Goal: Task Accomplishment & Management: Complete application form

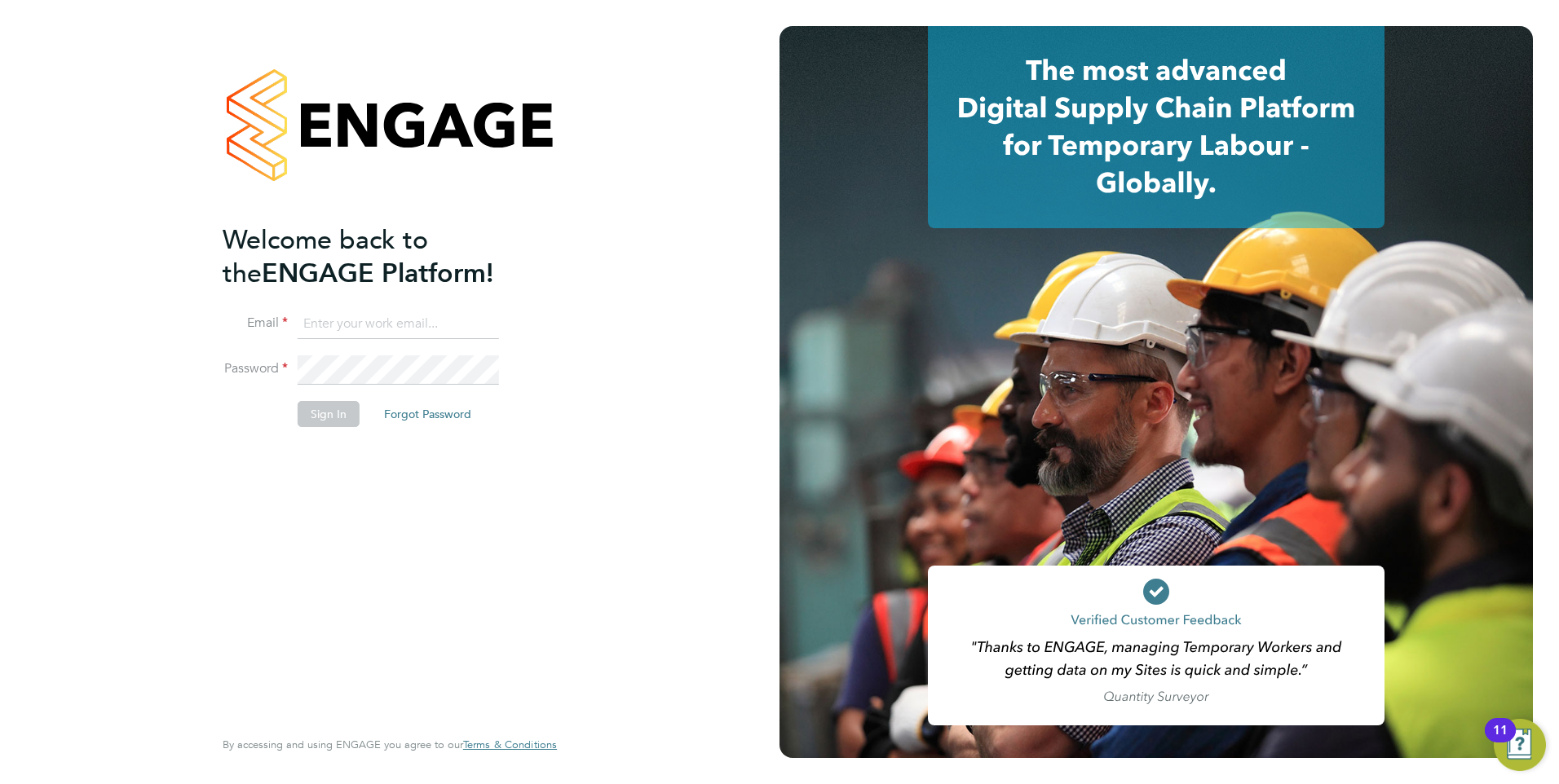
type input "mkuchina@fr-group.co.uk"
click at [327, 414] on button "Sign In" at bounding box center [328, 414] width 62 height 26
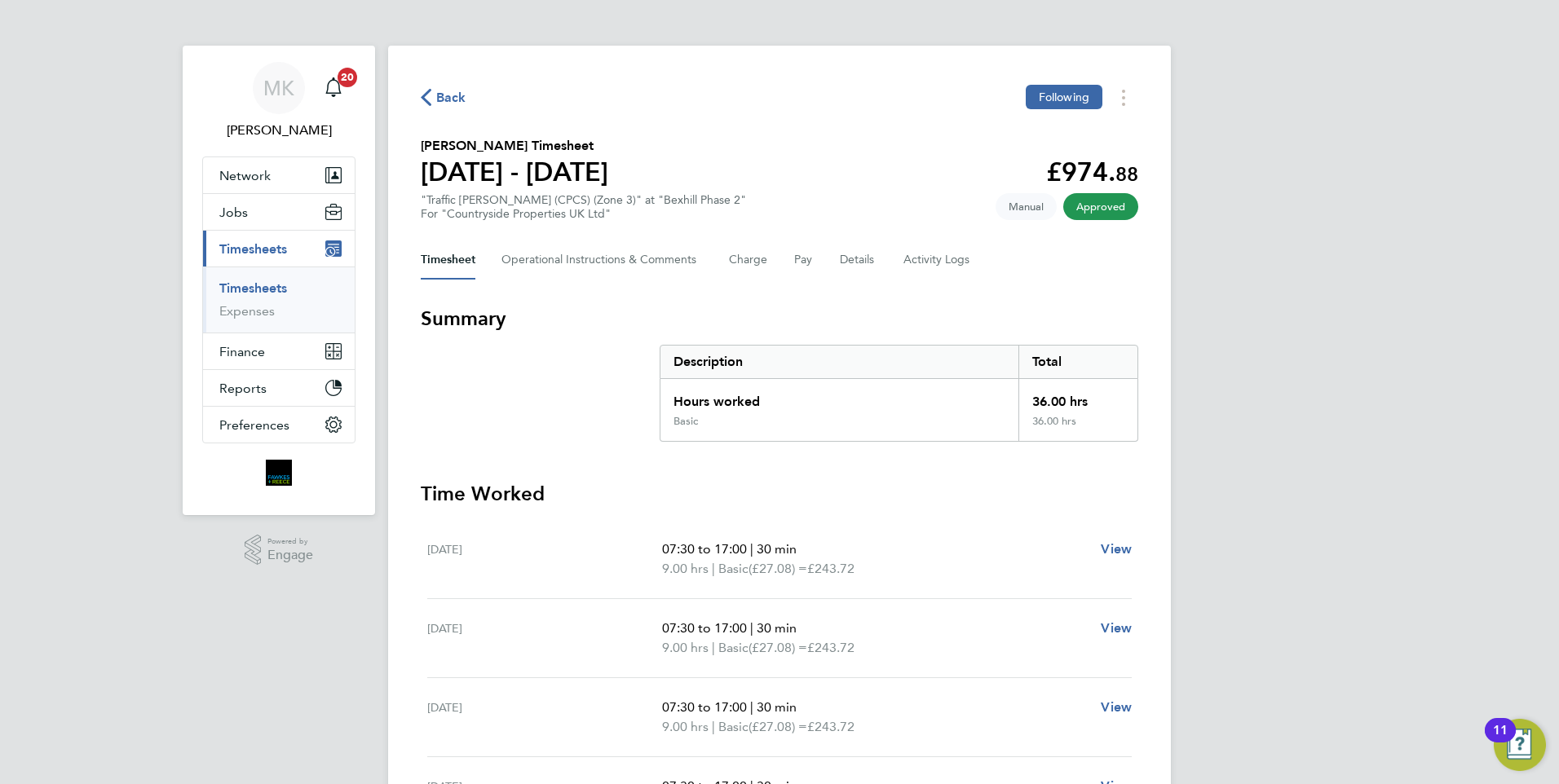
click at [456, 97] on span "Back" at bounding box center [452, 97] width 30 height 20
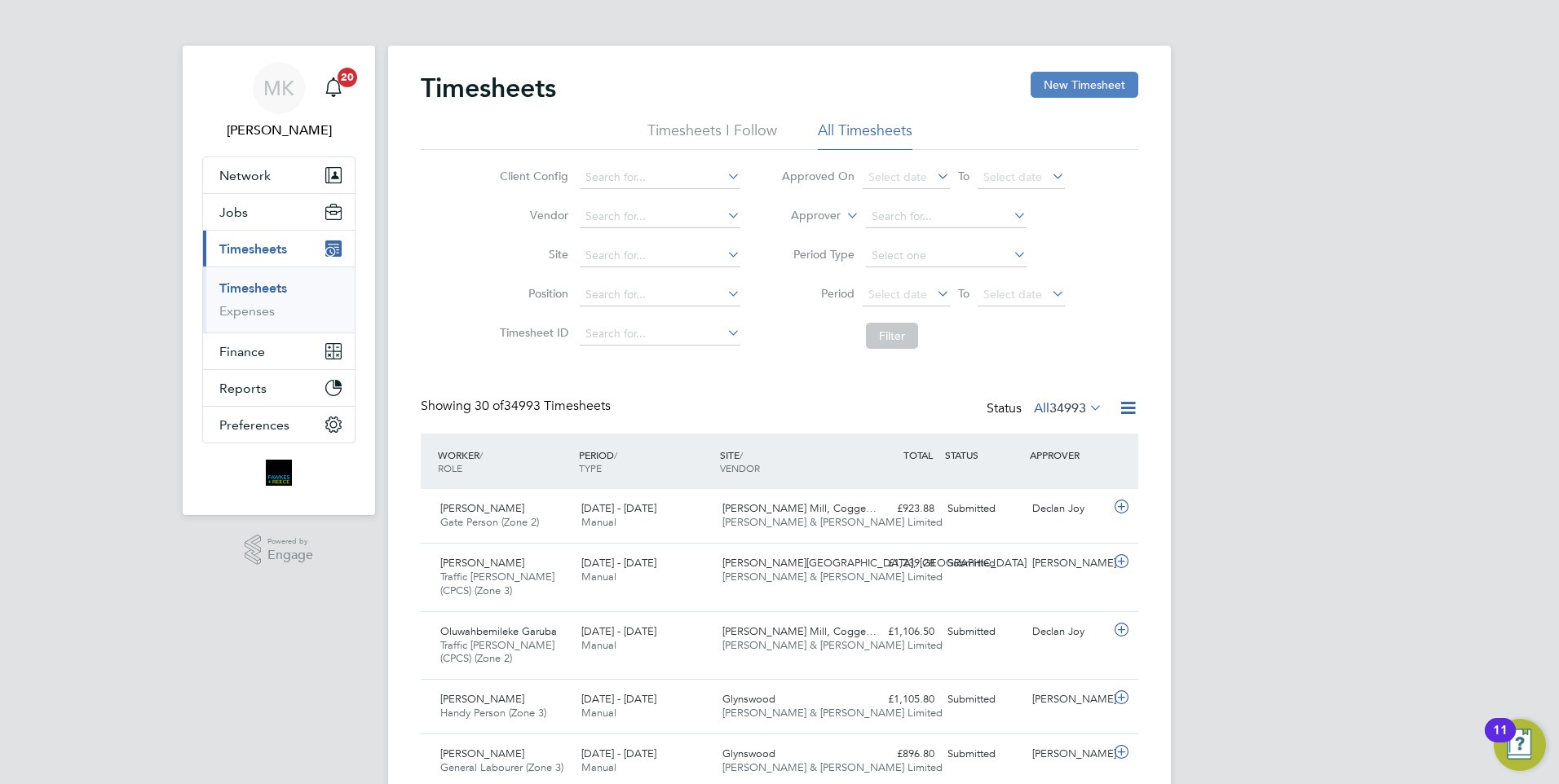
click at [1086, 79] on button "New Timesheet" at bounding box center [1084, 84] width 107 height 26
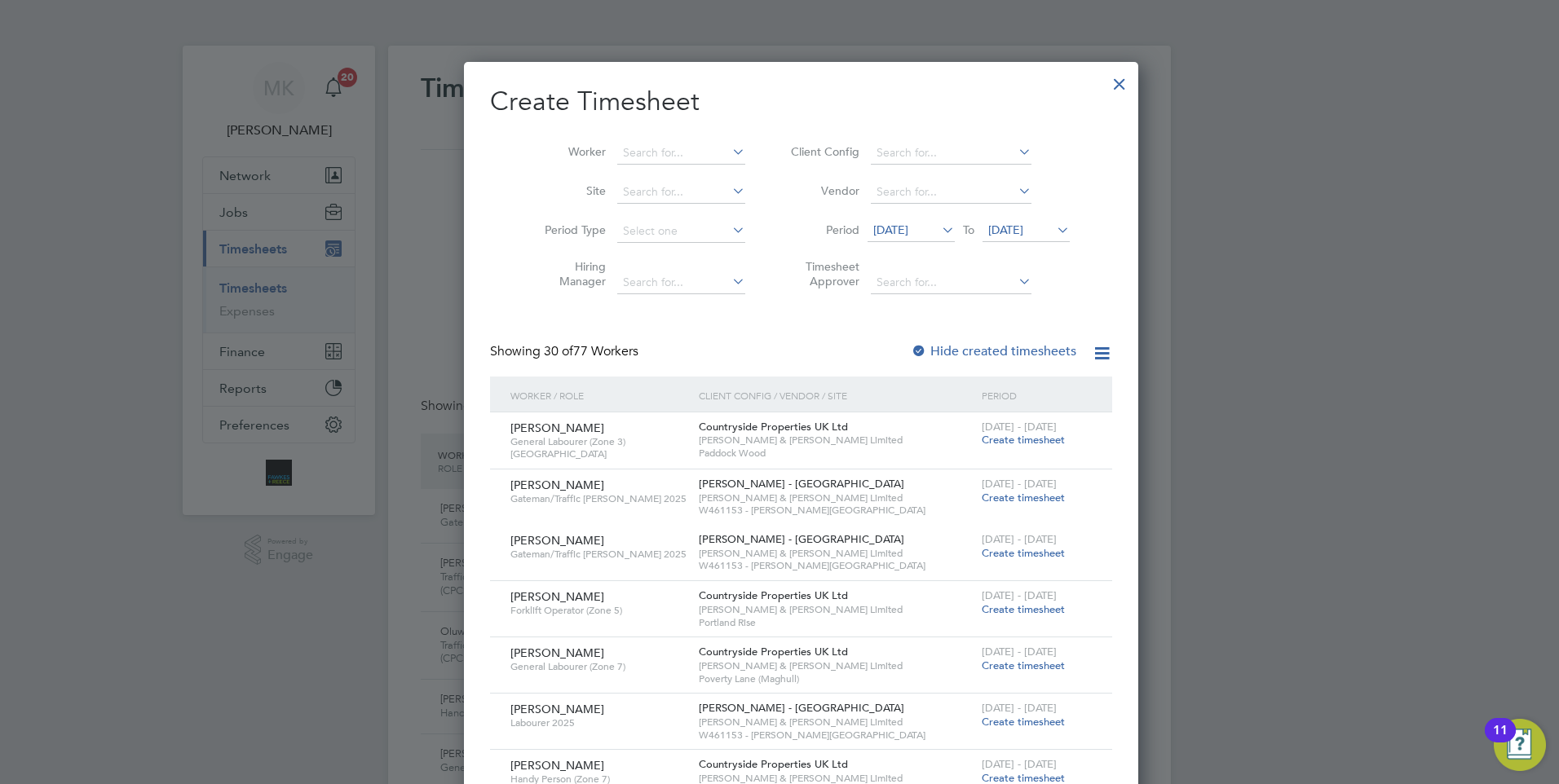
click at [938, 231] on icon at bounding box center [938, 230] width 0 height 23
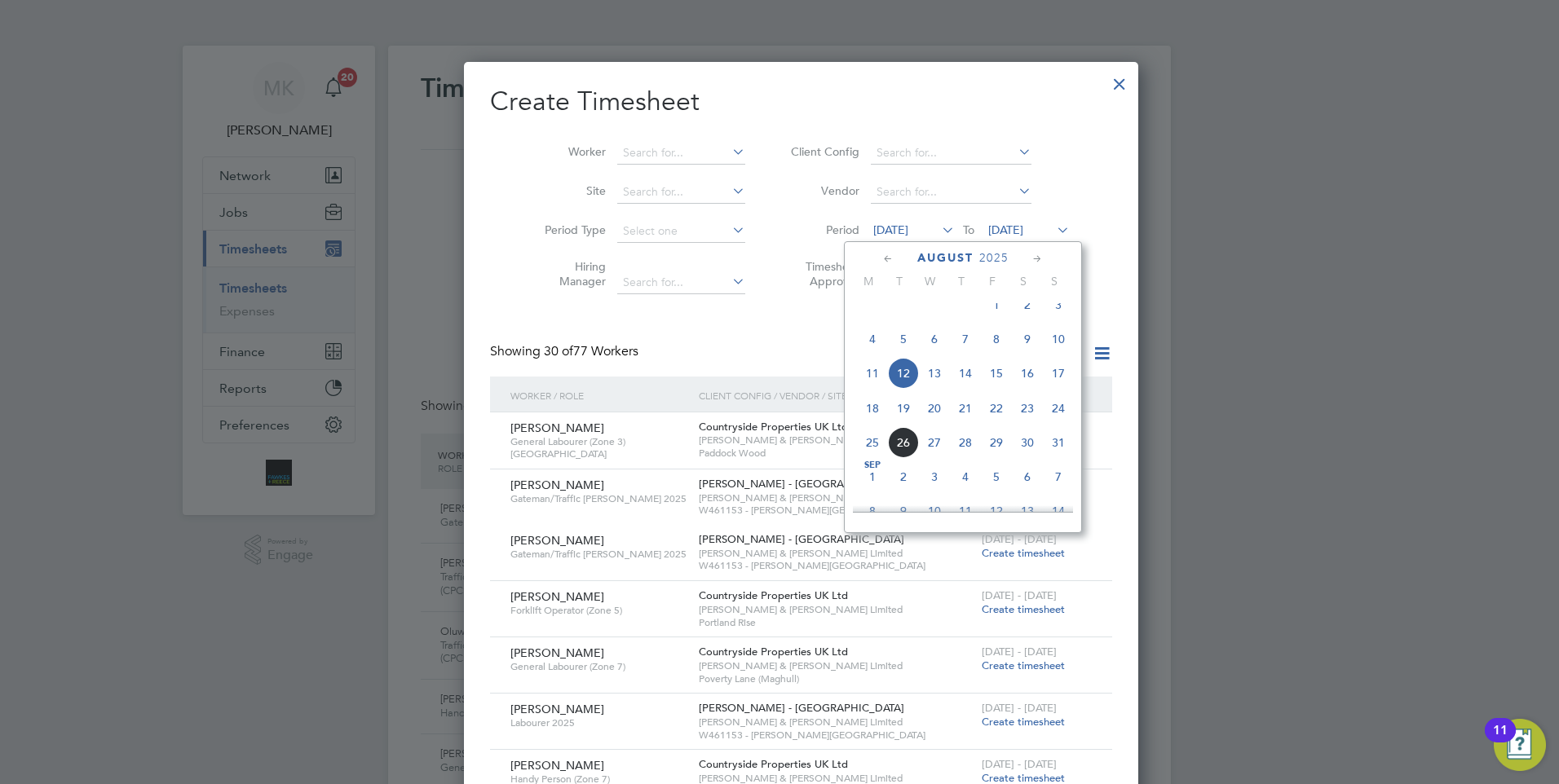
click at [871, 424] on span "18" at bounding box center [872, 408] width 31 height 31
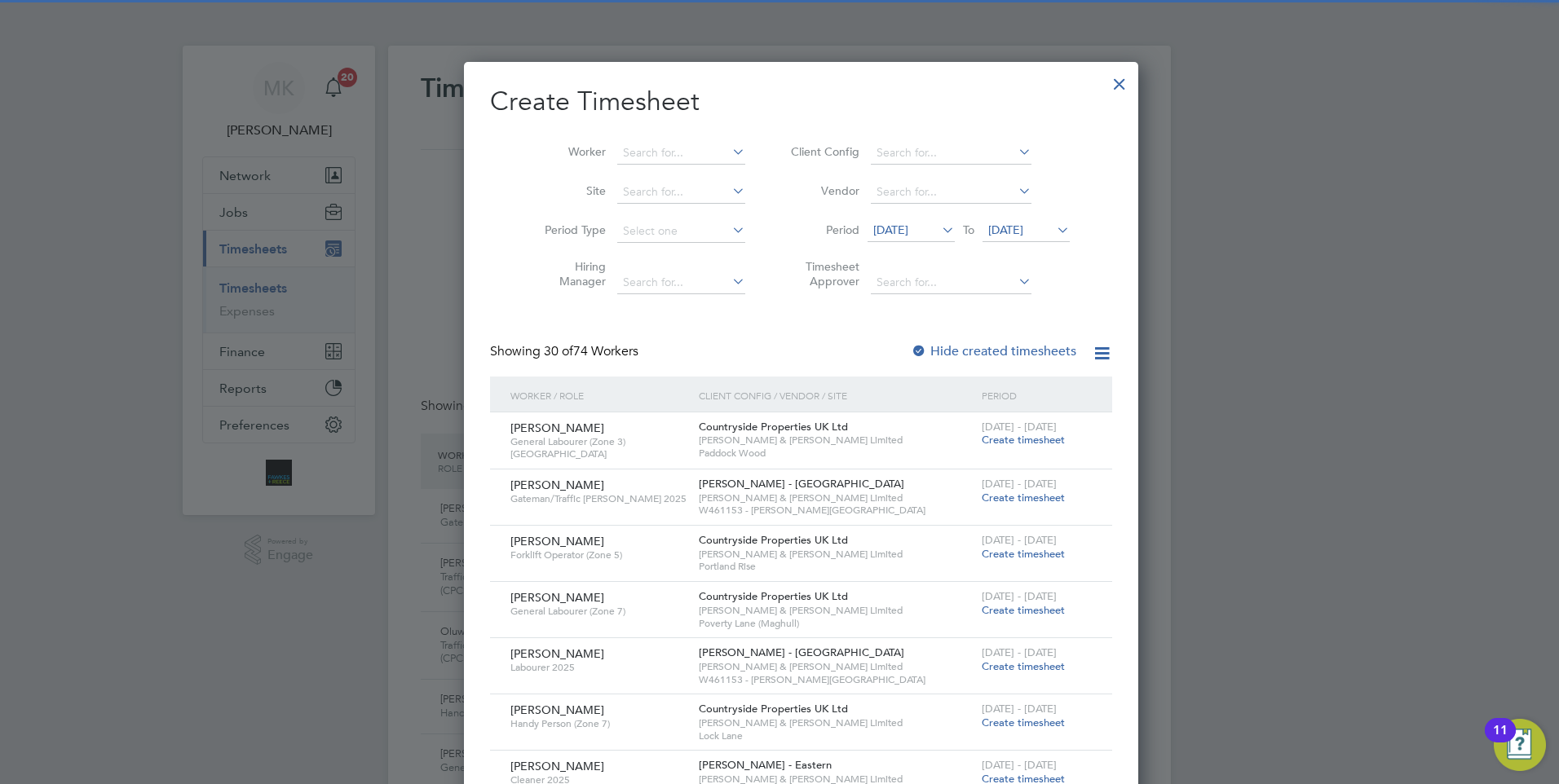
click at [1023, 231] on span "19 Aug 2025" at bounding box center [1005, 230] width 35 height 14
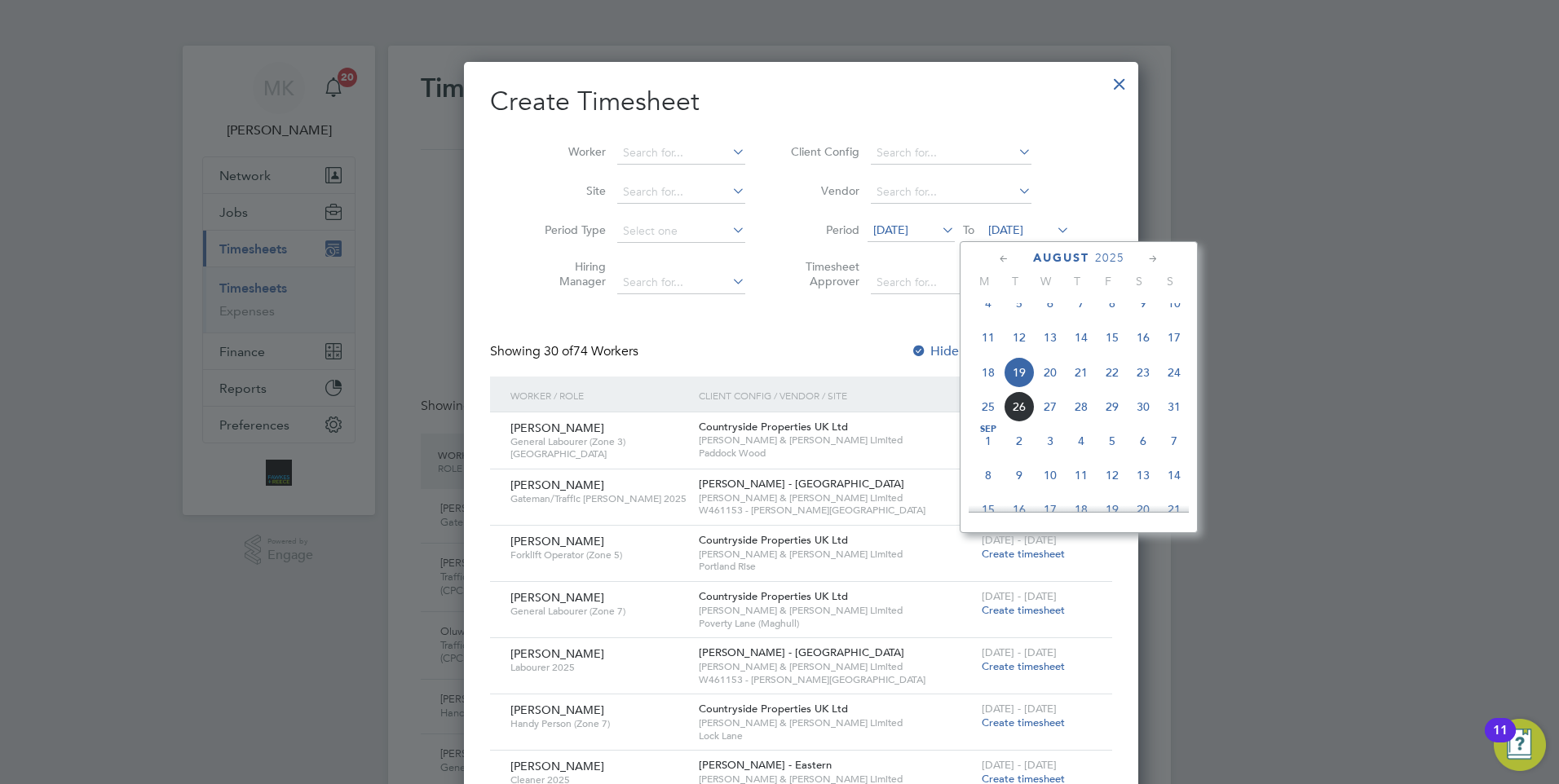
click at [1174, 385] on span "24" at bounding box center [1173, 372] width 31 height 31
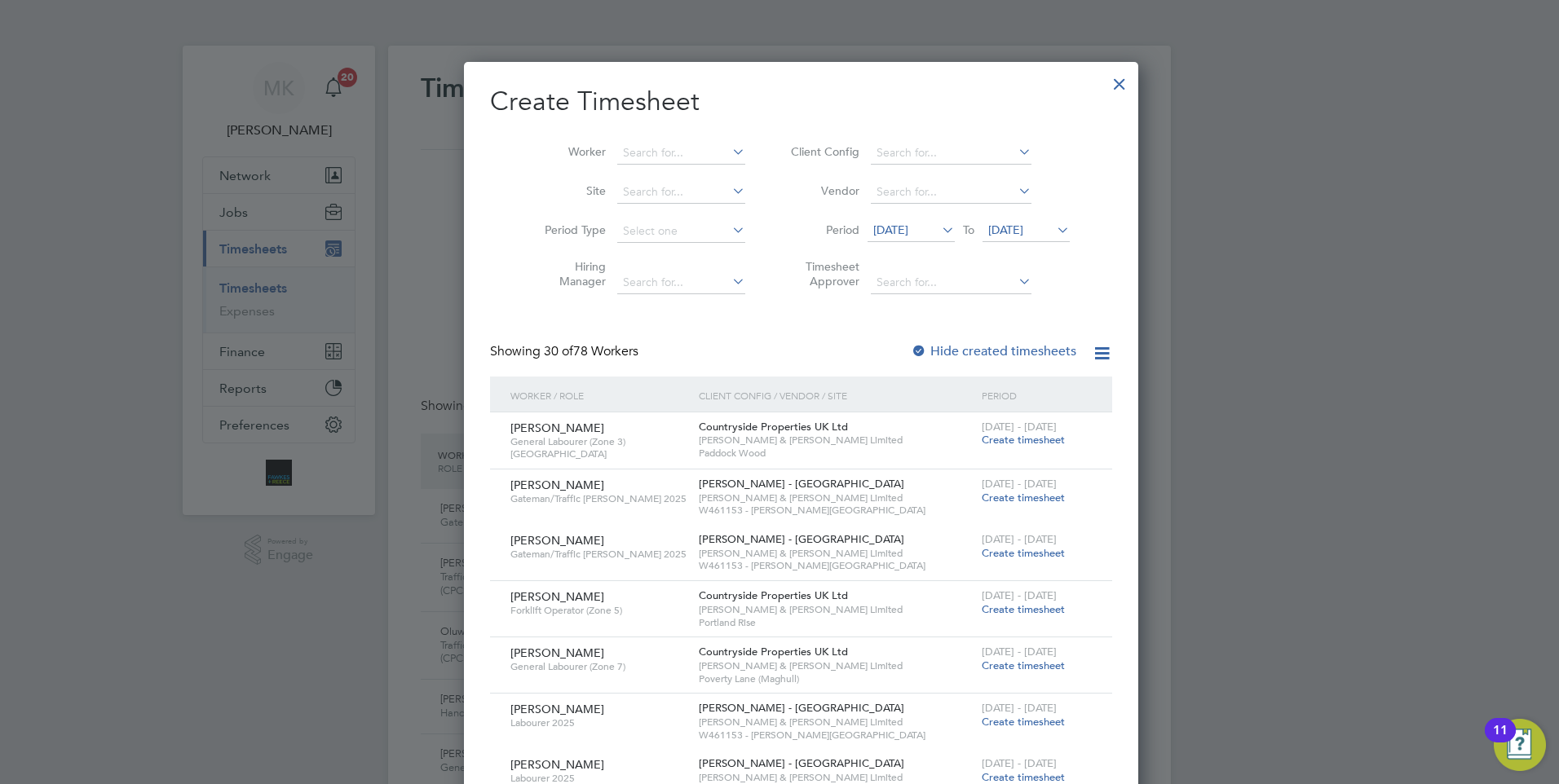
click at [983, 355] on label "Hide created timesheets" at bounding box center [993, 351] width 165 height 16
click at [665, 199] on input at bounding box center [681, 192] width 128 height 23
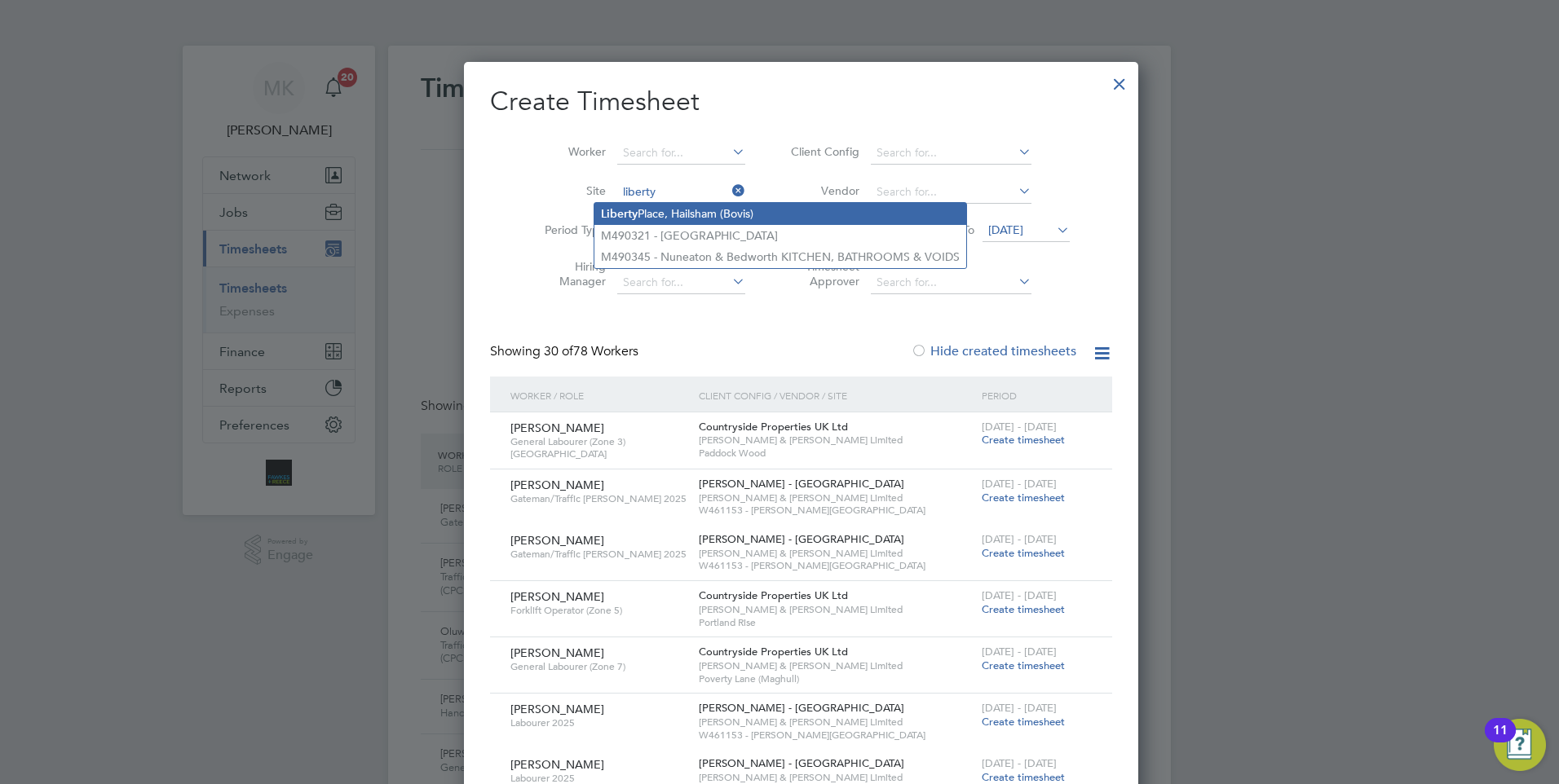
click at [658, 207] on li "Liberty Place, Hailsham (Bovis)" at bounding box center [781, 214] width 372 height 22
type input "[GEOGRAPHIC_DATA], Hailsham (Bovis)"
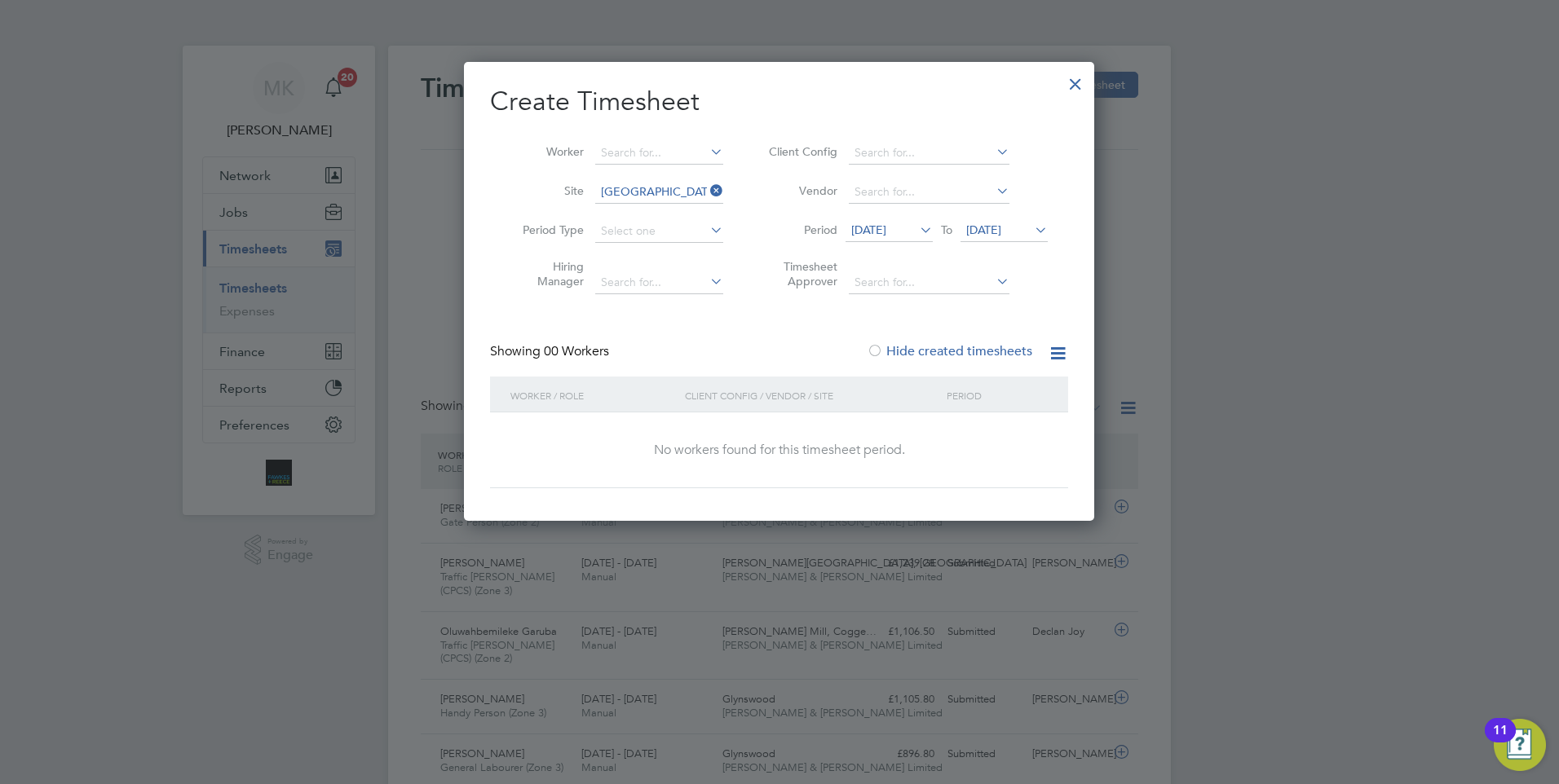
click at [707, 189] on icon at bounding box center [707, 191] width 0 height 23
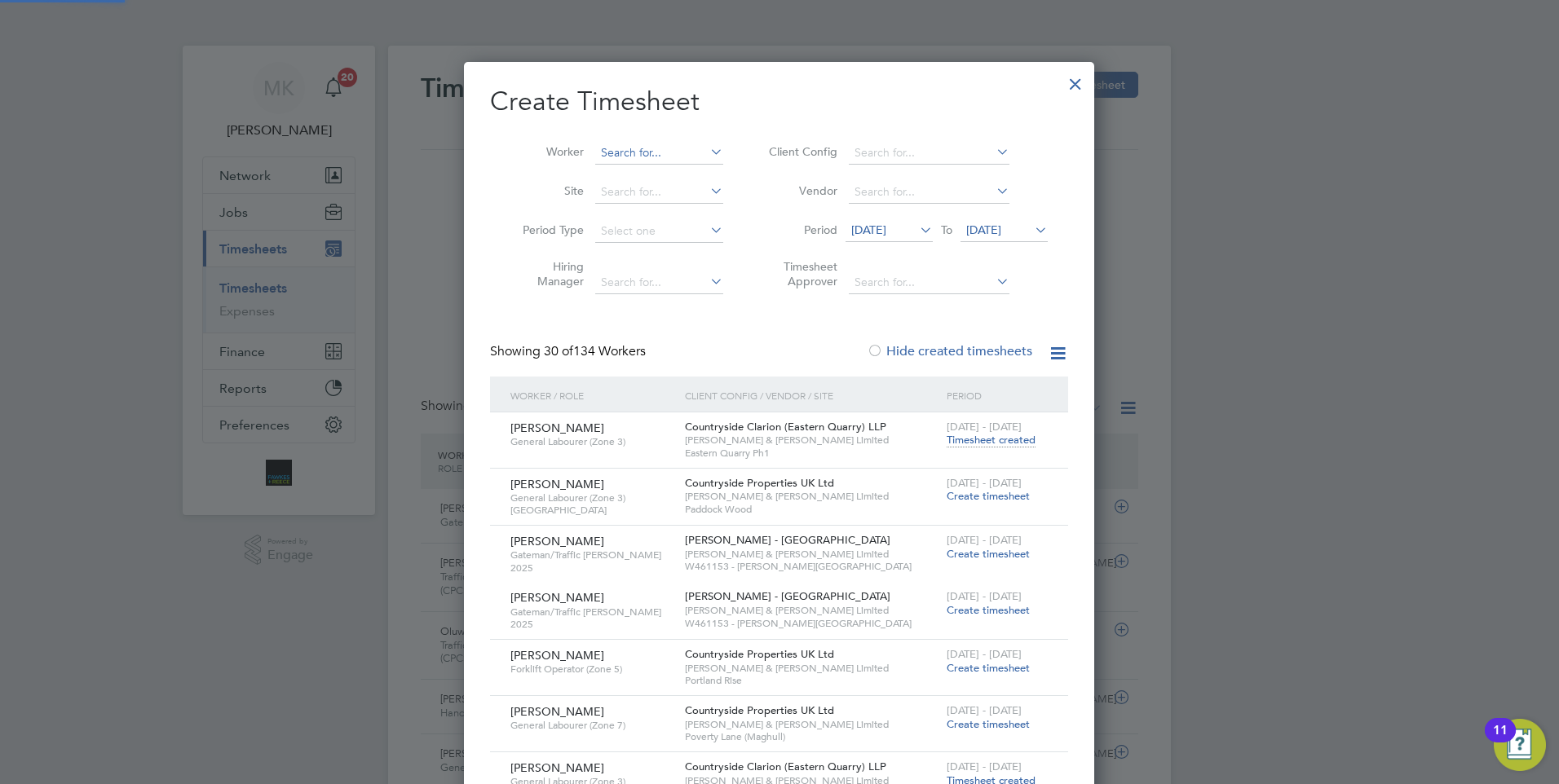
click at [648, 158] on input at bounding box center [658, 154] width 128 height 23
click at [681, 320] on li "[PERSON_NAME] aulcombe" at bounding box center [700, 329] width 212 height 22
type input "[PERSON_NAME]"
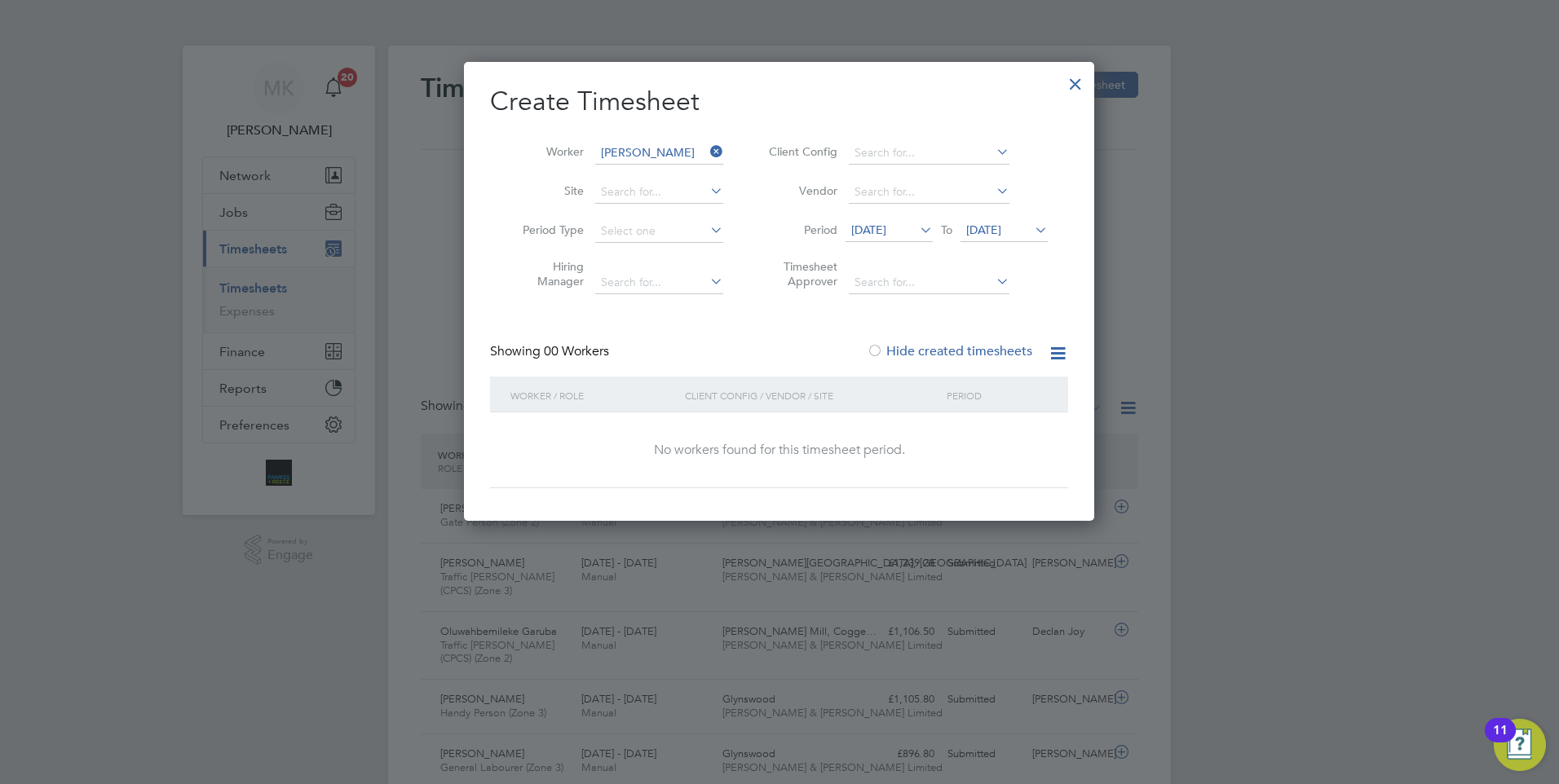
click at [1075, 84] on div at bounding box center [1075, 80] width 30 height 30
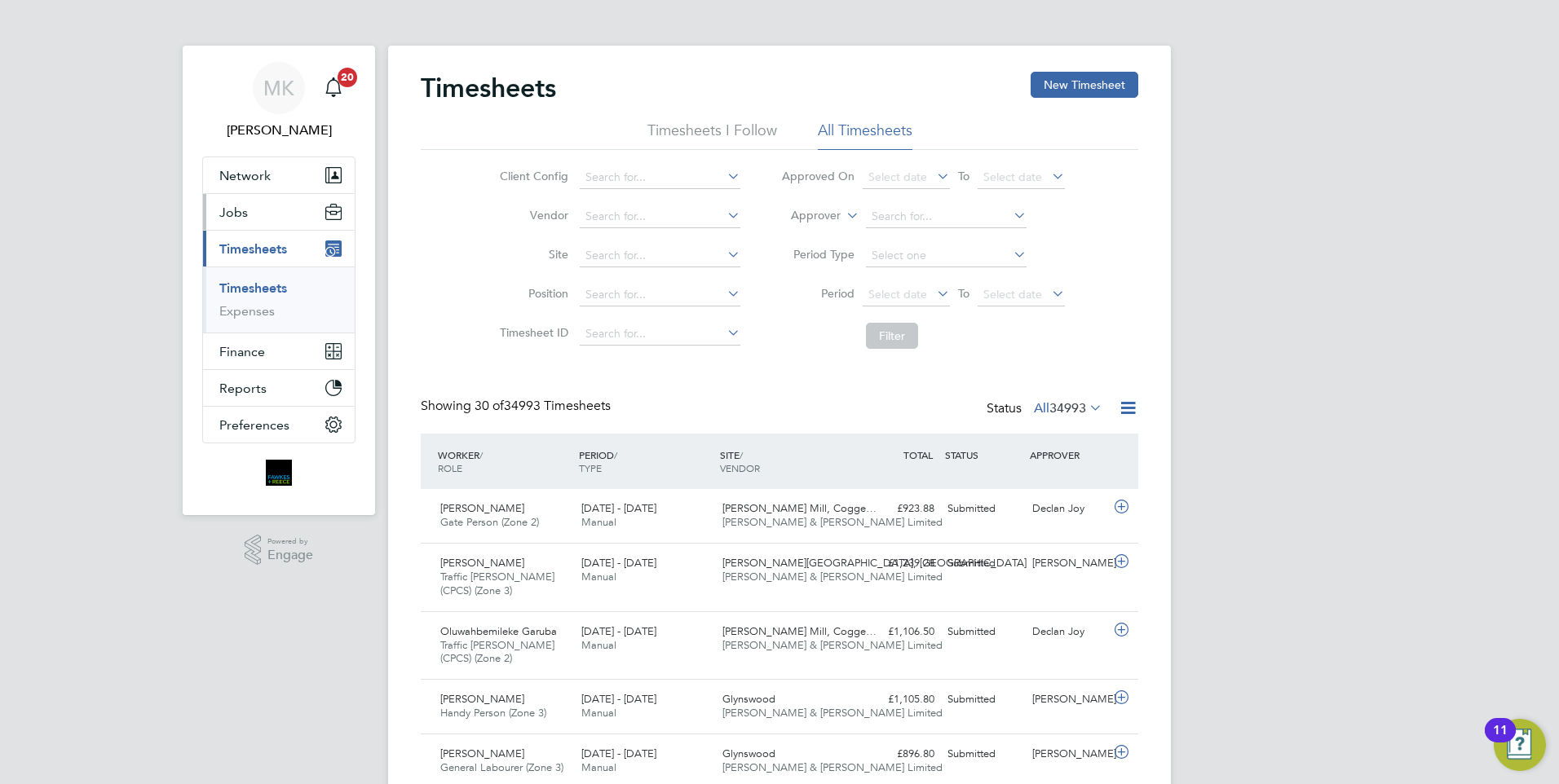
click at [272, 215] on button "Jobs" at bounding box center [279, 212] width 152 height 36
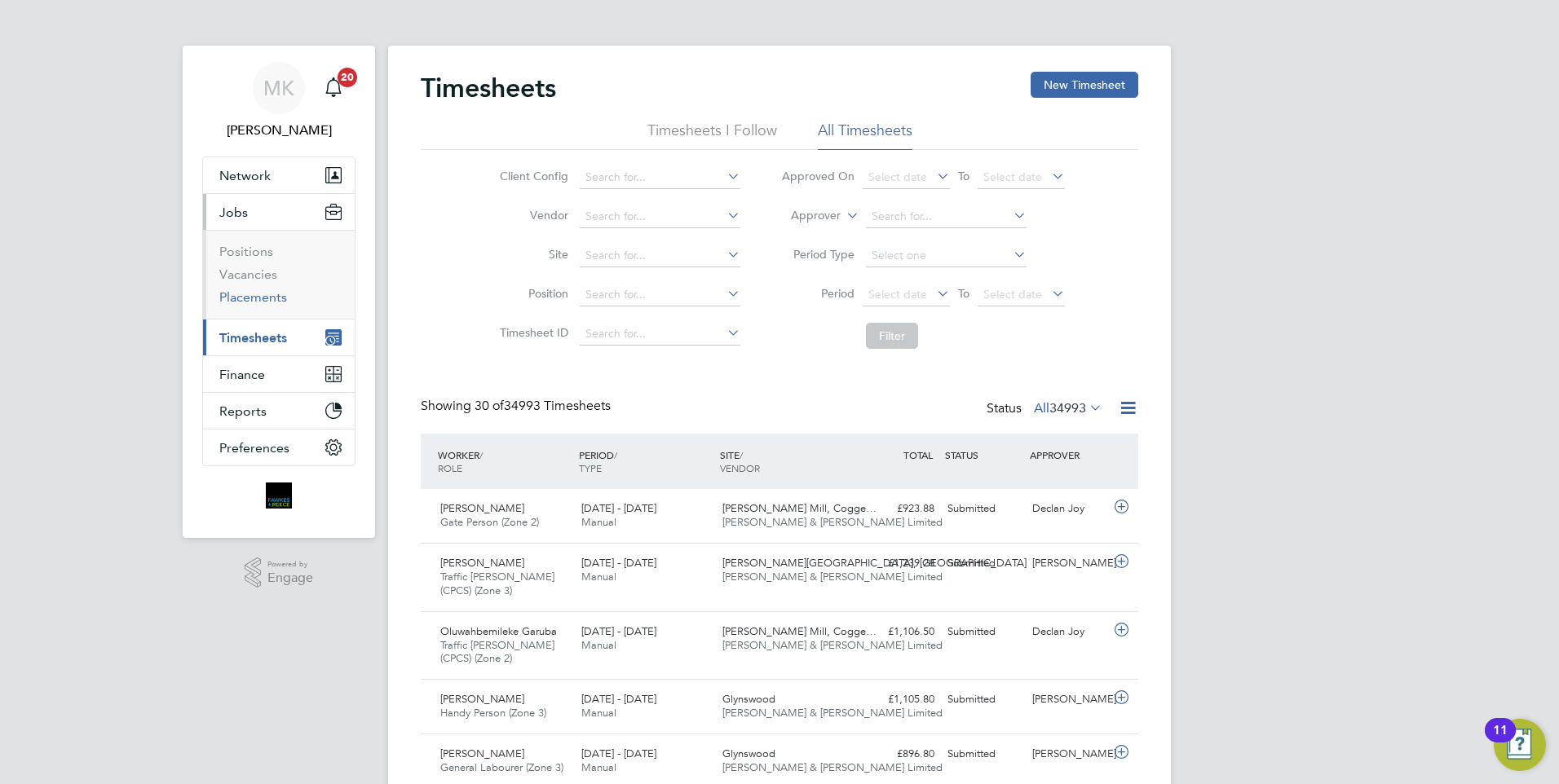
click at [259, 297] on link "Placements" at bounding box center [253, 297] width 68 height 15
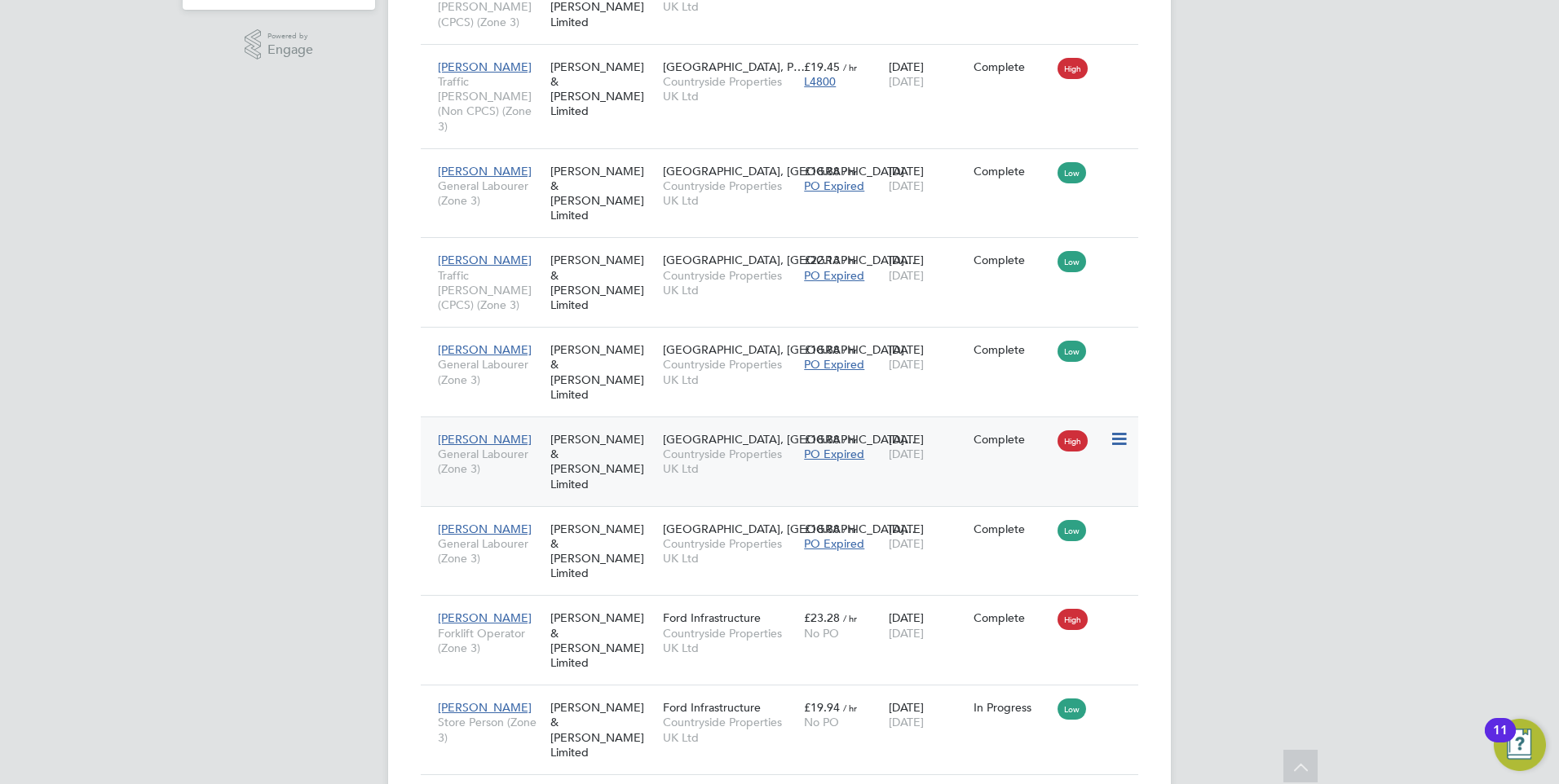
click at [506, 432] on span "[PERSON_NAME]" at bounding box center [485, 439] width 94 height 14
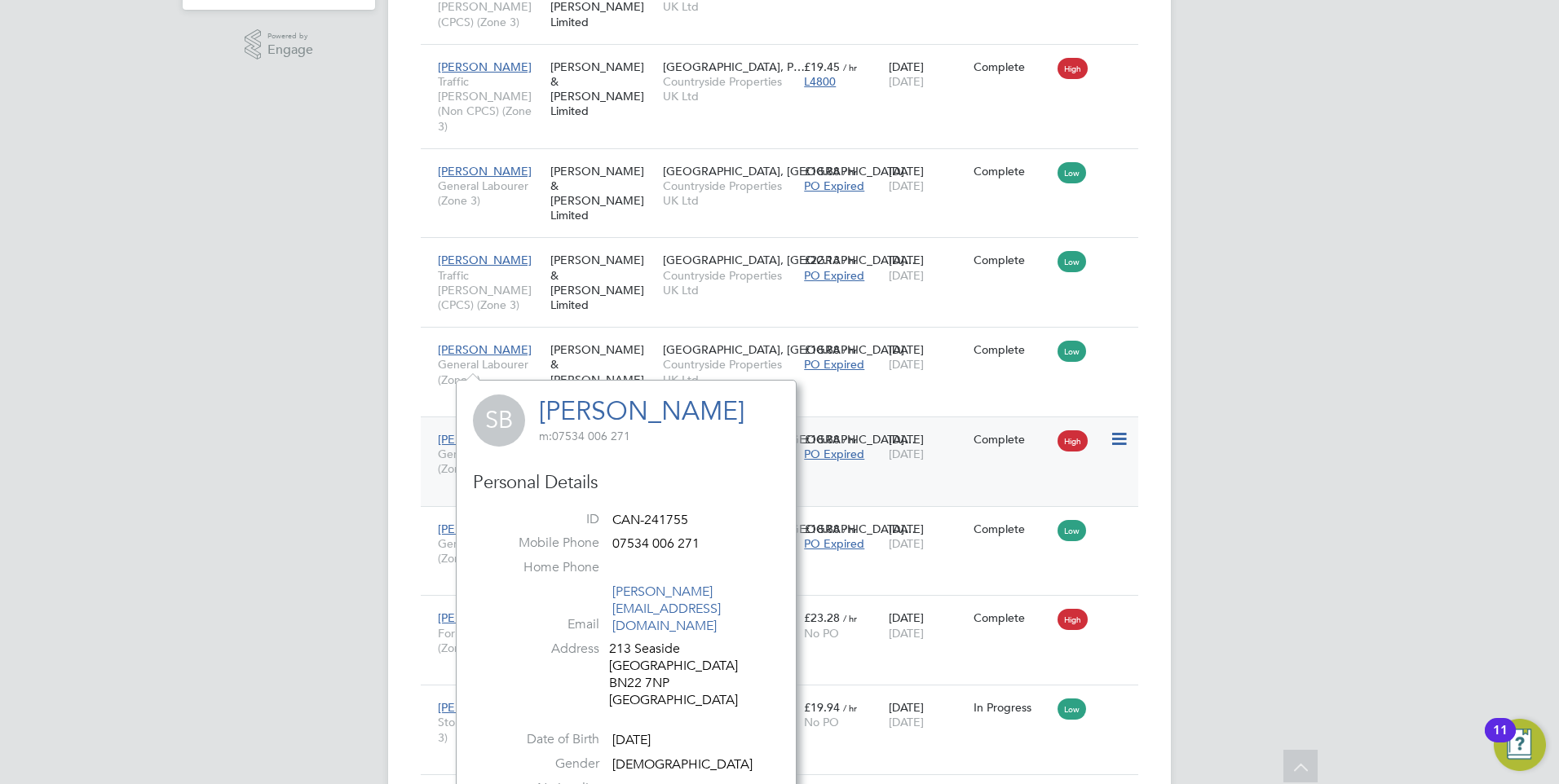
click at [909, 424] on div "10 Jul 2025 15 Aug 2025" at bounding box center [927, 446] width 85 height 46
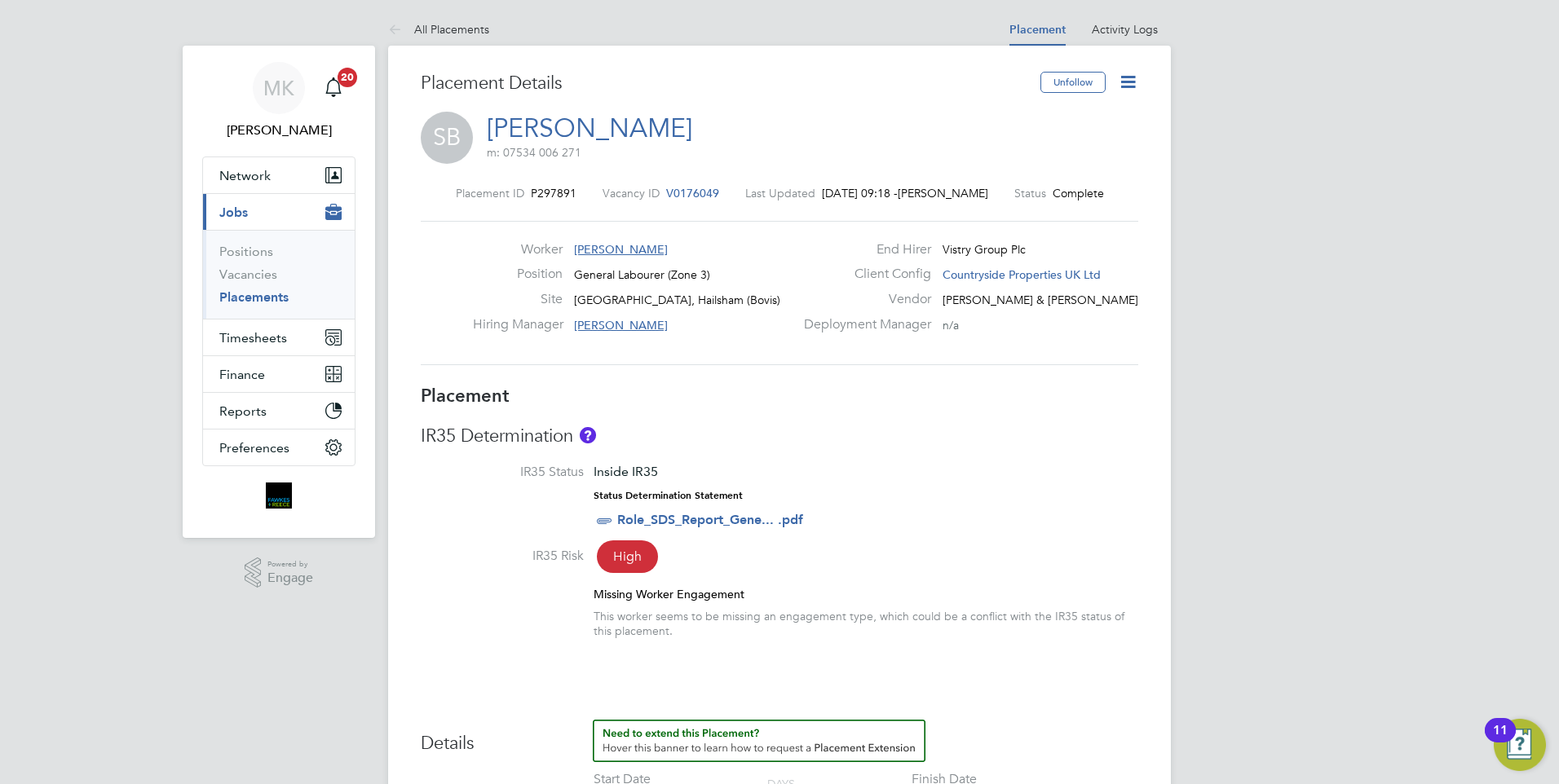
click at [263, 297] on link "Placements" at bounding box center [253, 297] width 69 height 15
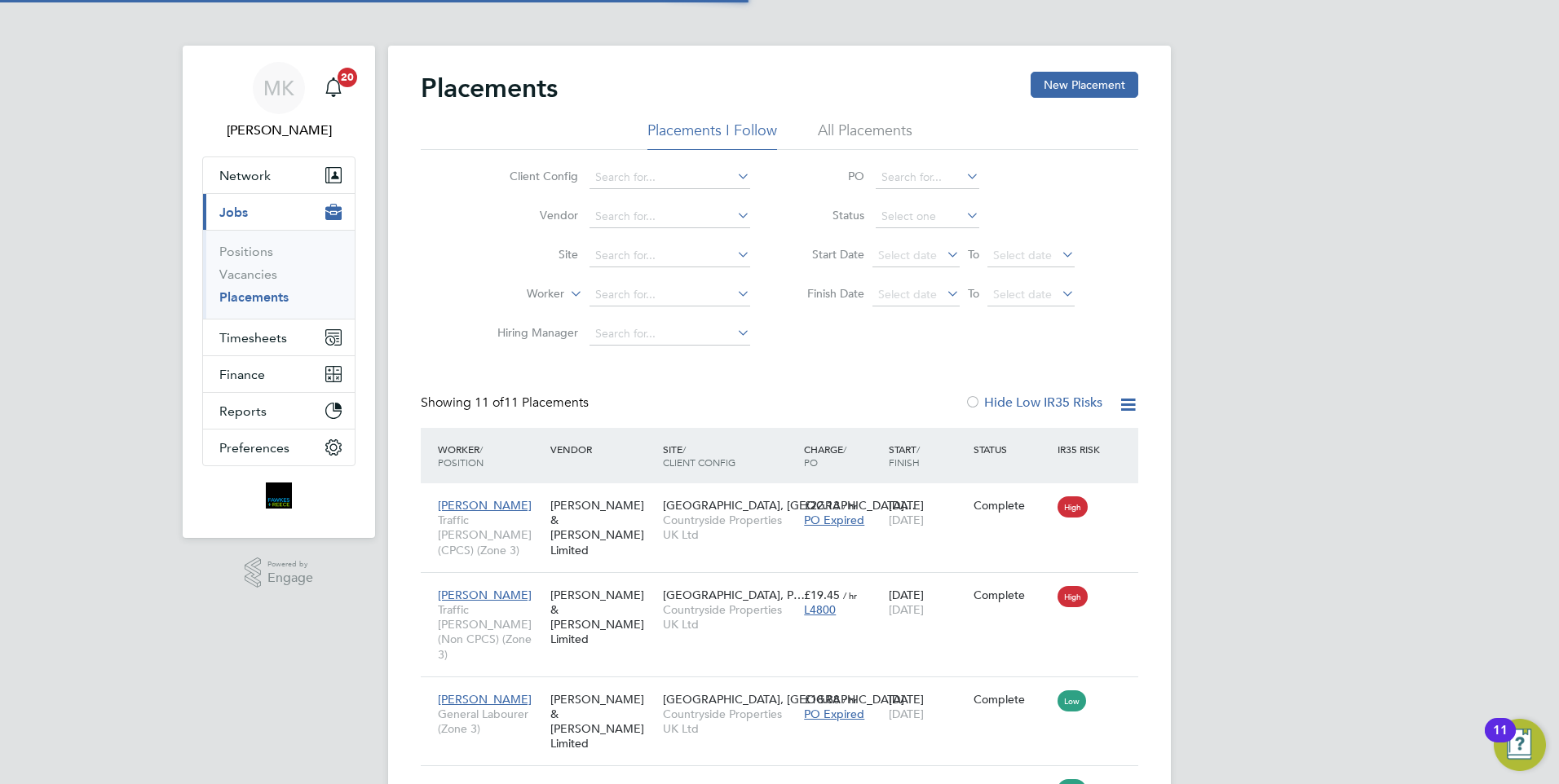
scroll to position [61, 142]
click at [263, 338] on span "Timesheets" at bounding box center [253, 337] width 68 height 15
click at [256, 332] on span "Timesheets" at bounding box center [253, 337] width 68 height 15
click at [271, 335] on span "Timesheets" at bounding box center [253, 337] width 68 height 15
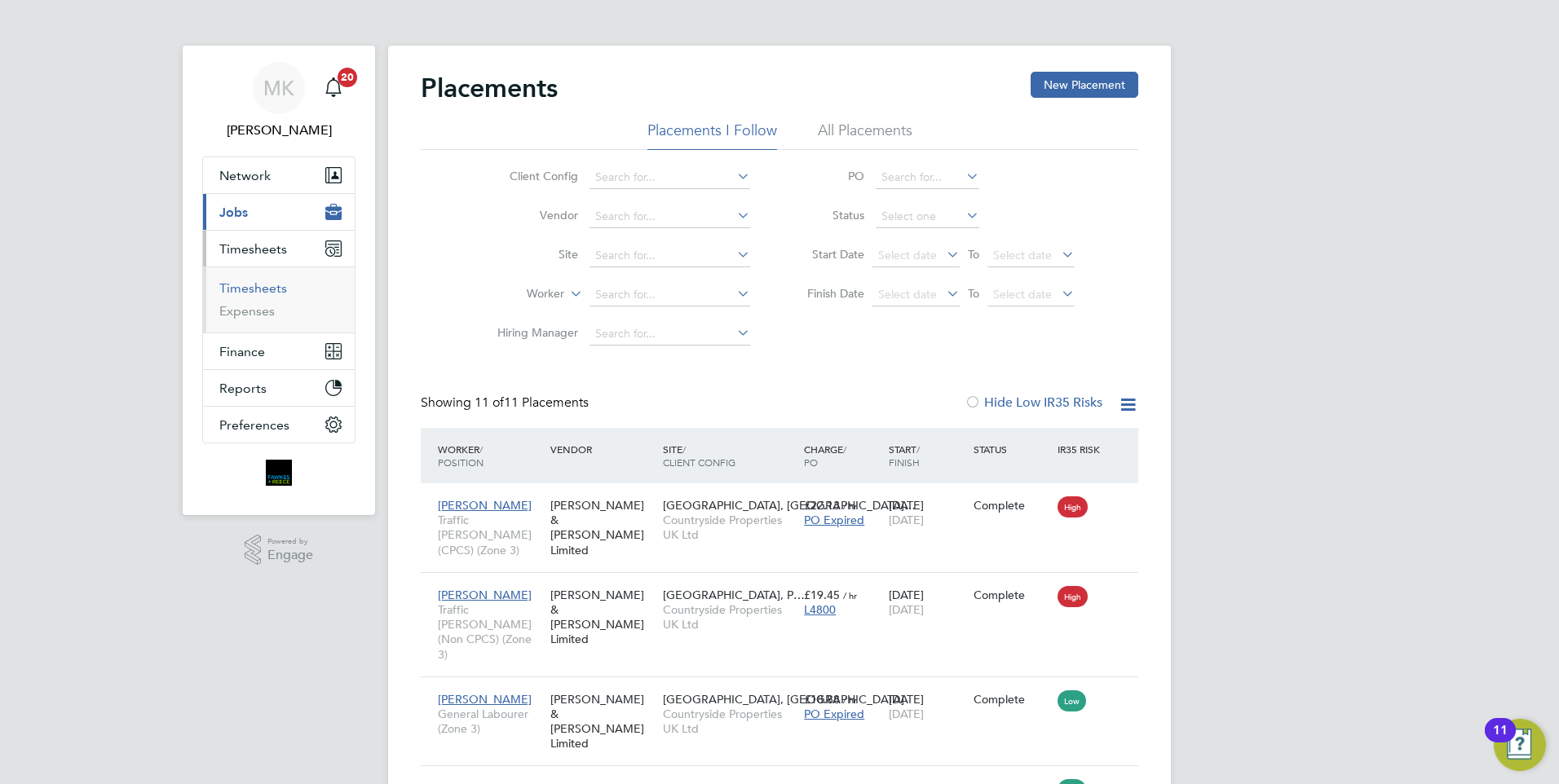
click at [247, 288] on link "Timesheets" at bounding box center [253, 288] width 68 height 15
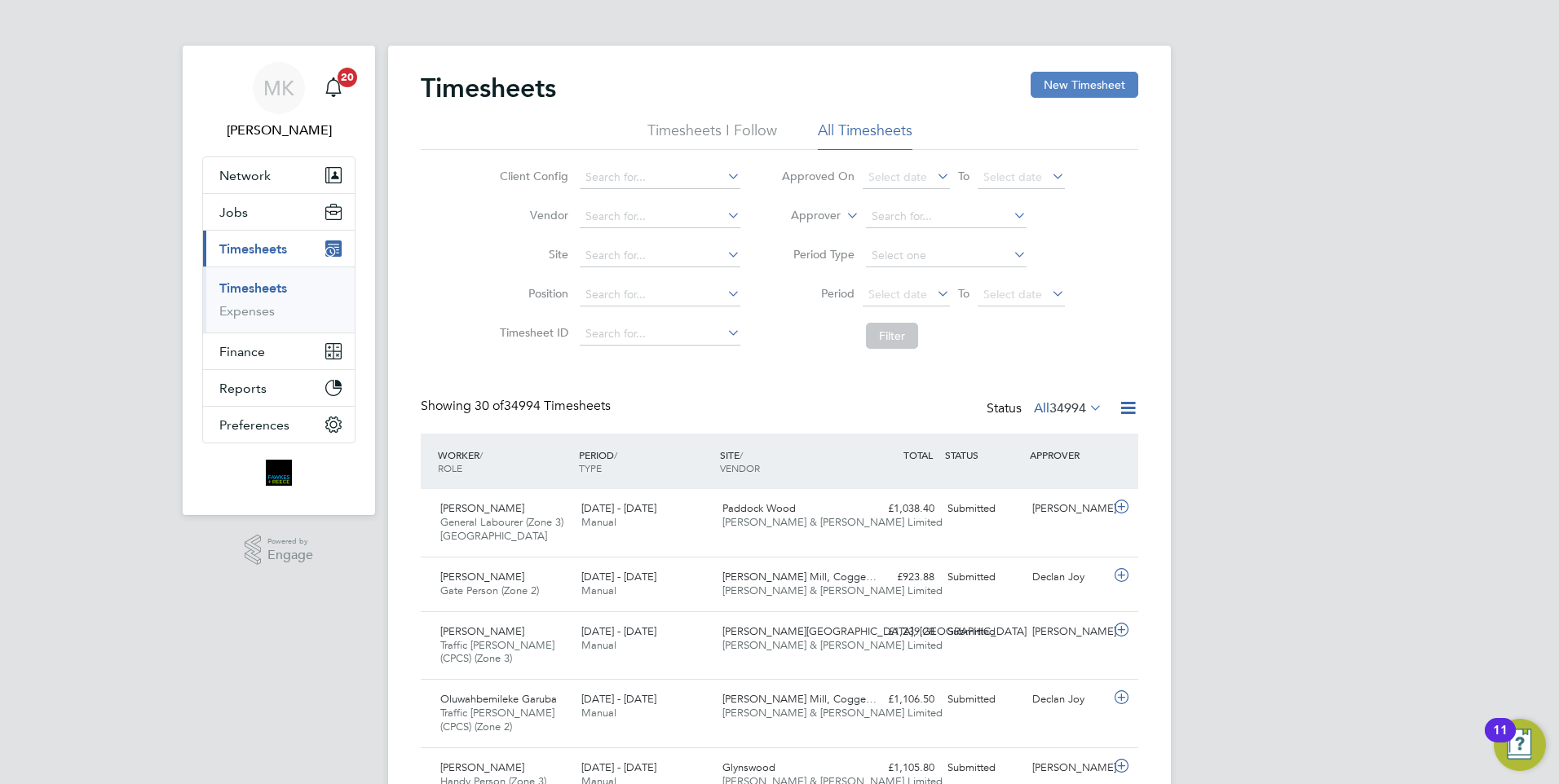
click at [1078, 87] on button "New Timesheet" at bounding box center [1084, 84] width 107 height 26
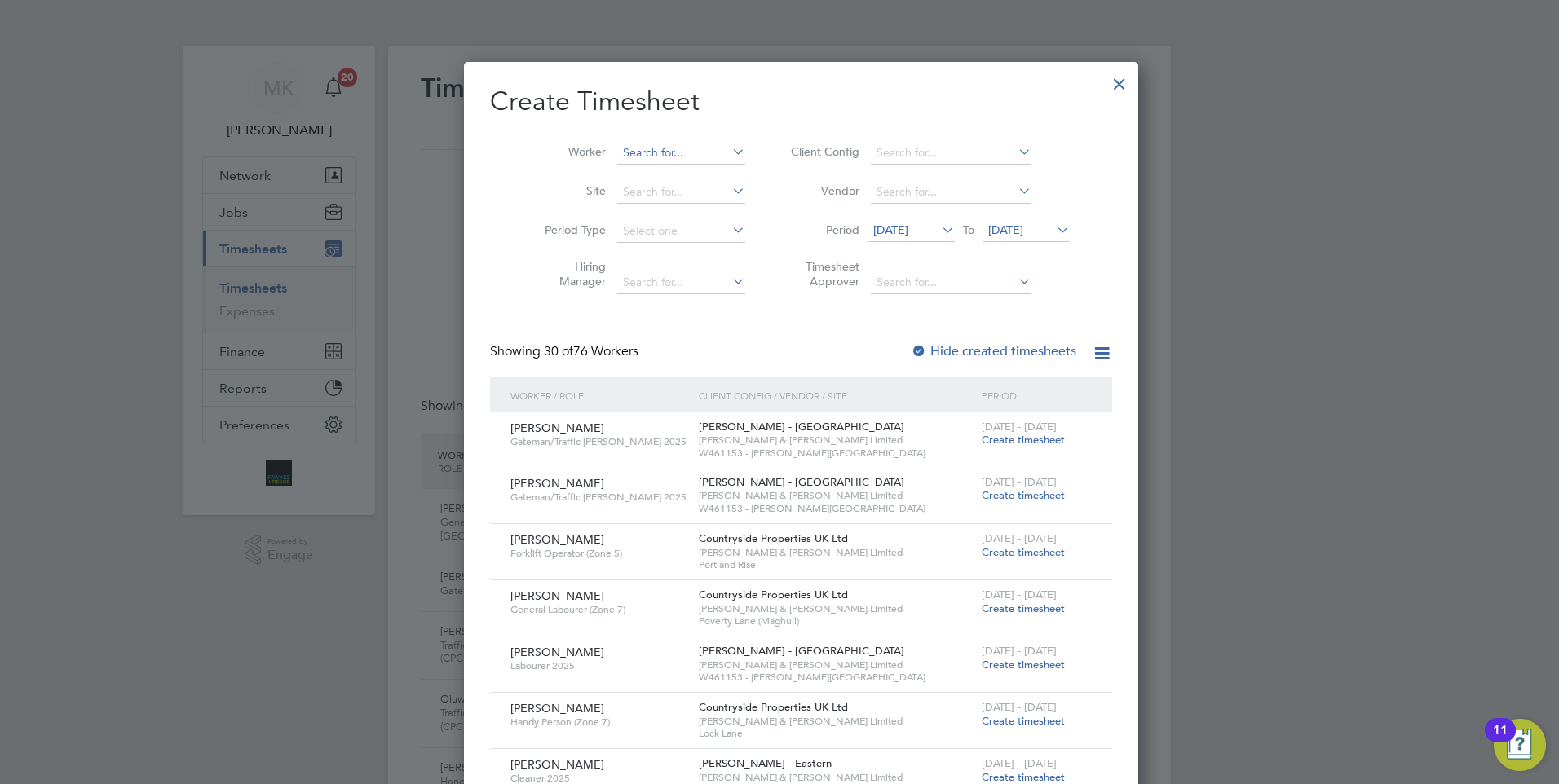
click at [664, 147] on input at bounding box center [681, 154] width 128 height 23
click at [651, 365] on li "Tony Englert" at bounding box center [703, 373] width 216 height 22
type input "[PERSON_NAME]"
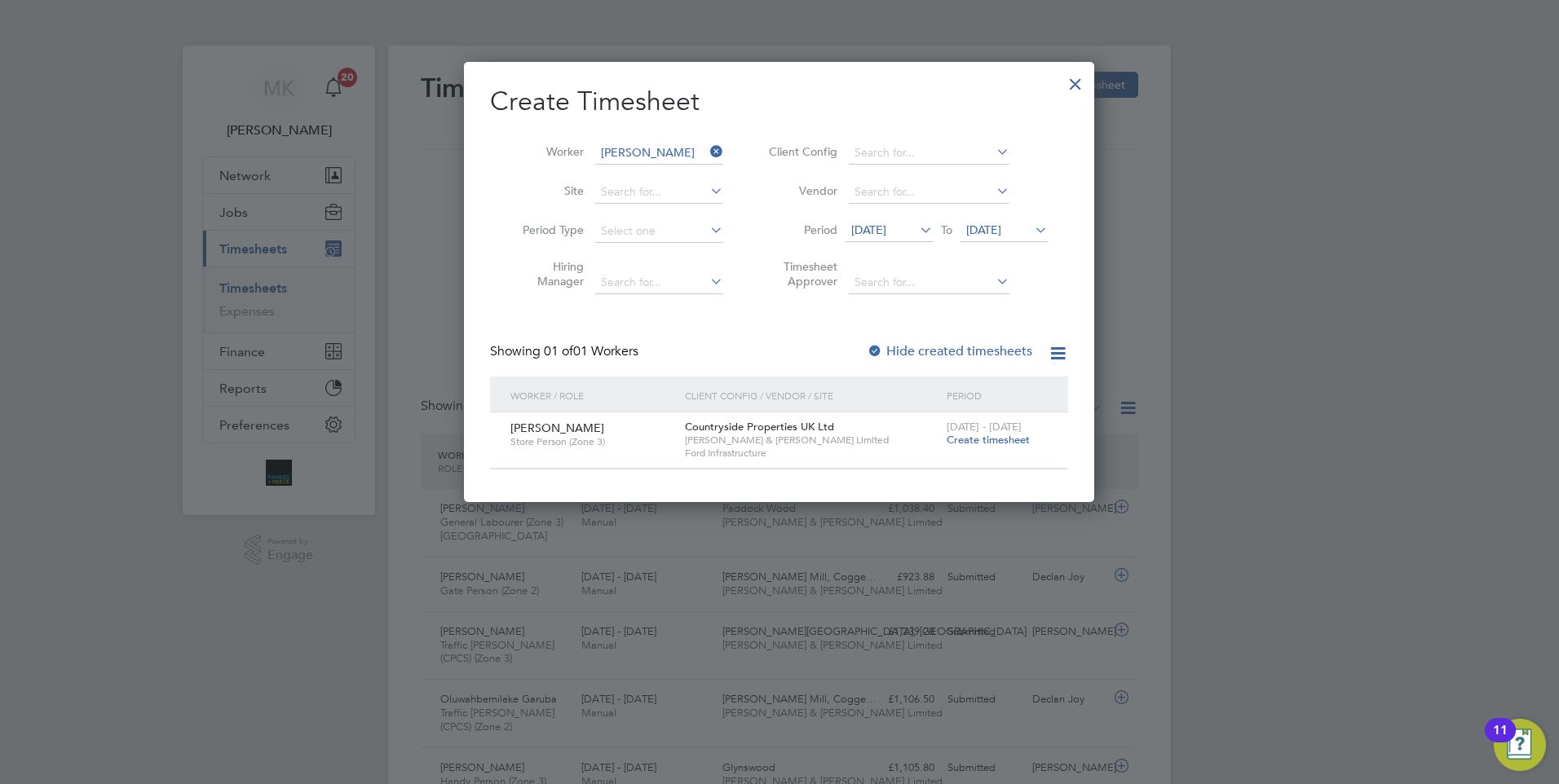
click at [970, 438] on span "Create timesheet" at bounding box center [987, 439] width 83 height 13
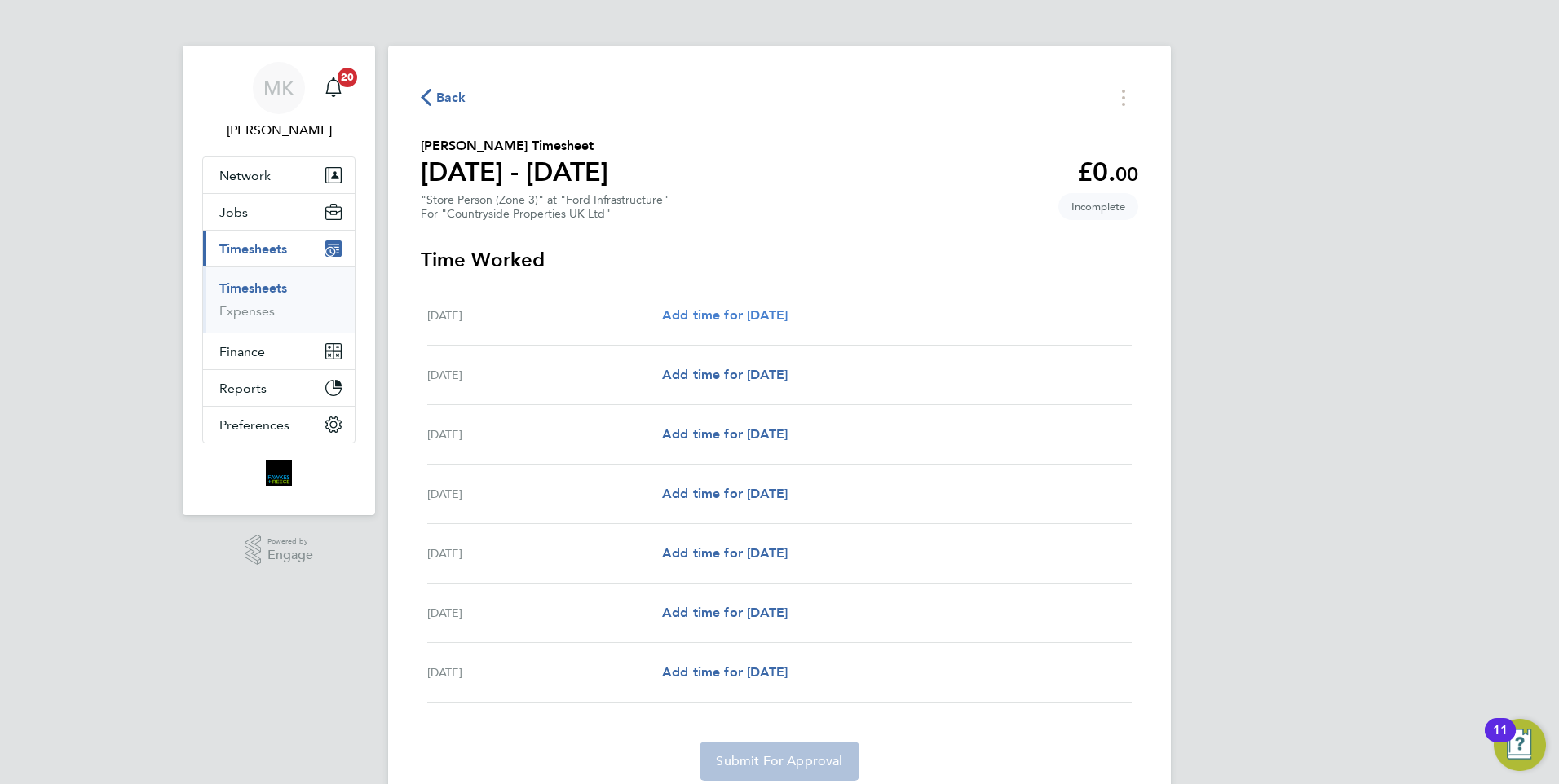
click at [761, 314] on span "Add time for [DATE]" at bounding box center [724, 315] width 125 height 15
select select "60"
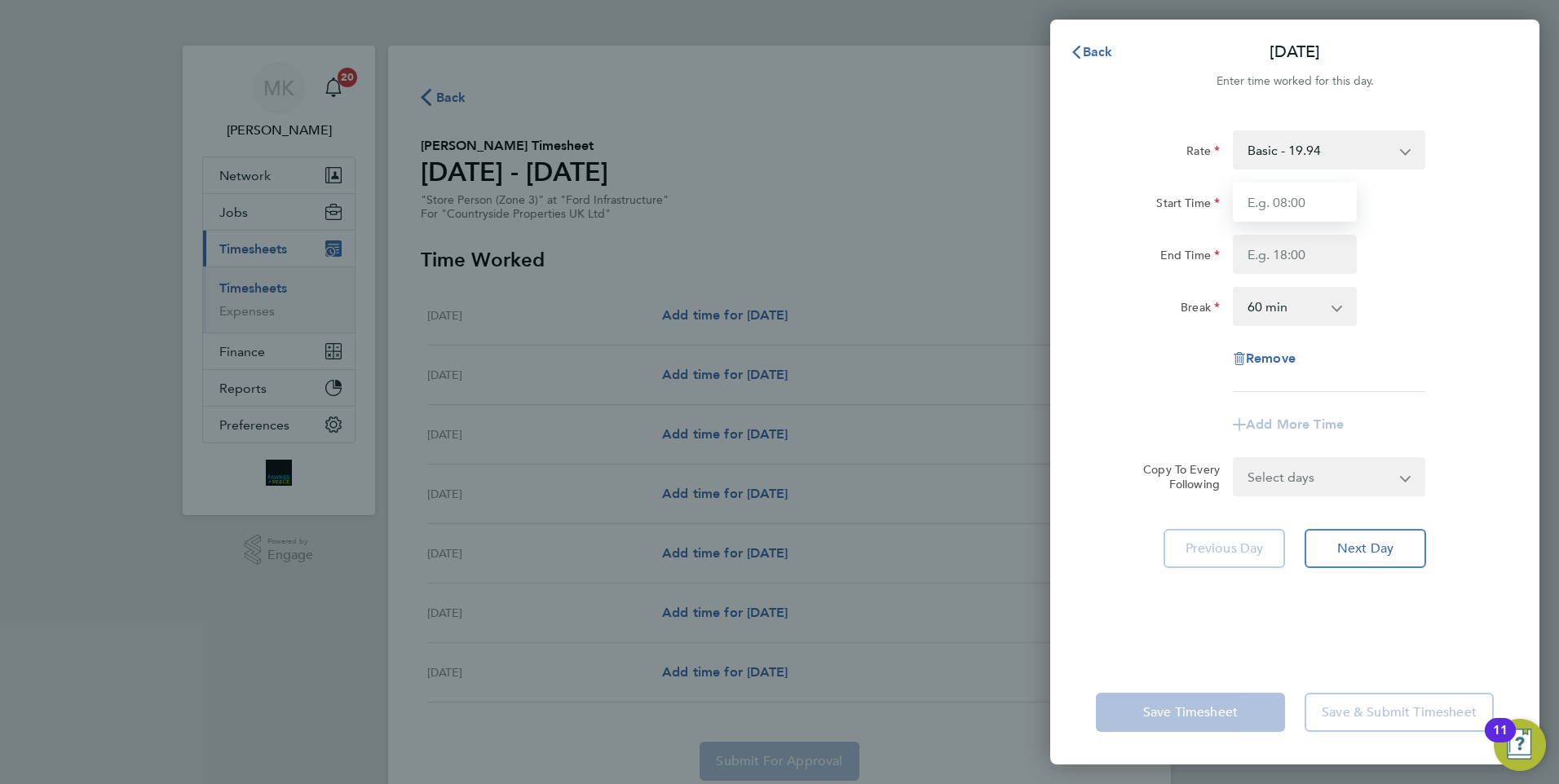
click at [1258, 210] on input "Start Time" at bounding box center [1294, 202] width 124 height 39
type input "07:30"
type input "17:00"
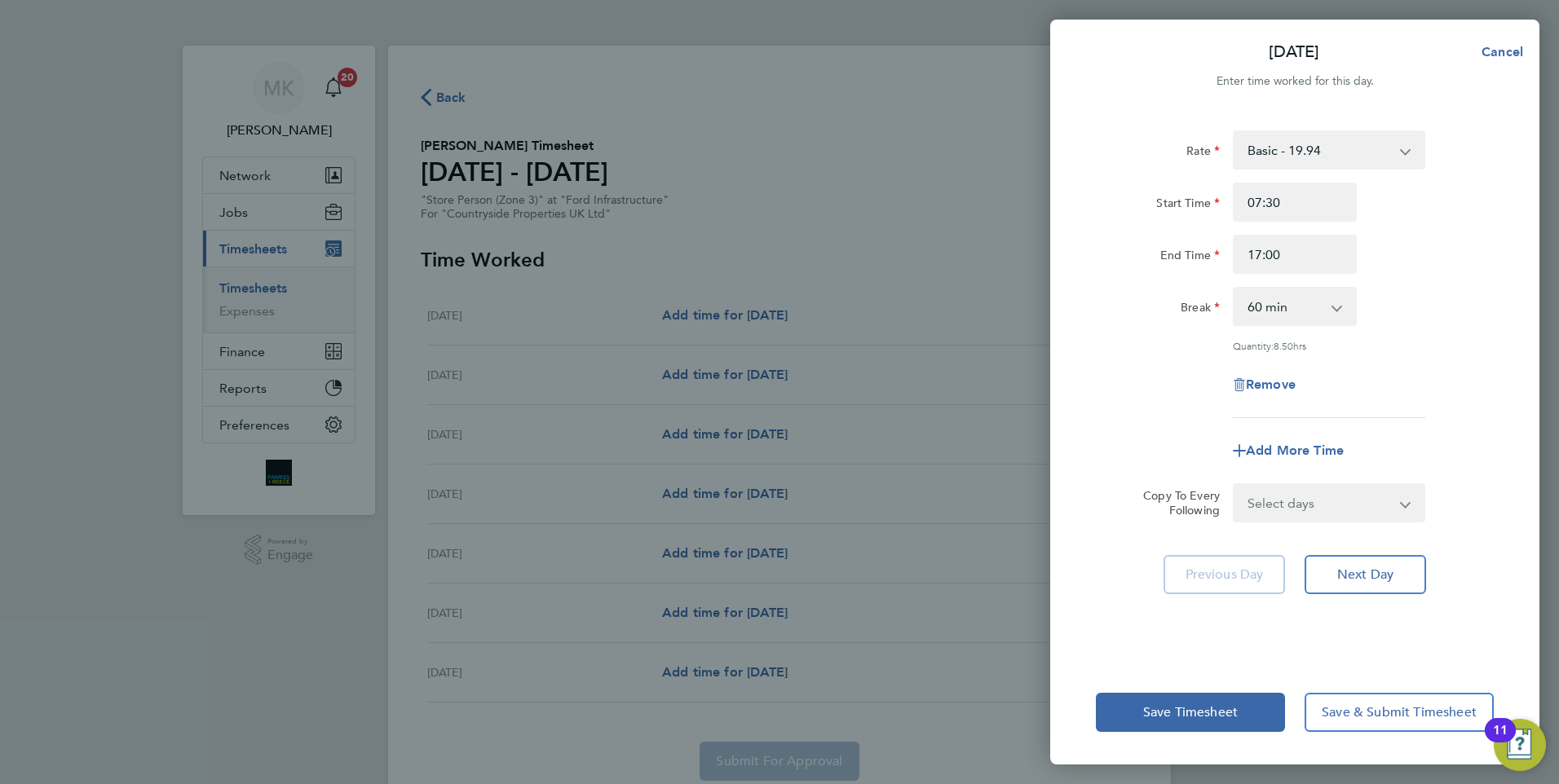
click at [1295, 305] on select "0 min 15 min 30 min 45 min 60 min 75 min 90 min" at bounding box center [1284, 307] width 101 height 36
select select "0"
click at [1234, 289] on select "0 min 15 min 30 min 45 min 60 min 75 min 90 min" at bounding box center [1284, 307] width 101 height 36
click at [1310, 500] on select "Select days Day Weekday (Mon-Fri) Weekend (Sat-Sun) Tuesday Wednesday Thursday …" at bounding box center [1319, 502] width 171 height 36
select select "WEEKDAY"
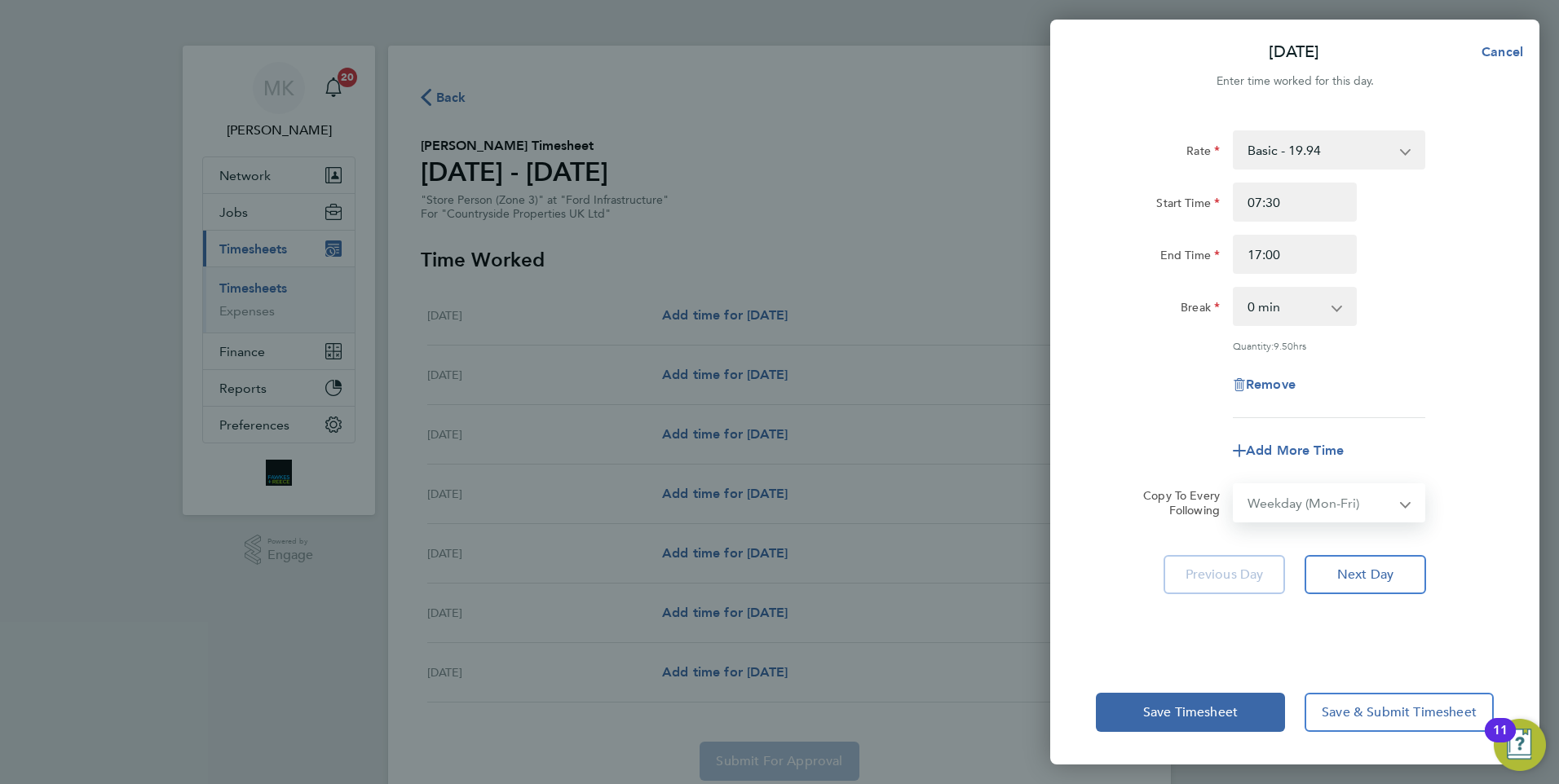
click at [1234, 485] on select "Select days Day Weekday (Mon-Fri) Weekend (Sat-Sun) Tuesday Wednesday Thursday …" at bounding box center [1319, 502] width 171 height 36
select select "2025-08-24"
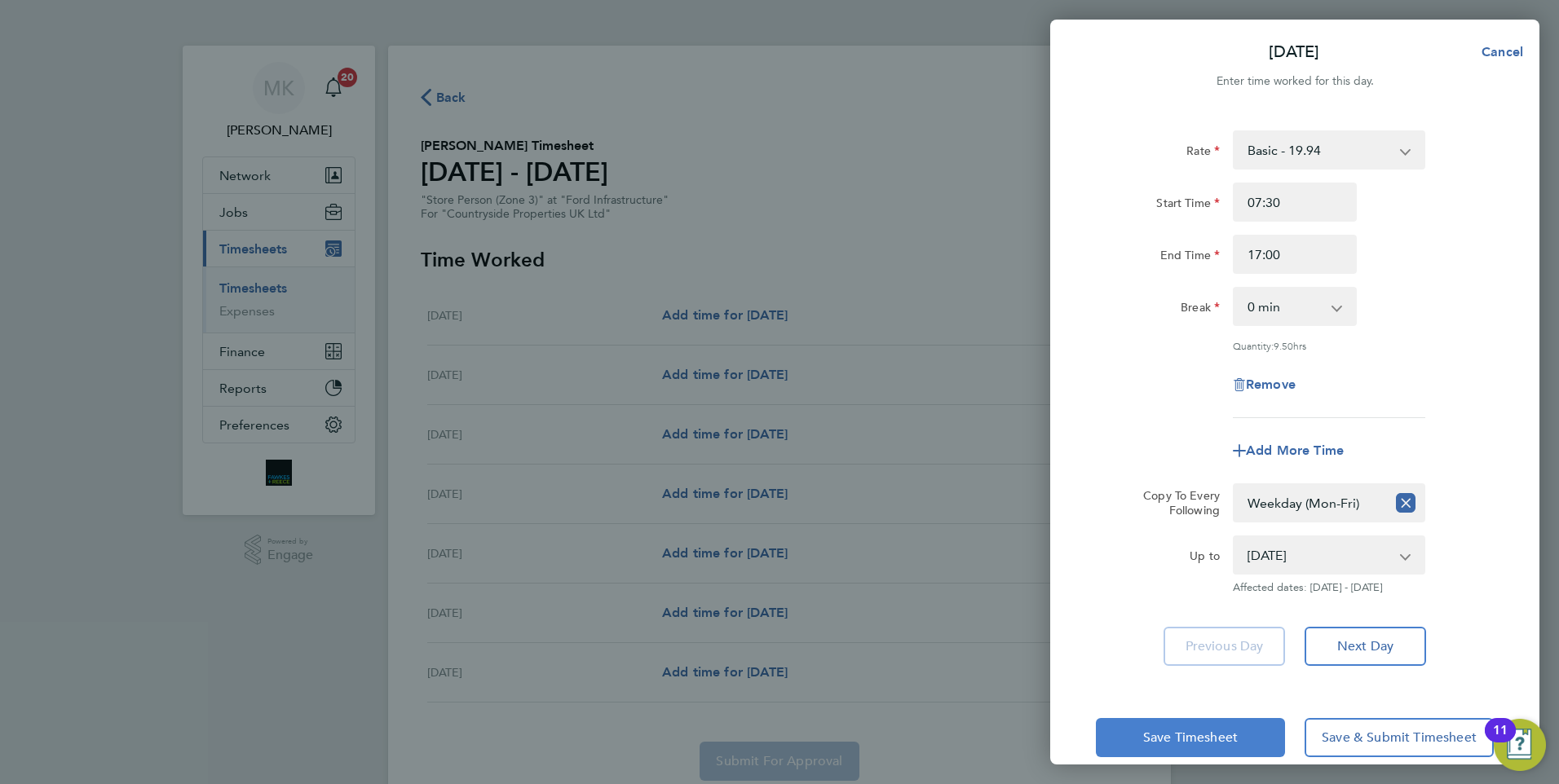
click at [1176, 738] on span "Save Timesheet" at bounding box center [1190, 738] width 95 height 16
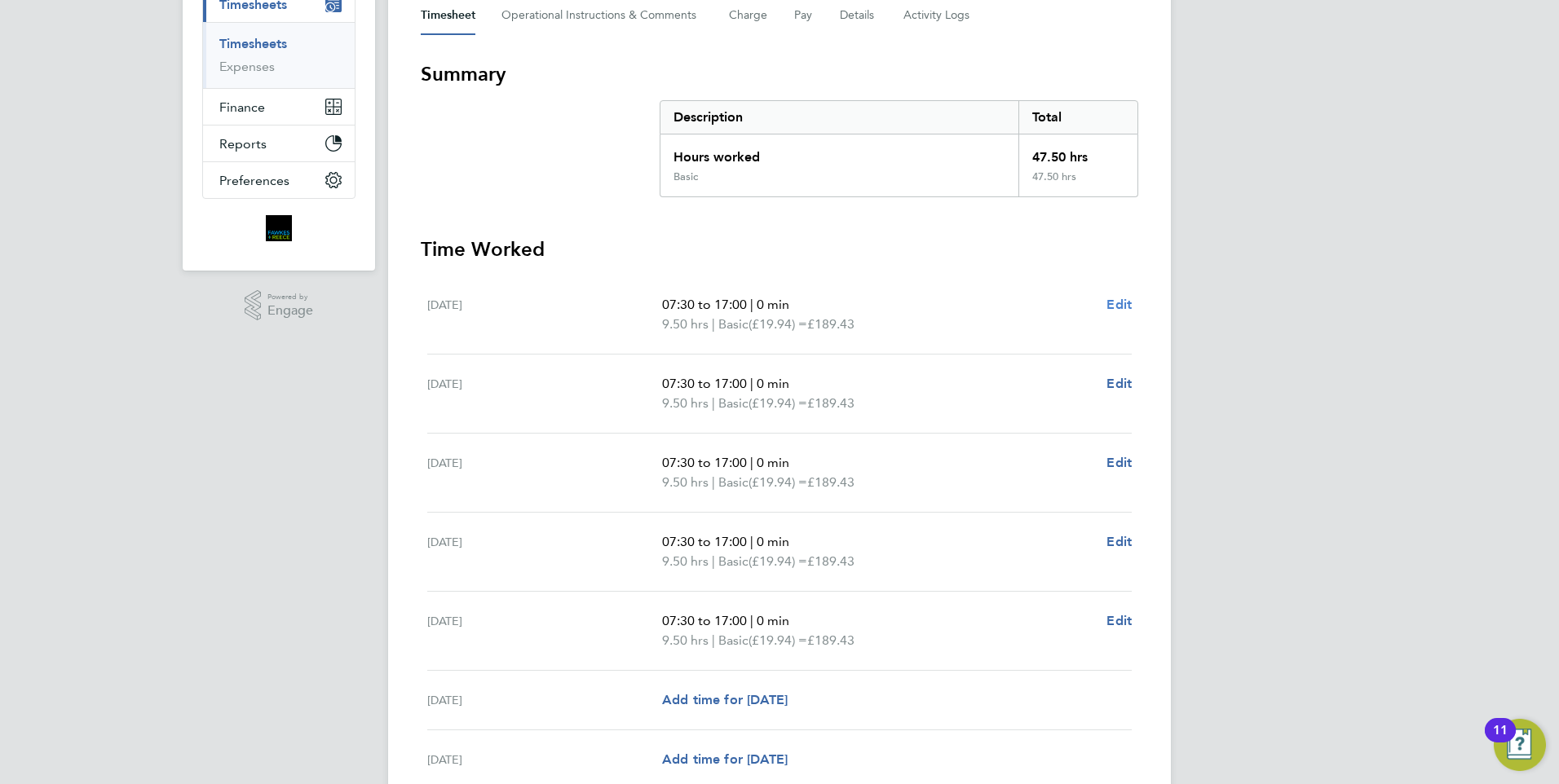
click at [1121, 303] on span "Edit" at bounding box center [1119, 304] width 25 height 15
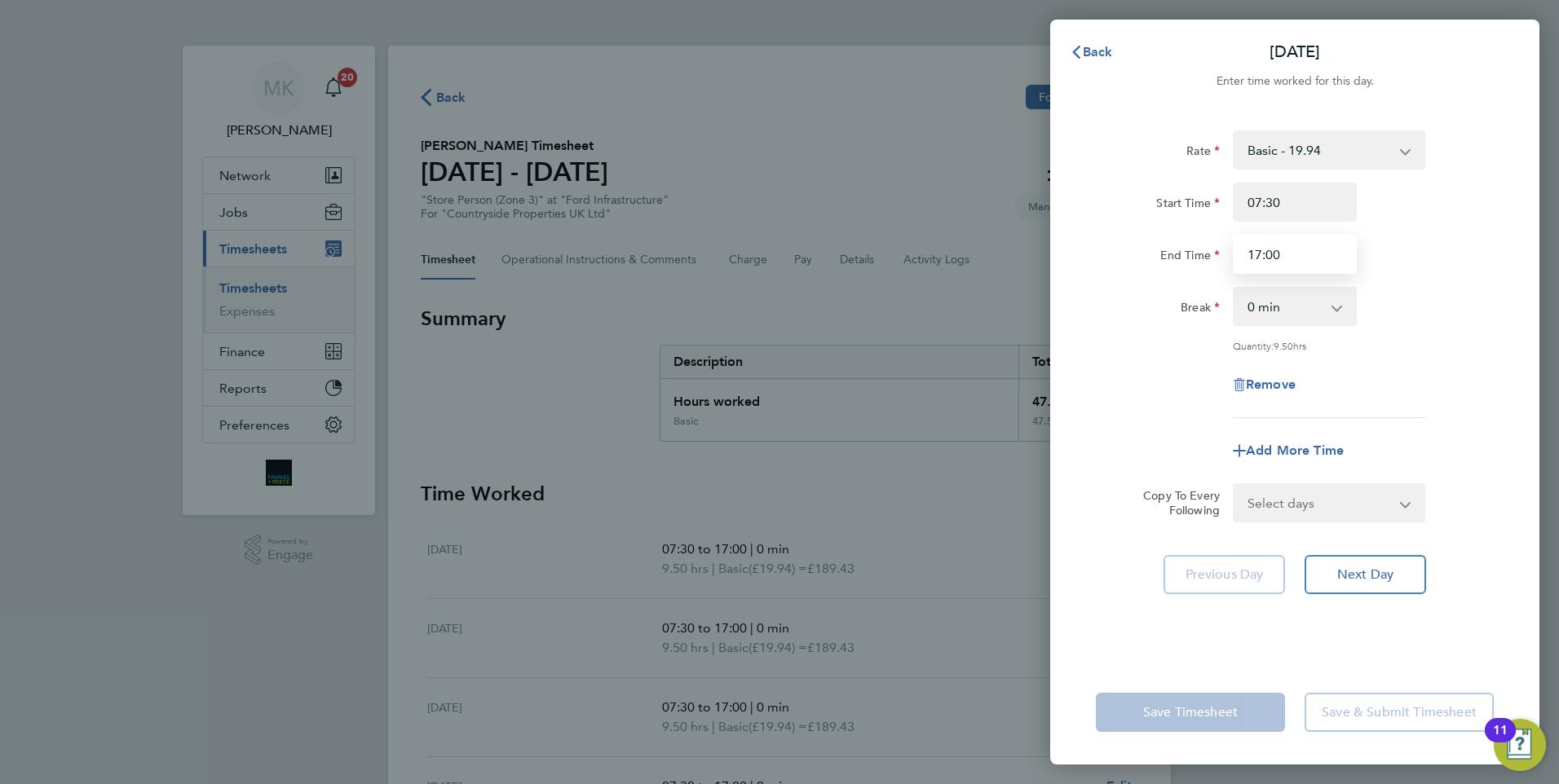
click at [1300, 258] on input "17:00" at bounding box center [1294, 255] width 124 height 39
type input "1"
type input "16:30"
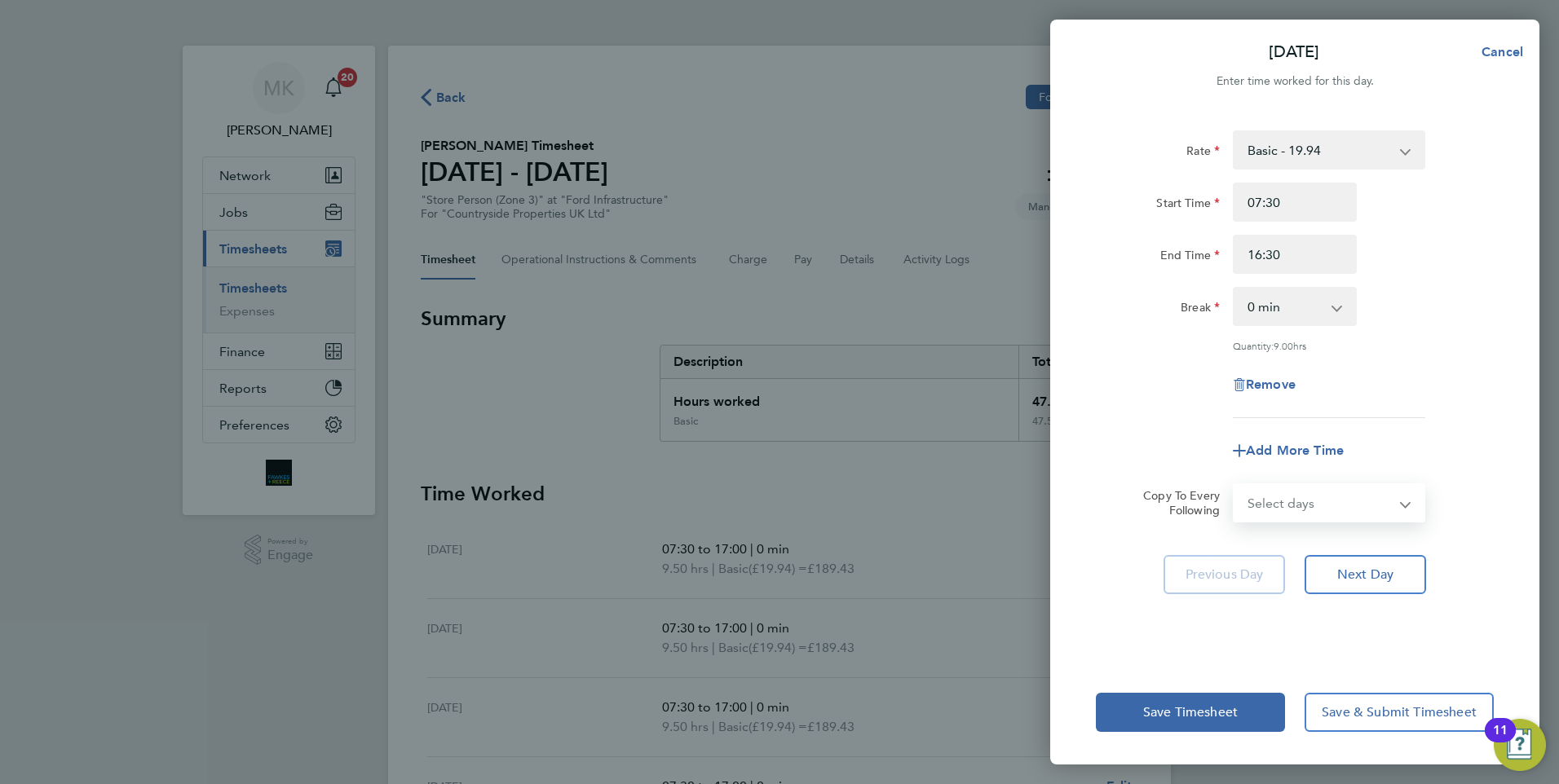
click at [1326, 505] on select "Select days Day Weekday (Mon-Fri) Weekend (Sat-Sun) Tuesday Wednesday Thursday …" at bounding box center [1319, 502] width 171 height 36
select select "WEEKDAY"
click at [1234, 485] on select "Select days Day Weekday (Mon-Fri) Weekend (Sat-Sun) Tuesday Wednesday Thursday …" at bounding box center [1319, 502] width 171 height 36
select select "2025-08-24"
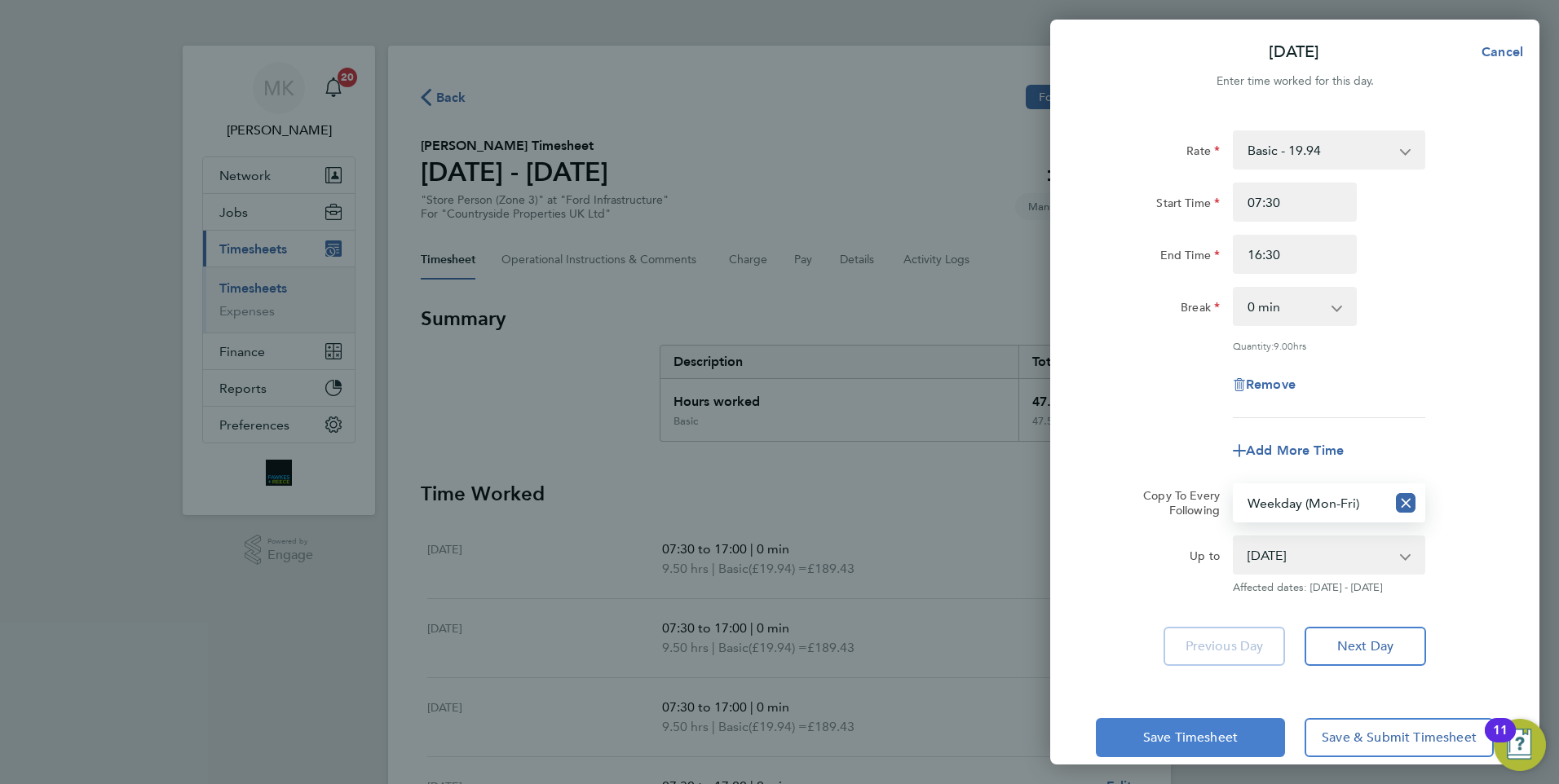
click at [1191, 733] on span "Save Timesheet" at bounding box center [1190, 738] width 95 height 16
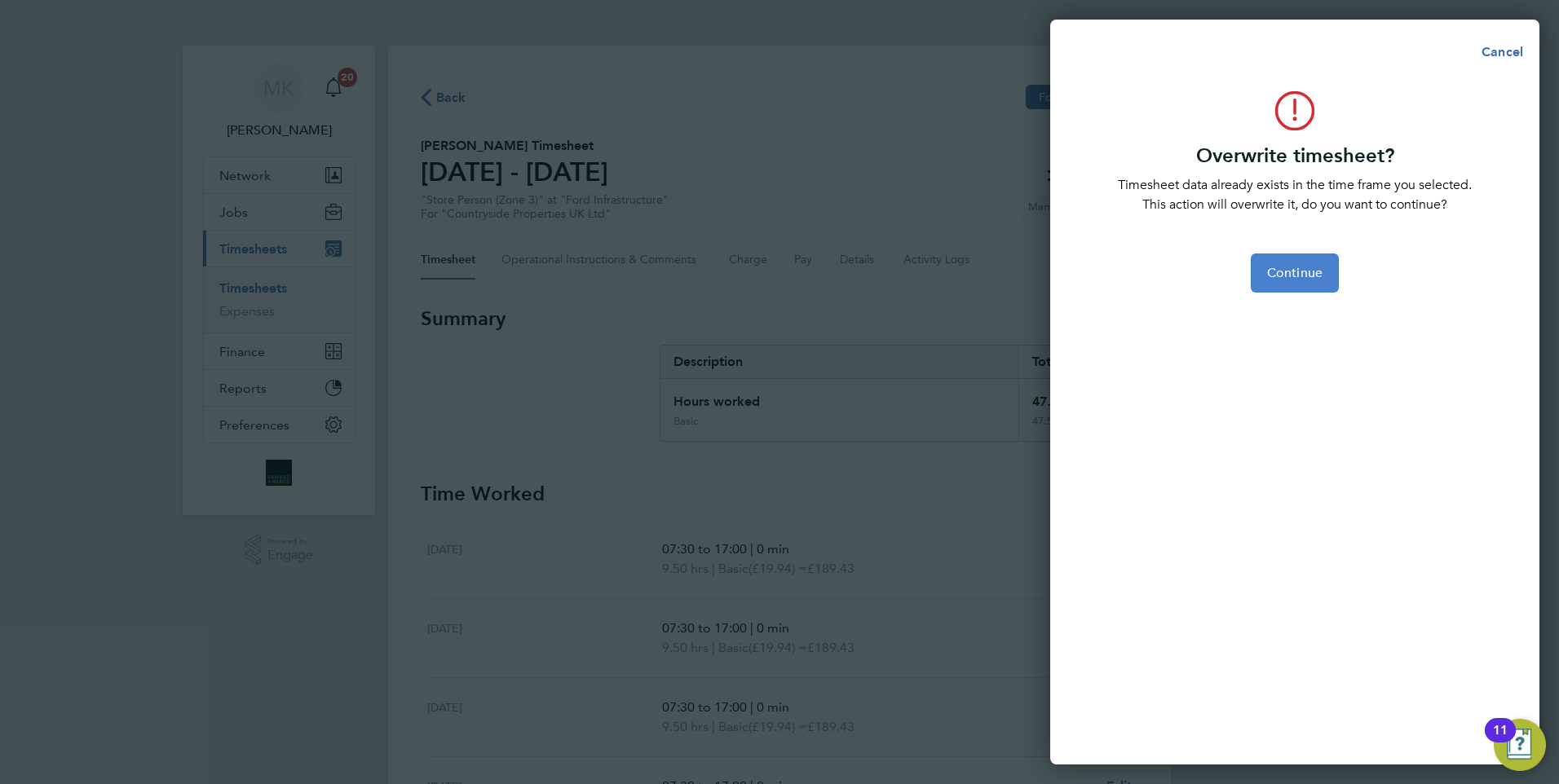
click at [1305, 265] on span "Continue" at bounding box center [1295, 273] width 55 height 16
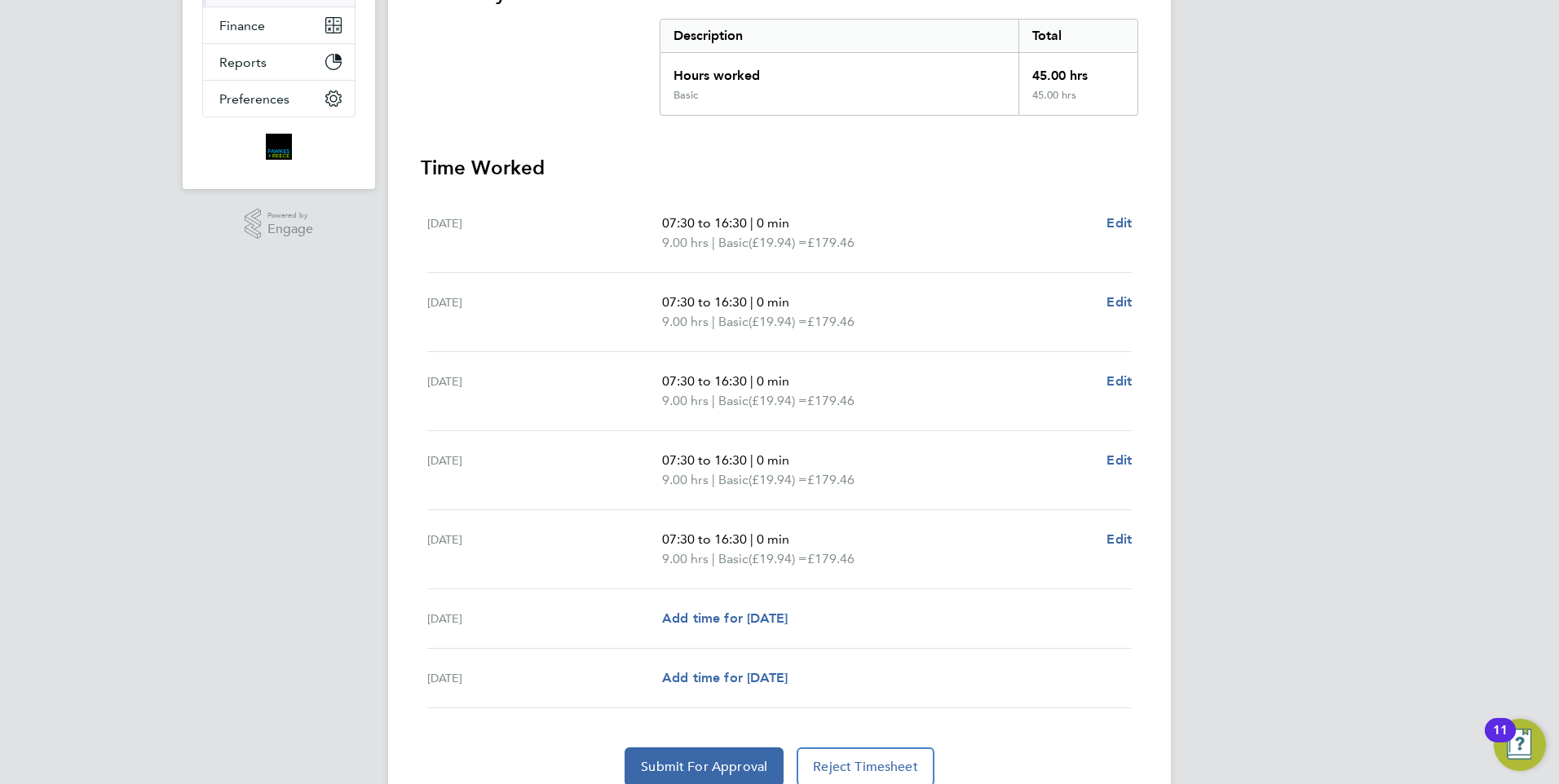
scroll to position [393, 0]
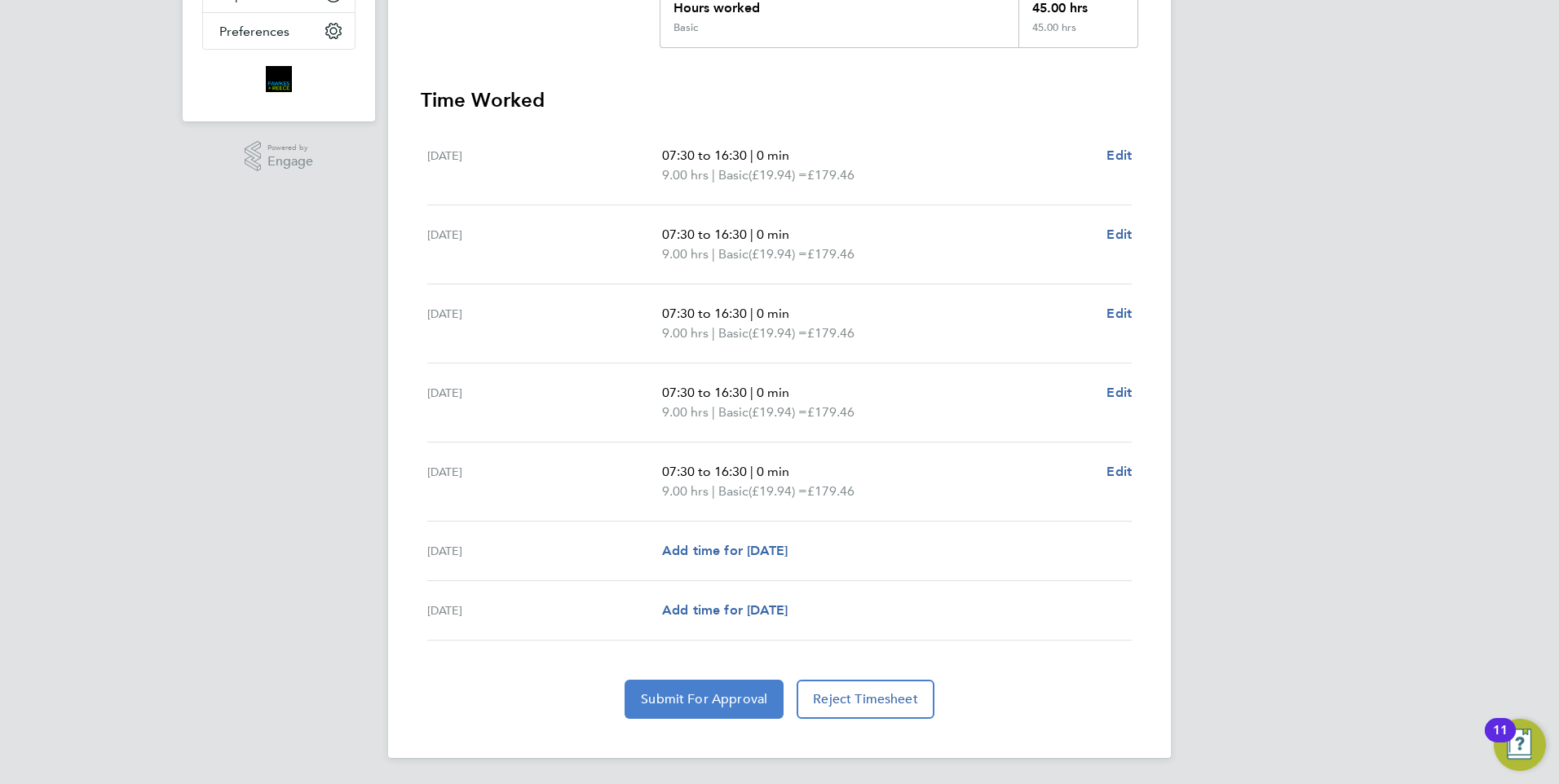
click at [703, 697] on span "Submit For Approval" at bounding box center [704, 699] width 126 height 16
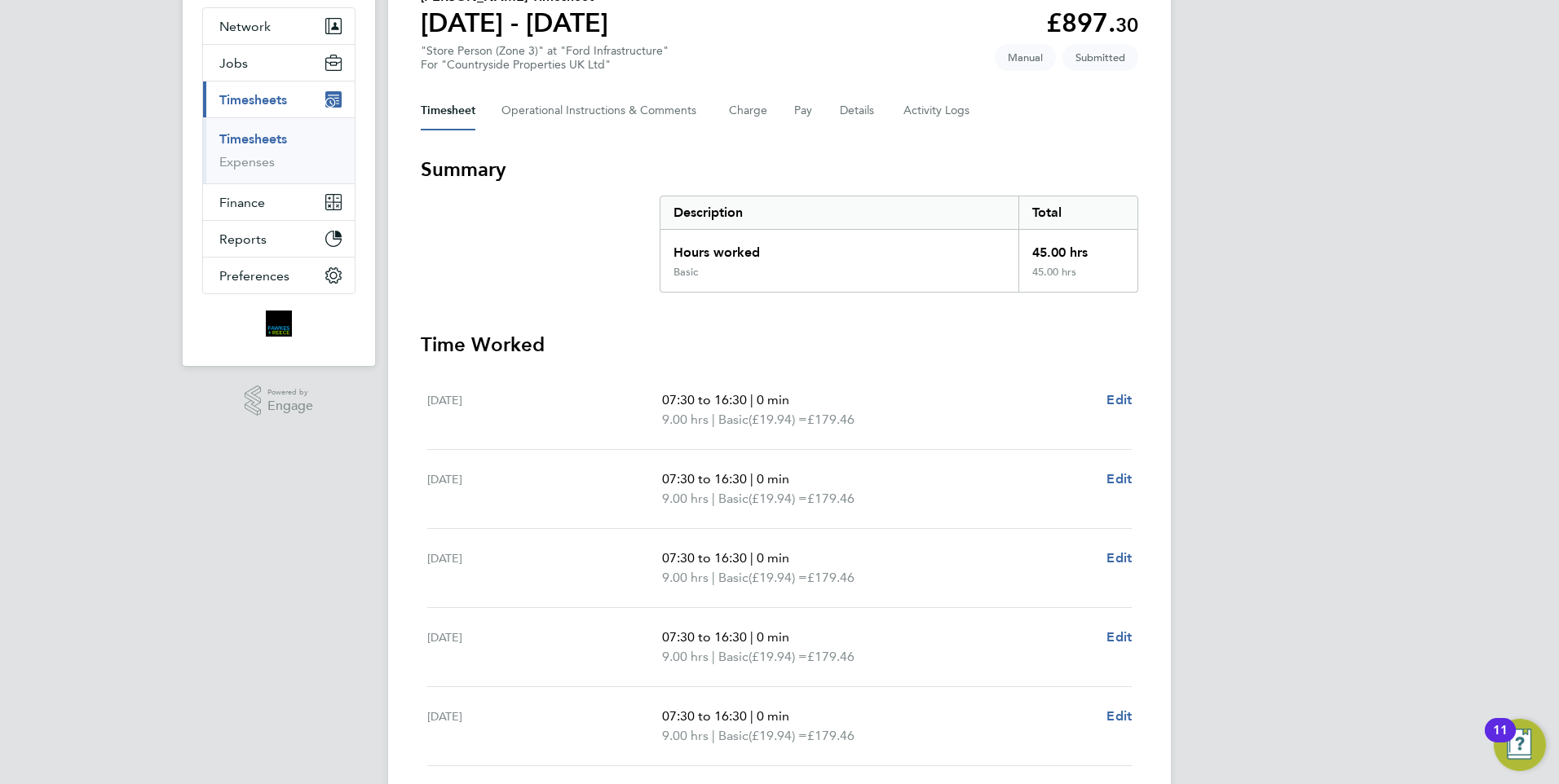
scroll to position [0, 0]
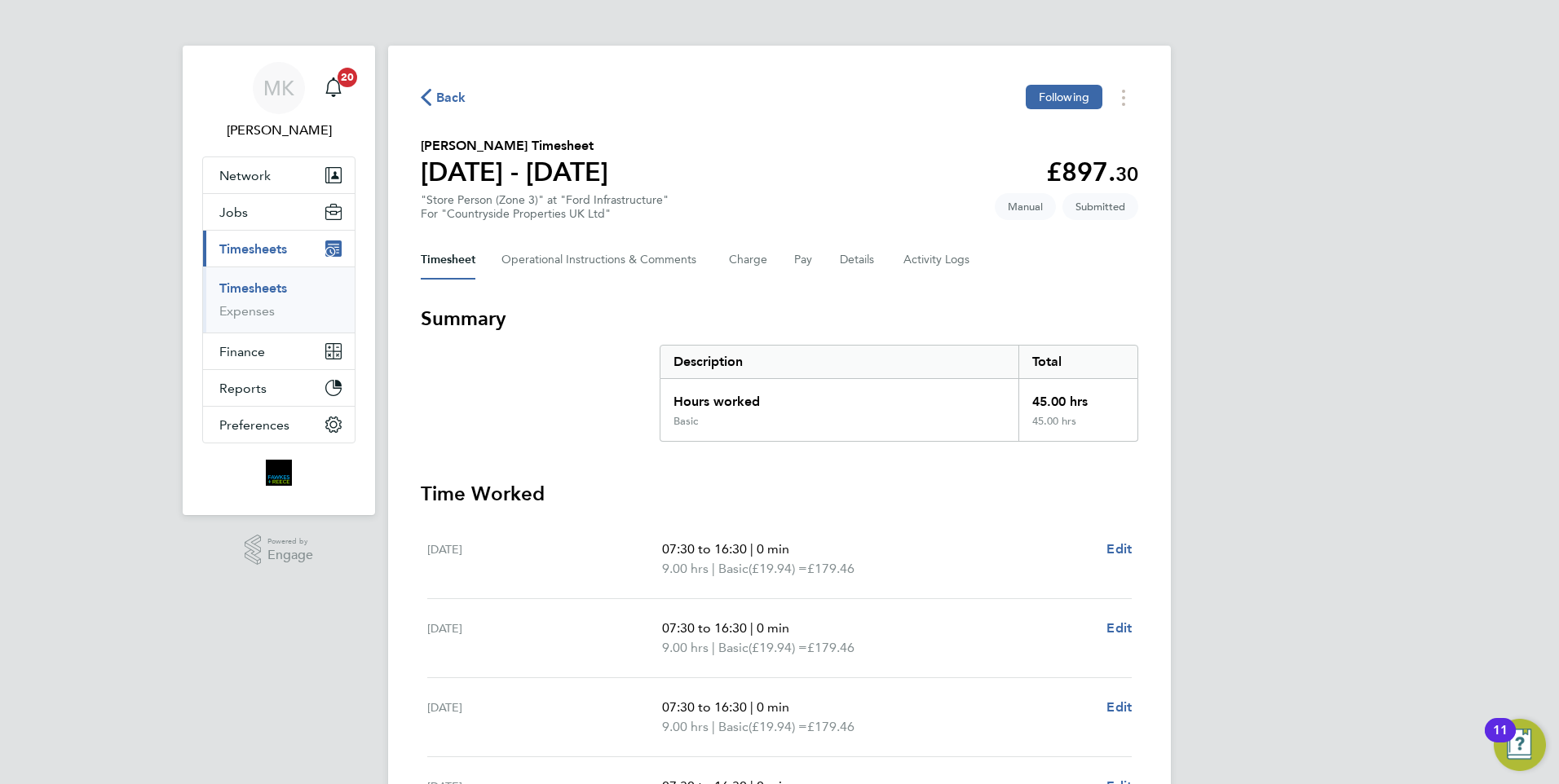
click at [445, 97] on span "Back" at bounding box center [452, 97] width 30 height 20
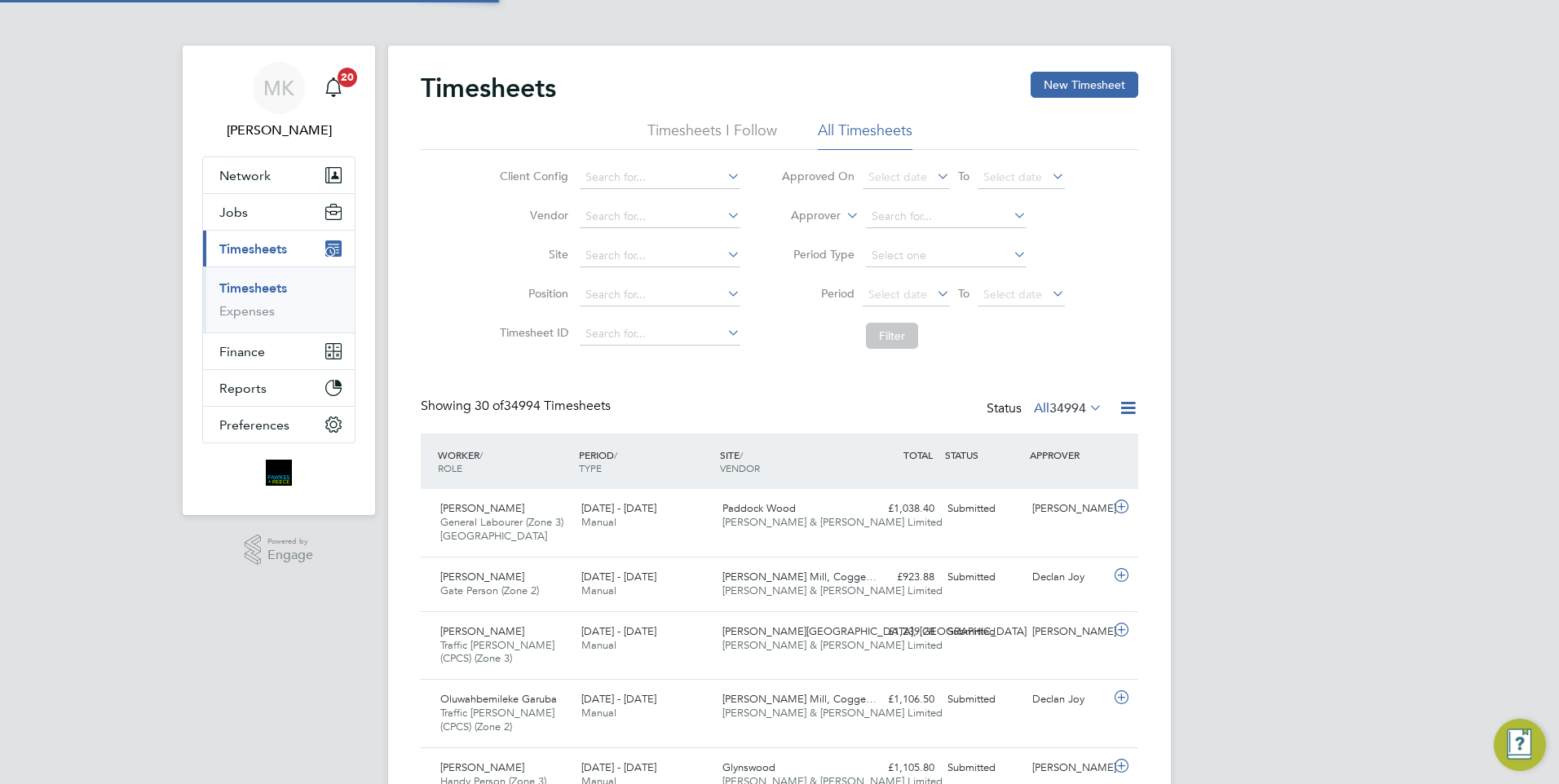
scroll to position [55, 142]
click at [1096, 85] on button "New Timesheet" at bounding box center [1084, 84] width 107 height 26
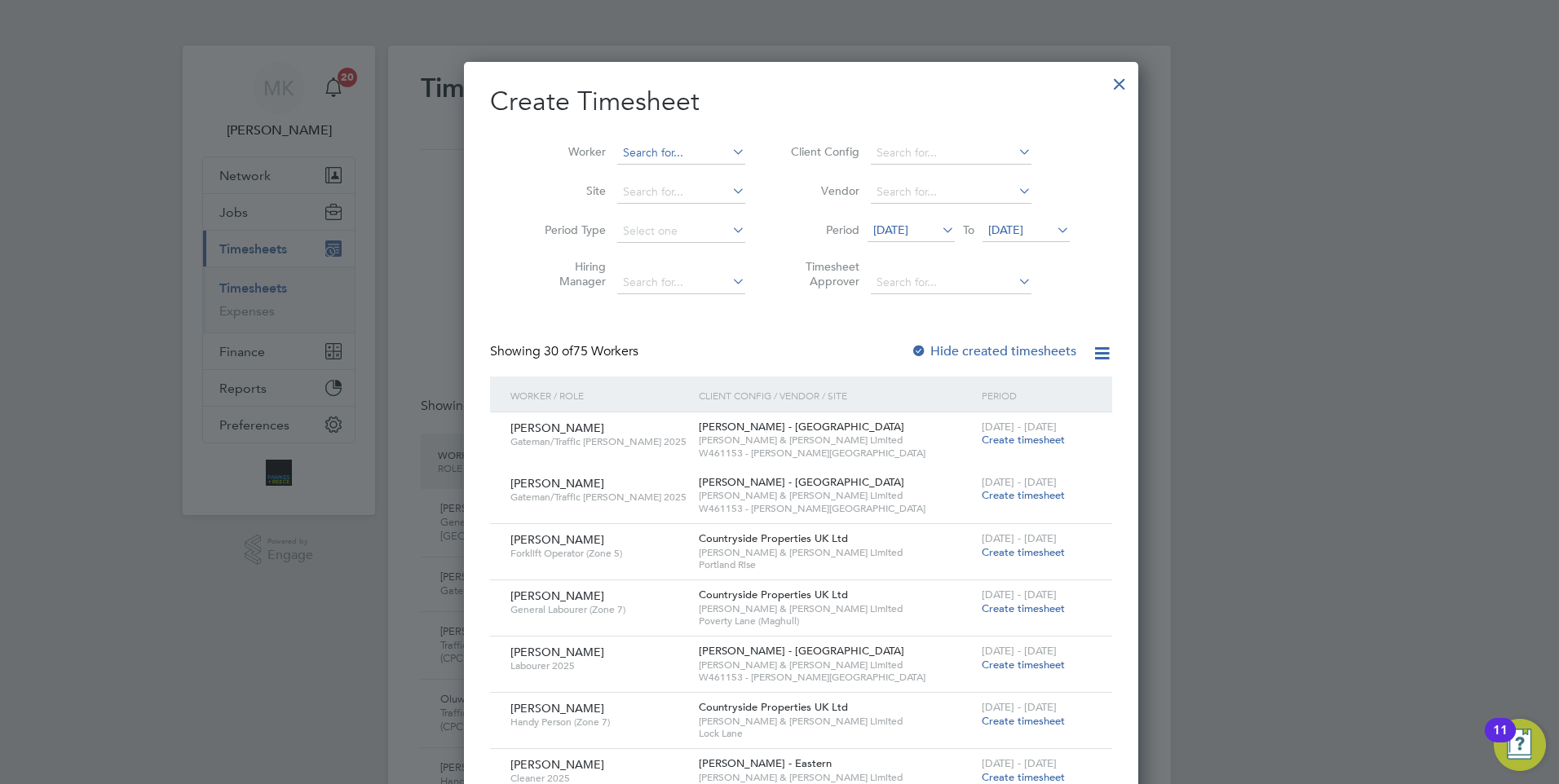
click at [650, 150] on input at bounding box center [681, 154] width 128 height 23
click at [678, 219] on li "Costel Amaximoaie" at bounding box center [670, 218] width 150 height 22
type input "[PERSON_NAME]"
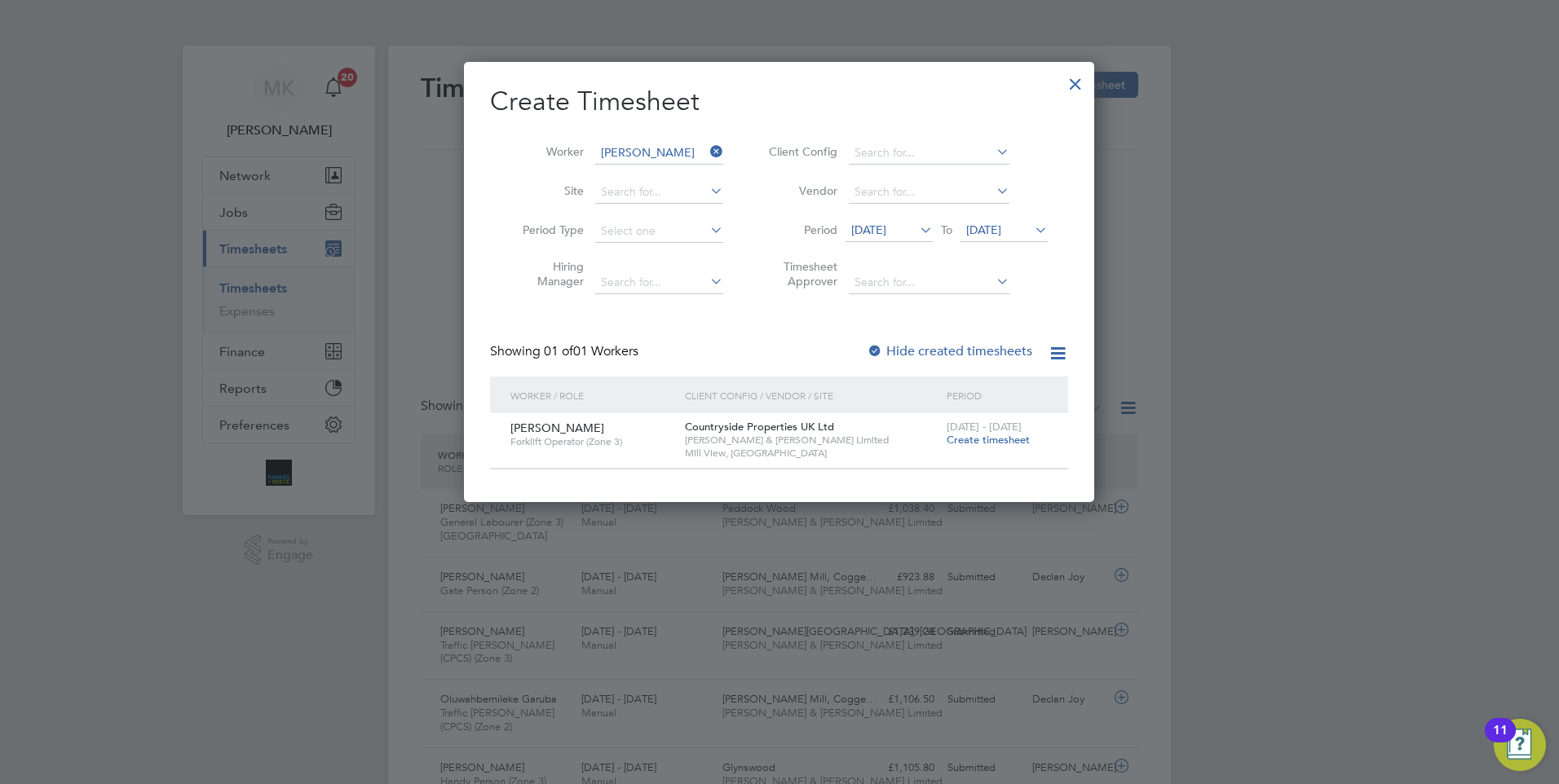
click at [1004, 438] on span "Create timesheet" at bounding box center [987, 439] width 83 height 13
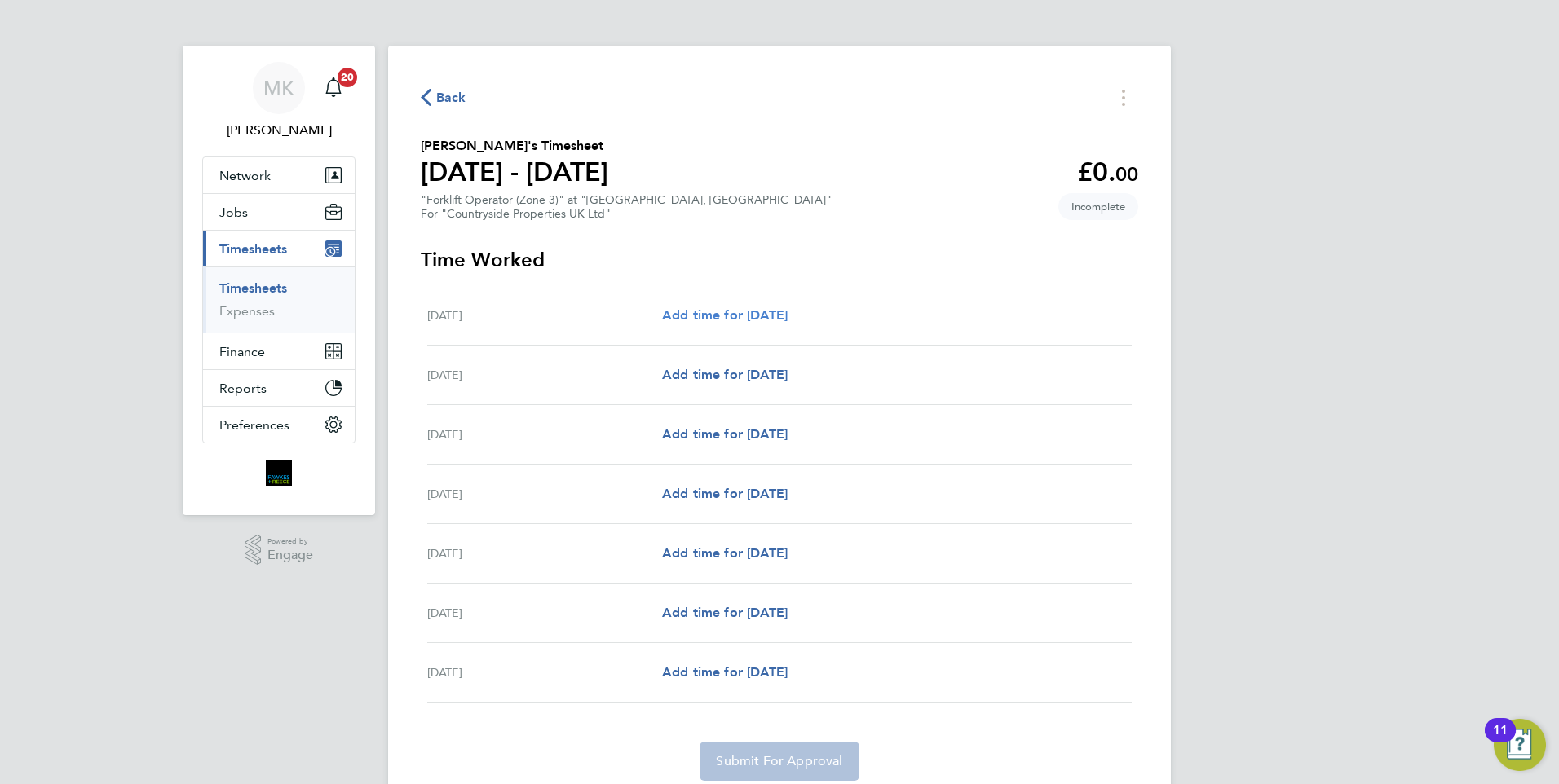
click at [762, 315] on span "Add time for Mon 18 Aug" at bounding box center [724, 315] width 125 height 15
select select "30"
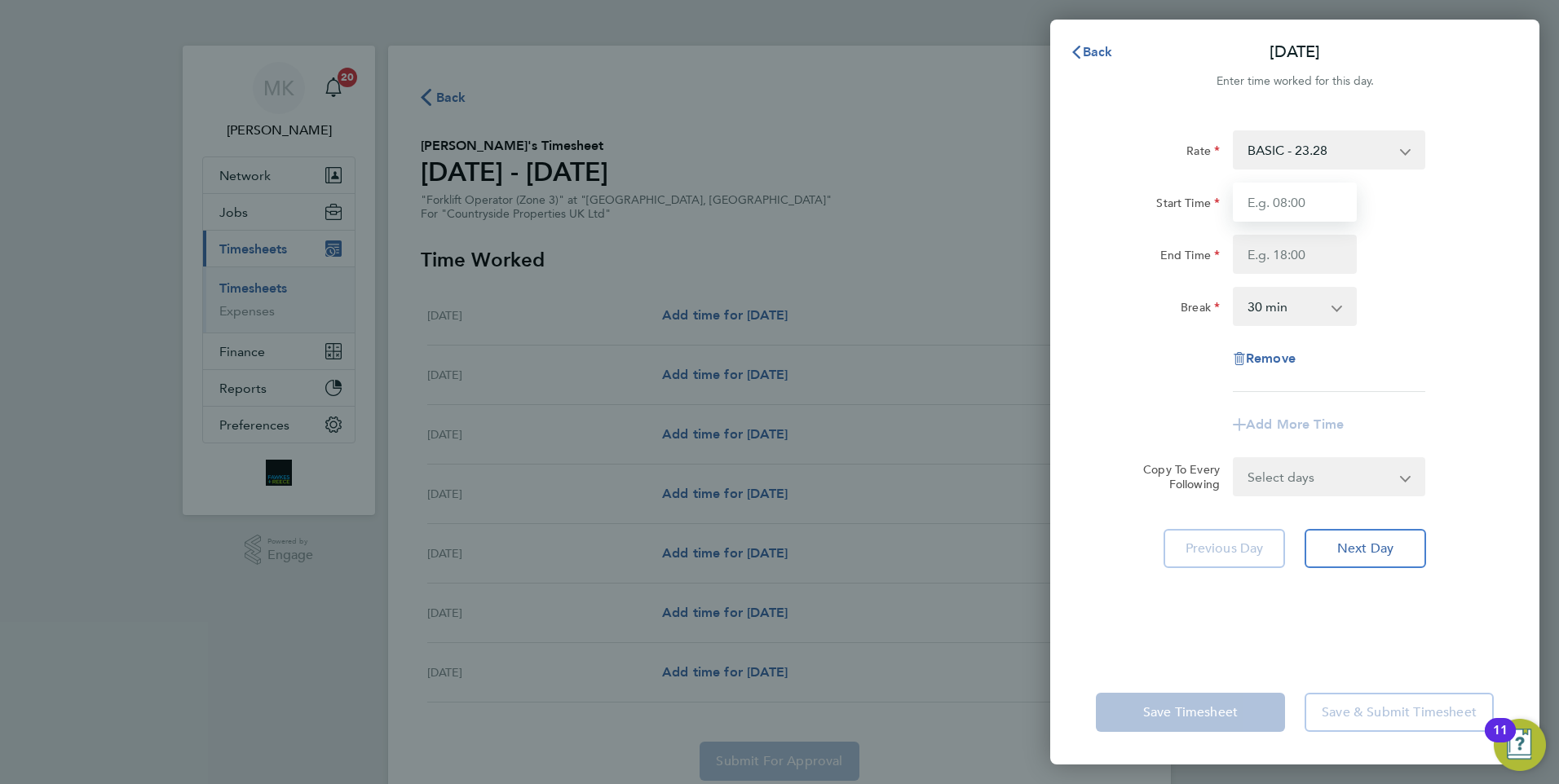
click at [1280, 200] on input "Start Time" at bounding box center [1294, 202] width 124 height 39
type input "07:30"
type input "16:30"
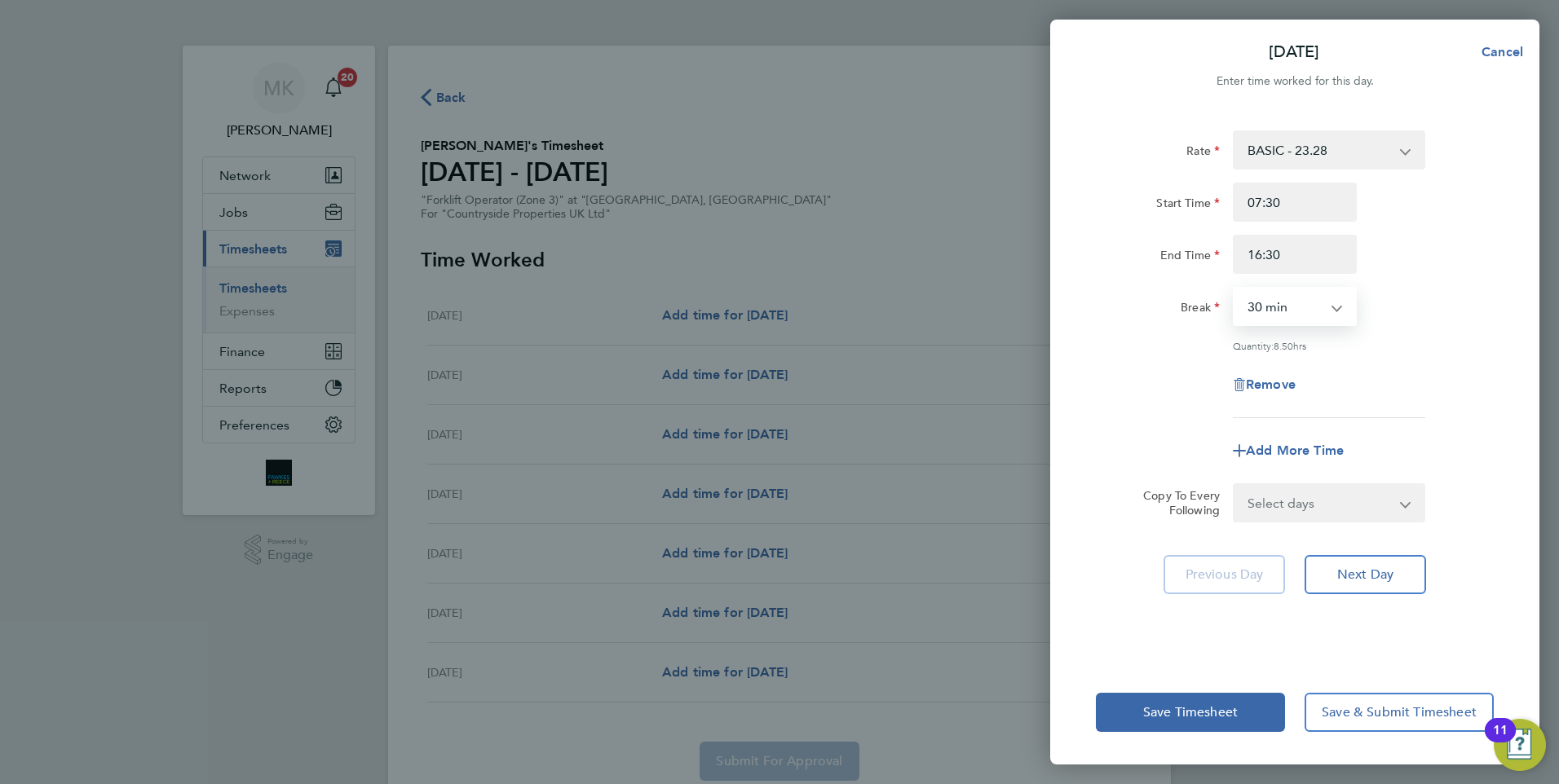
click at [1284, 308] on select "0 min 15 min 30 min 45 min 60 min 75 min 90 min" at bounding box center [1284, 307] width 101 height 36
select select "0"
click at [1234, 289] on select "0 min 15 min 30 min 45 min 60 min 75 min 90 min" at bounding box center [1284, 307] width 101 height 36
click at [1318, 502] on select "Select days Day Weekday (Mon-Fri) Weekend (Sat-Sun) Tuesday Wednesday Thursday …" at bounding box center [1319, 502] width 171 height 36
select select "WEEKDAY"
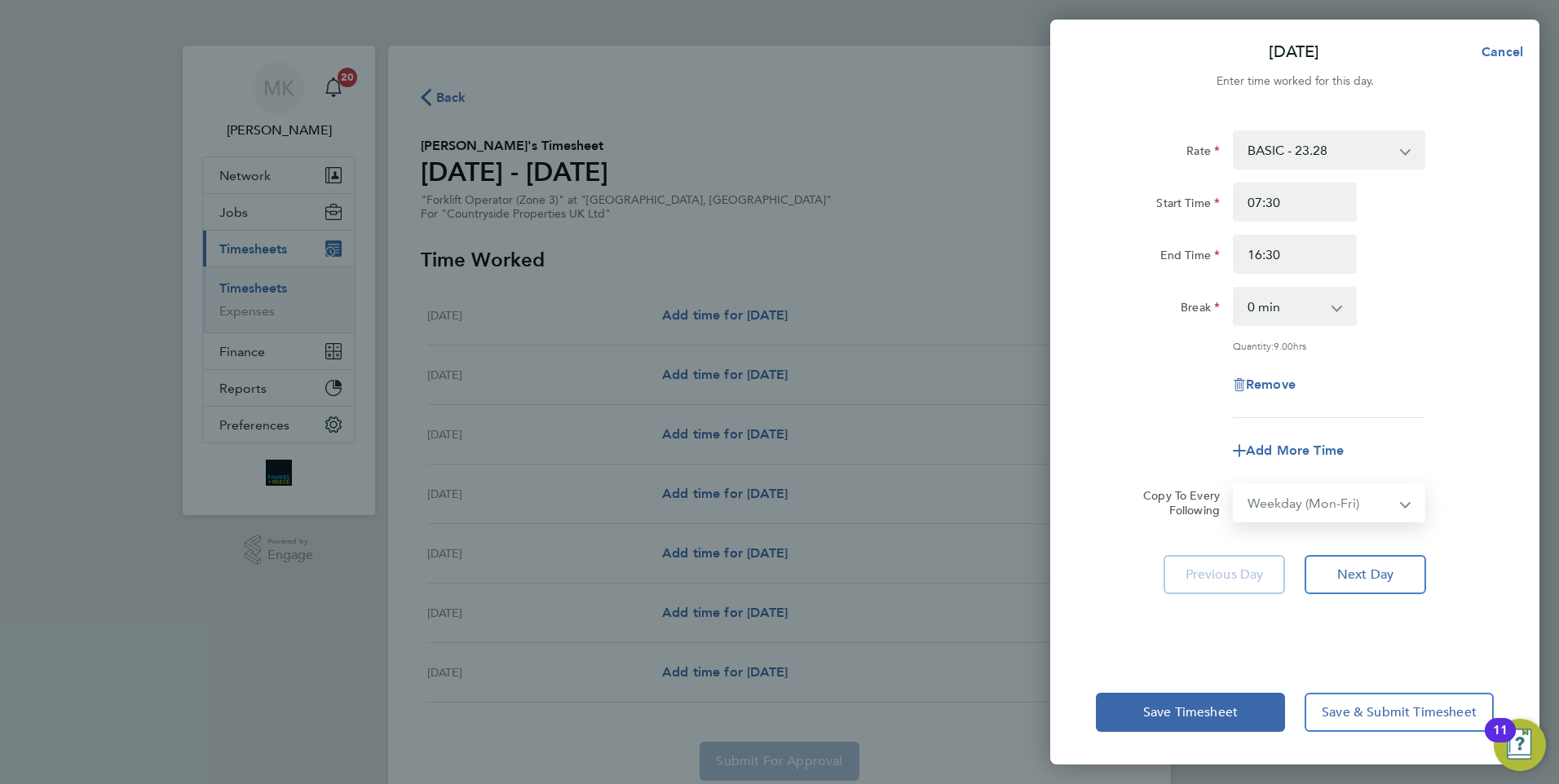
click at [1234, 485] on select "Select days Day Weekday (Mon-Fri) Weekend (Sat-Sun) Tuesday Wednesday Thursday …" at bounding box center [1319, 502] width 171 height 36
select select "2025-08-24"
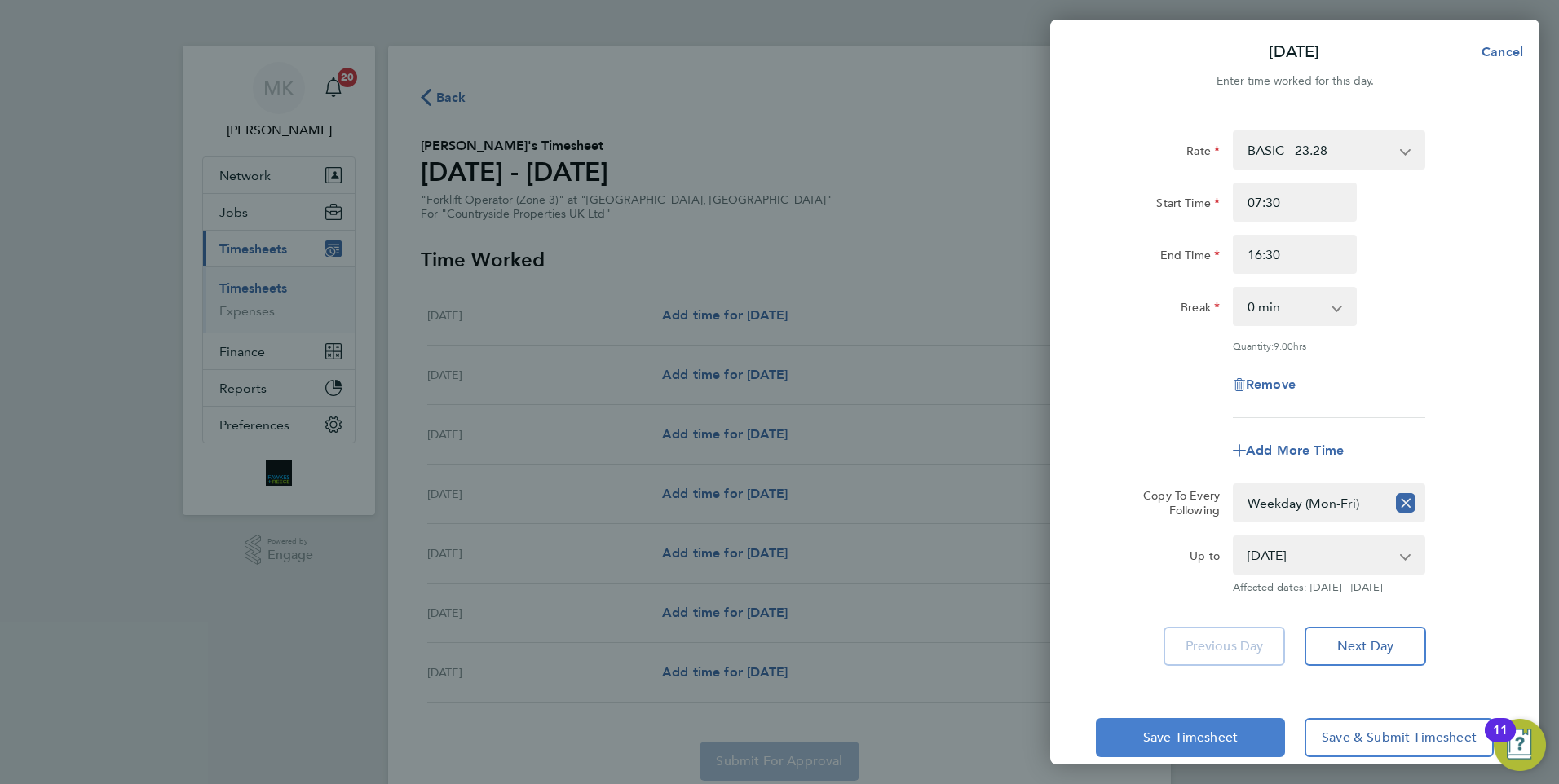
click at [1186, 735] on span "Save Timesheet" at bounding box center [1190, 738] width 95 height 16
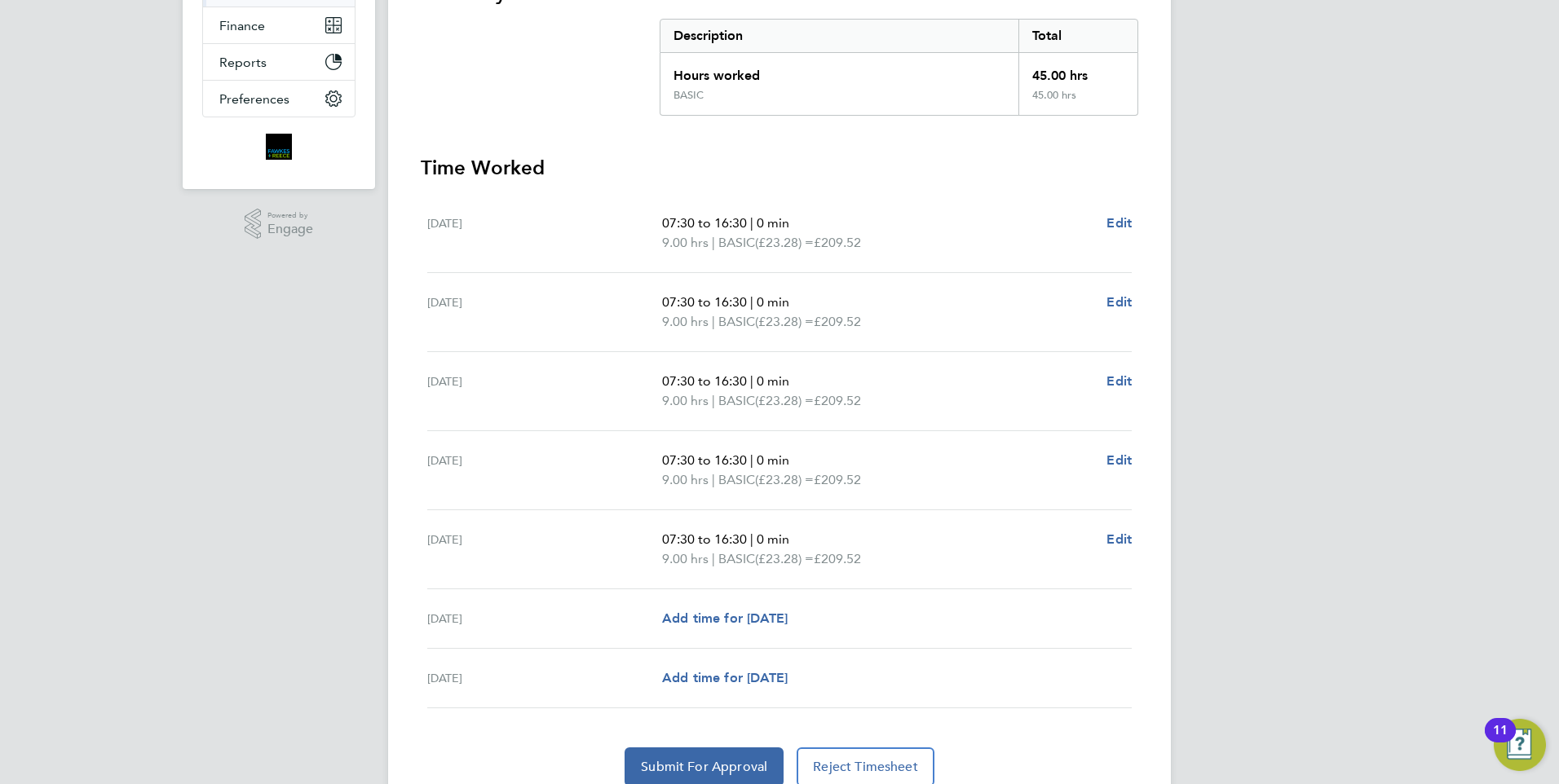
scroll to position [393, 0]
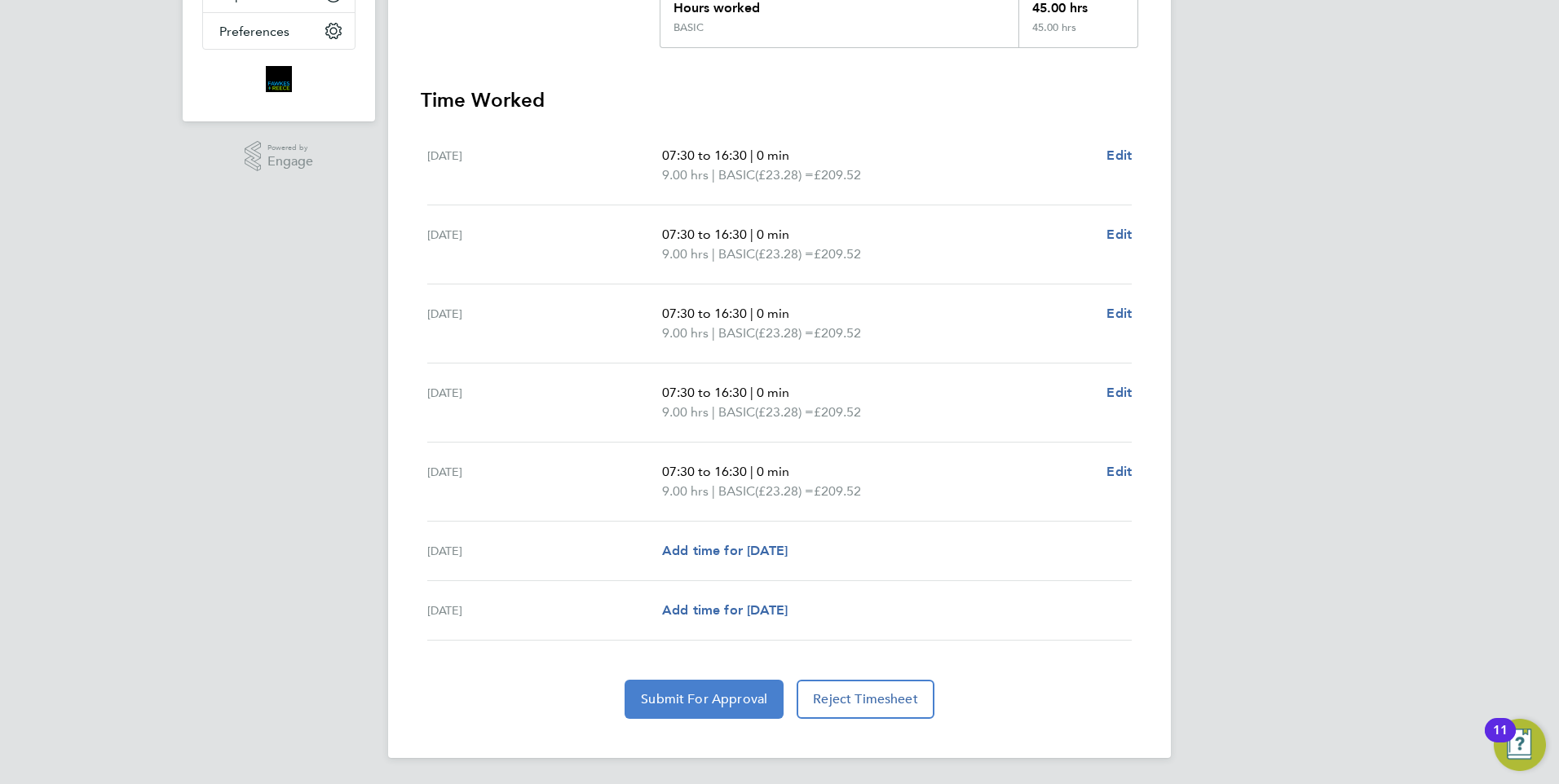
click at [724, 700] on span "Submit For Approval" at bounding box center [704, 699] width 126 height 16
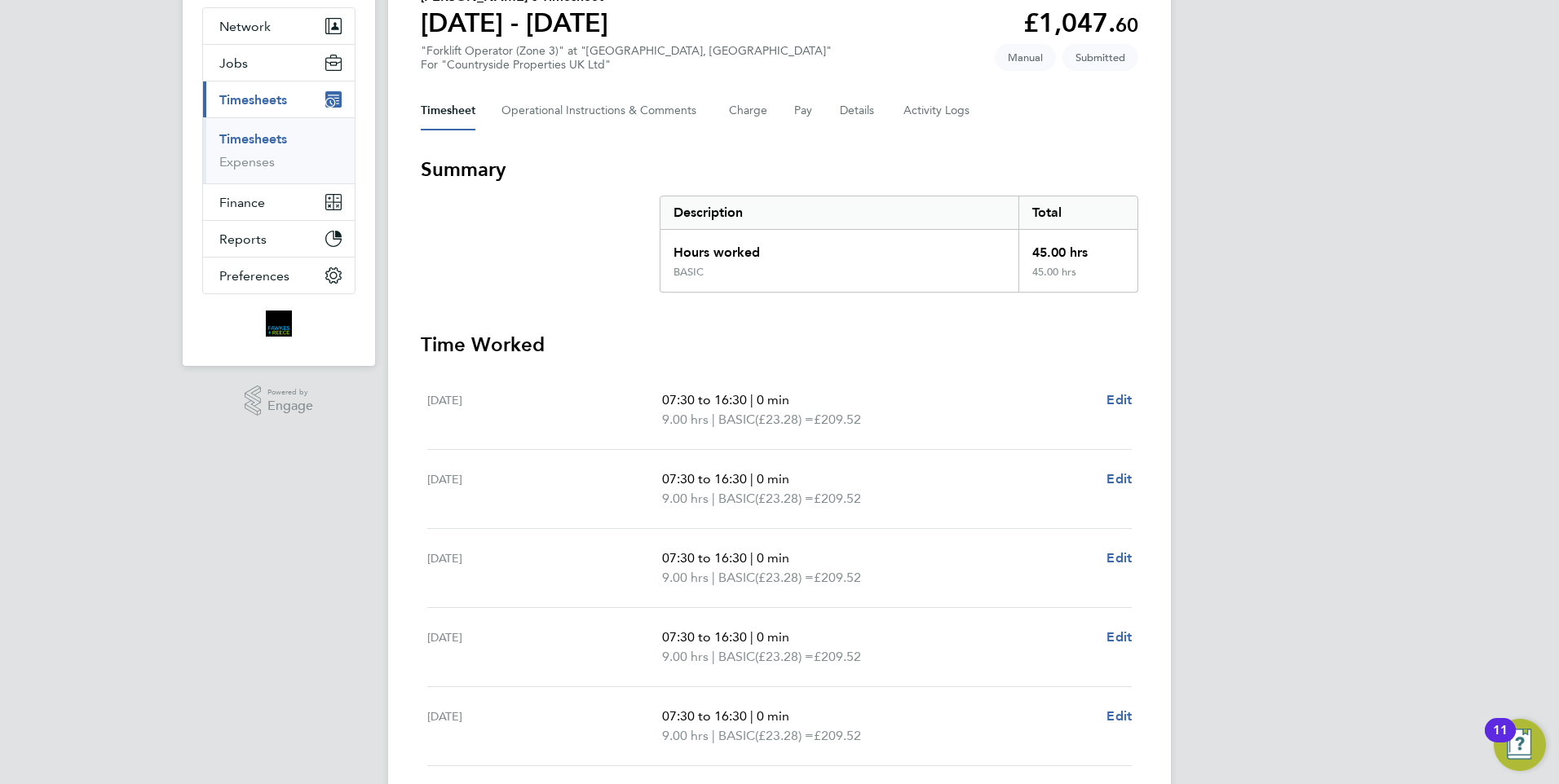
scroll to position [0, 0]
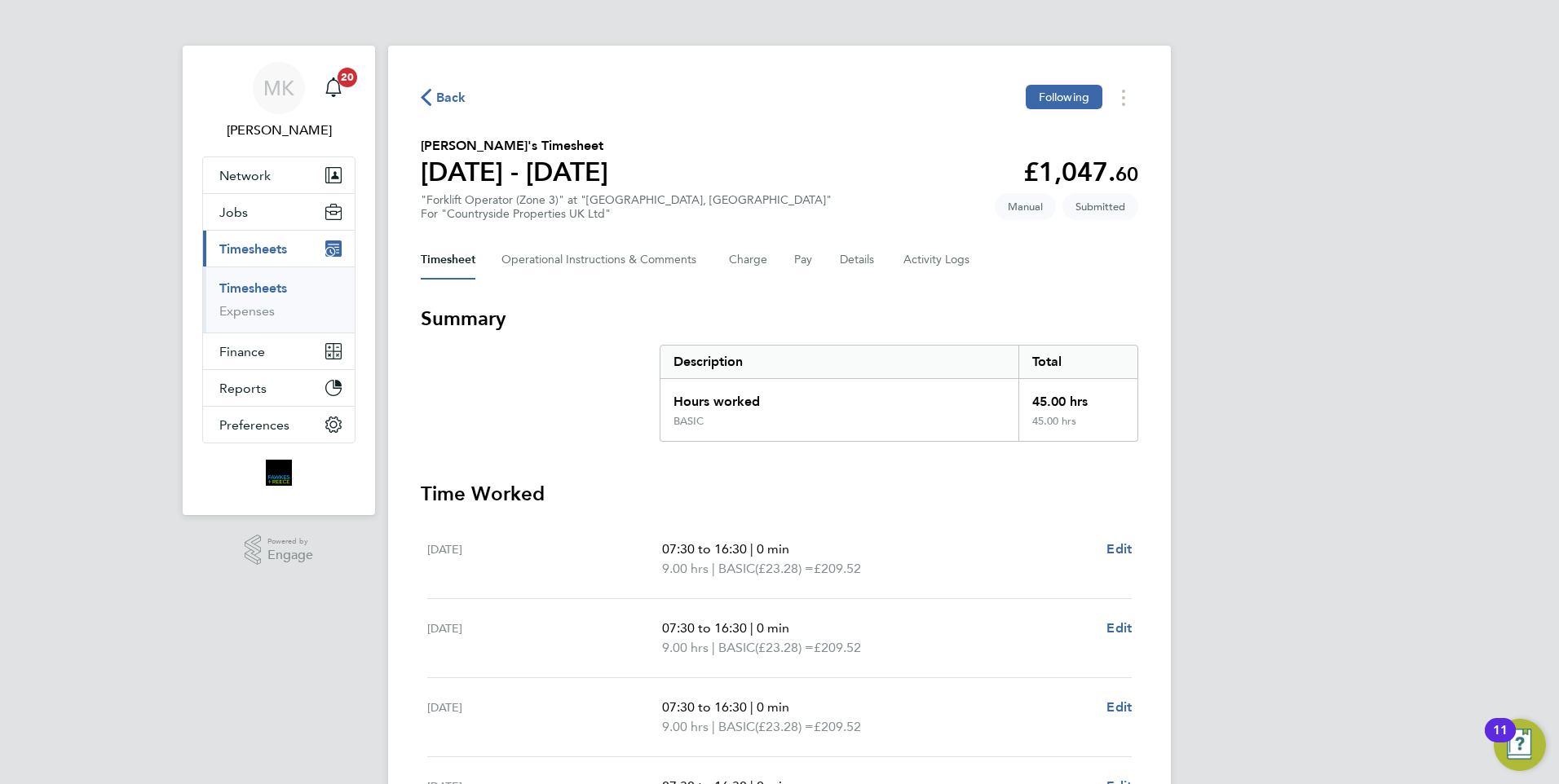
click at [456, 98] on span "Back" at bounding box center [452, 97] width 30 height 20
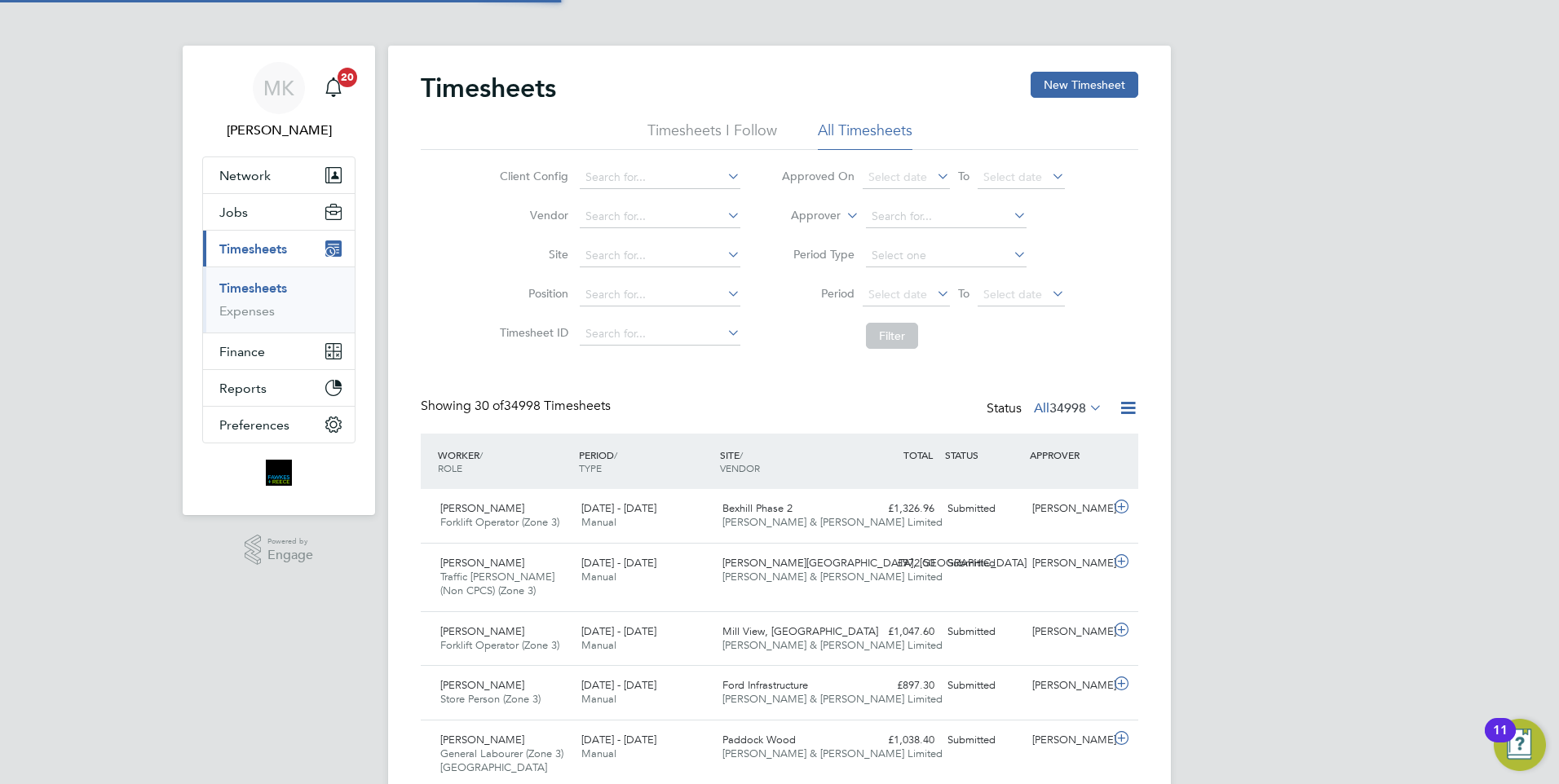
scroll to position [41, 142]
click at [1090, 90] on button "New Timesheet" at bounding box center [1084, 84] width 107 height 26
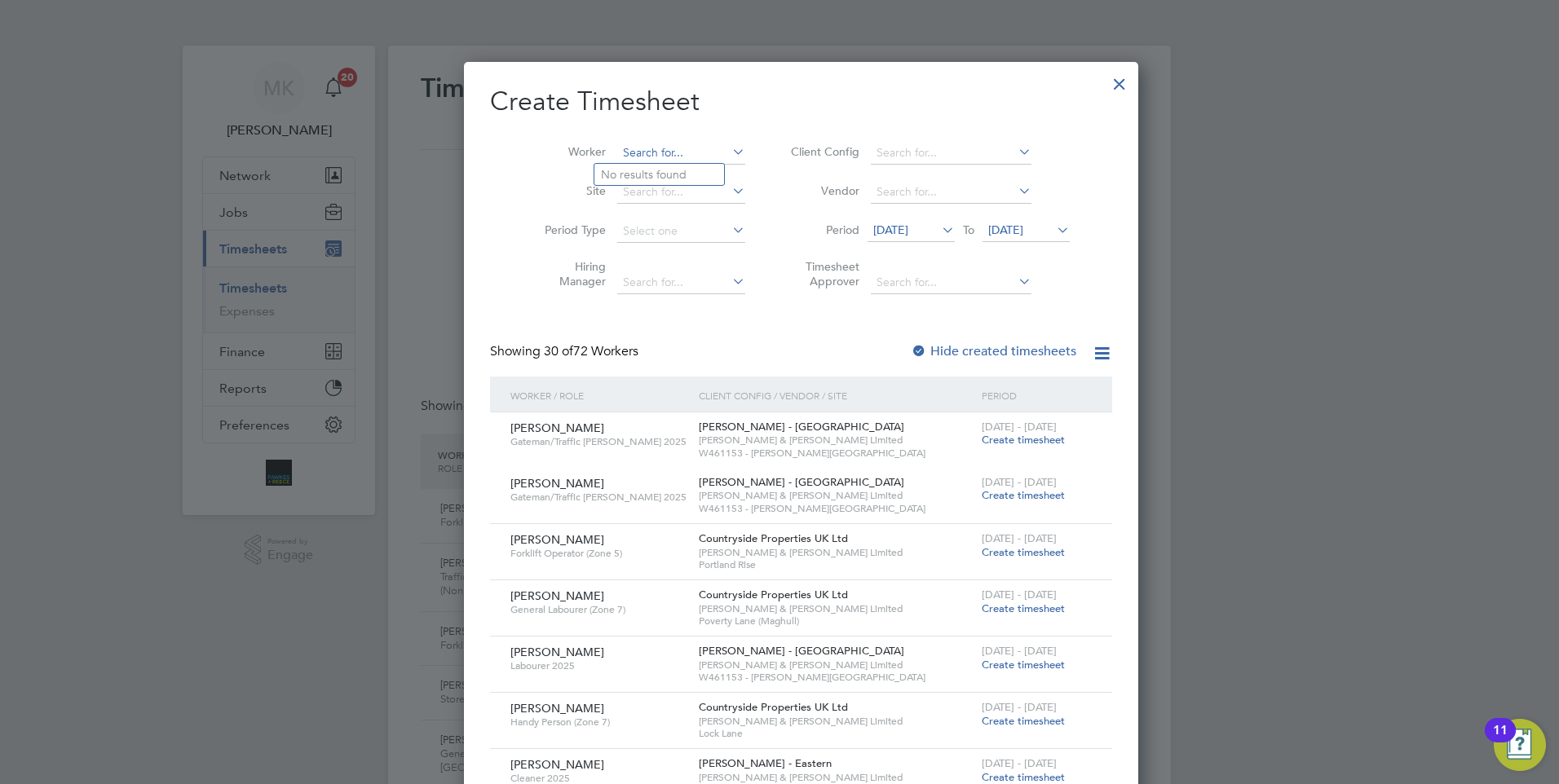
drag, startPoint x: 671, startPoint y: 149, endPoint x: 691, endPoint y: 156, distance: 21.2
click at [670, 149] on input at bounding box center [681, 154] width 128 height 23
click at [672, 219] on li "Sam Ba ulcombe" at bounding box center [689, 218] width 188 height 22
type input "[PERSON_NAME]"
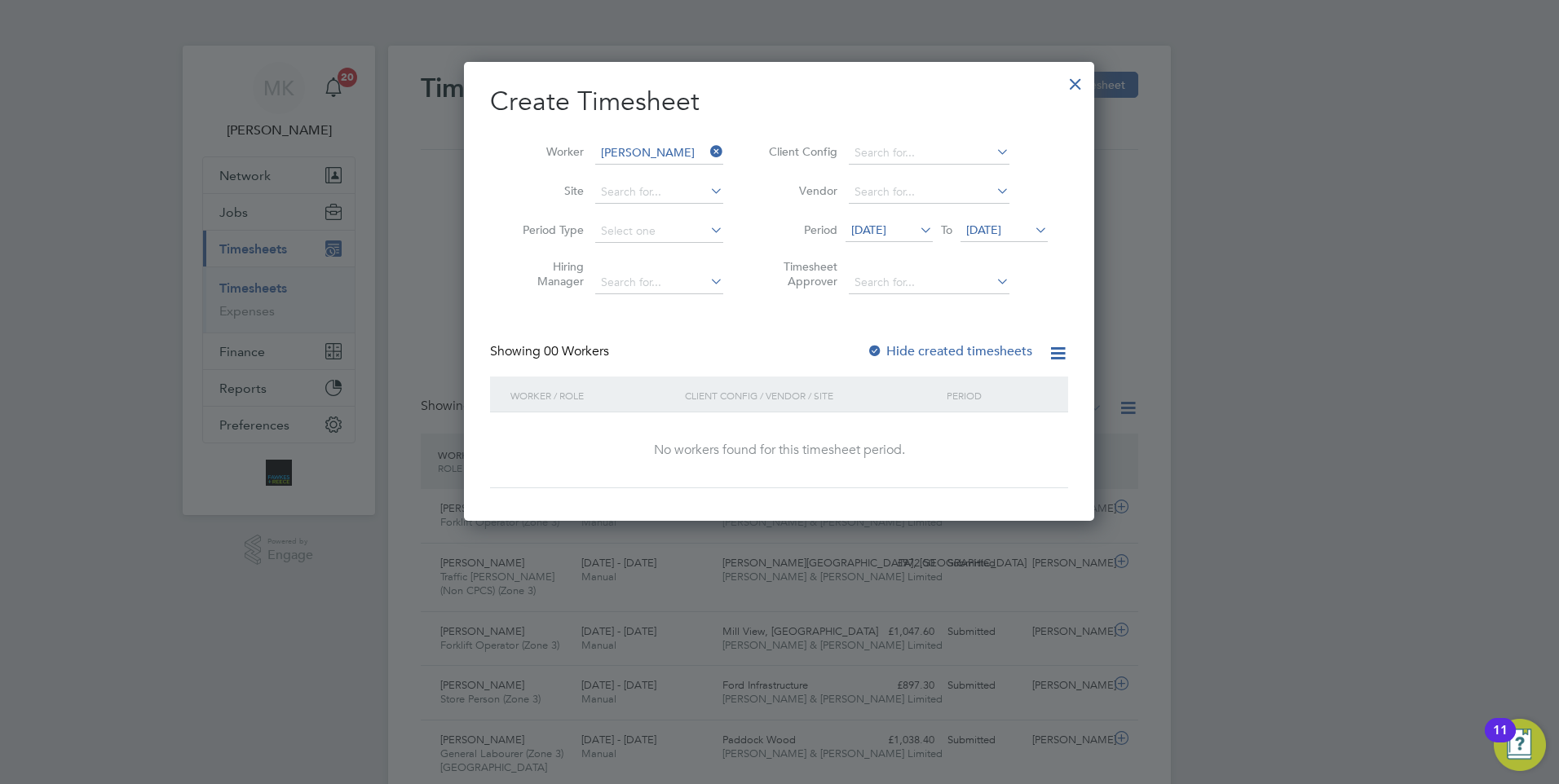
click at [948, 345] on label "Hide created timesheets" at bounding box center [949, 351] width 165 height 16
click at [917, 232] on icon at bounding box center [917, 230] width 0 height 23
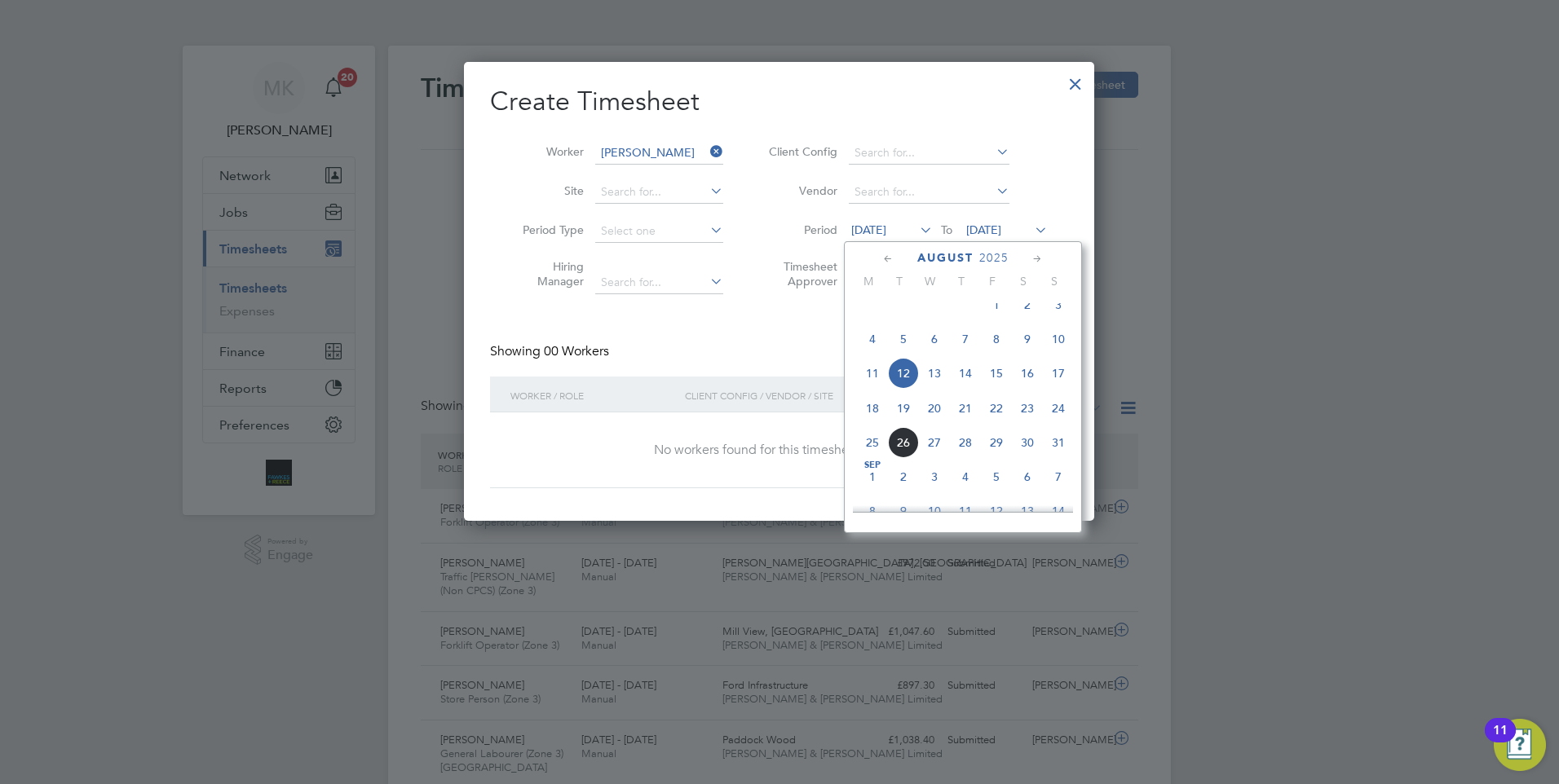
click at [876, 424] on span "18" at bounding box center [872, 408] width 31 height 31
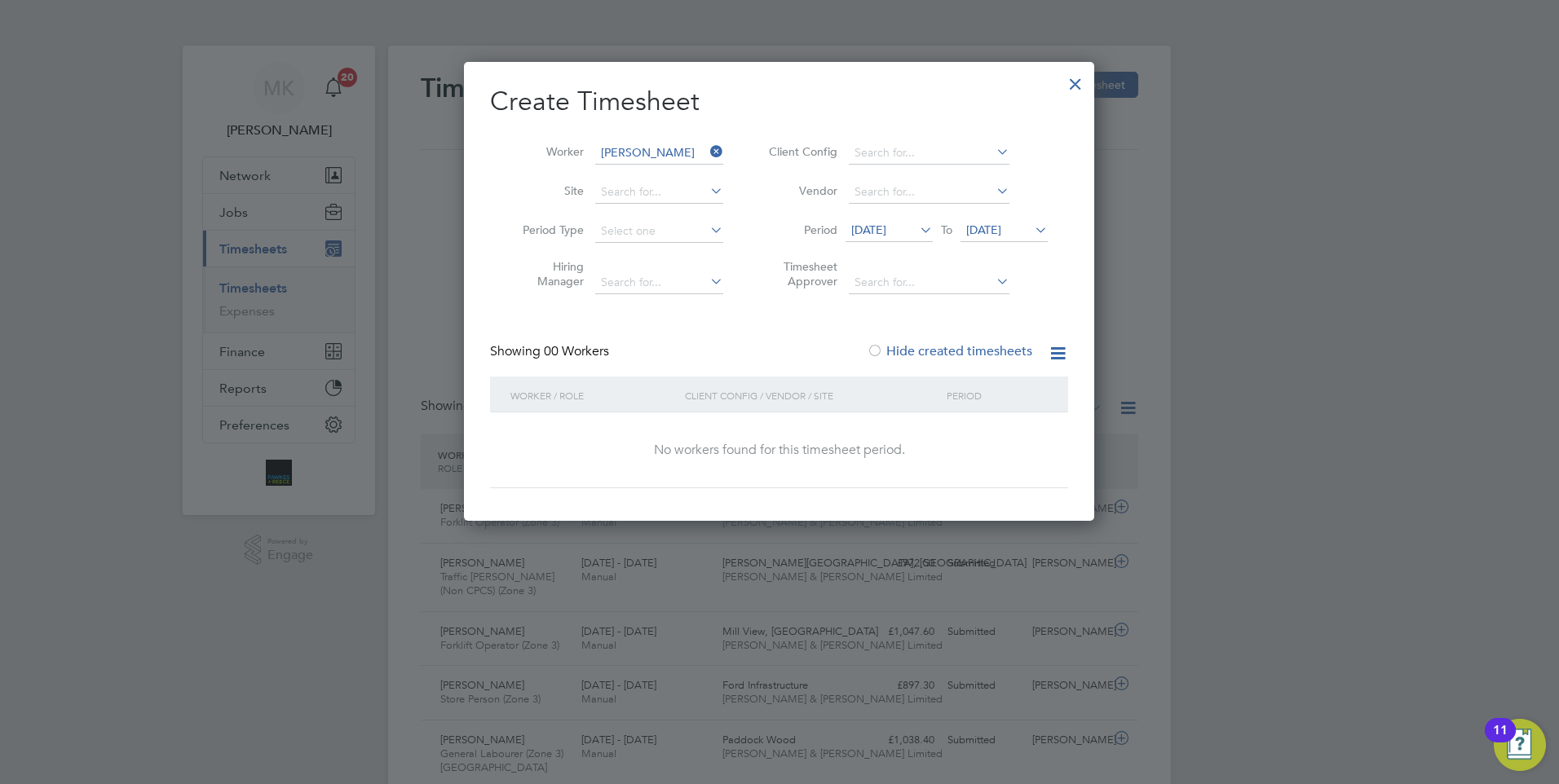
click at [1015, 222] on span "[DATE]" at bounding box center [1004, 231] width 88 height 22
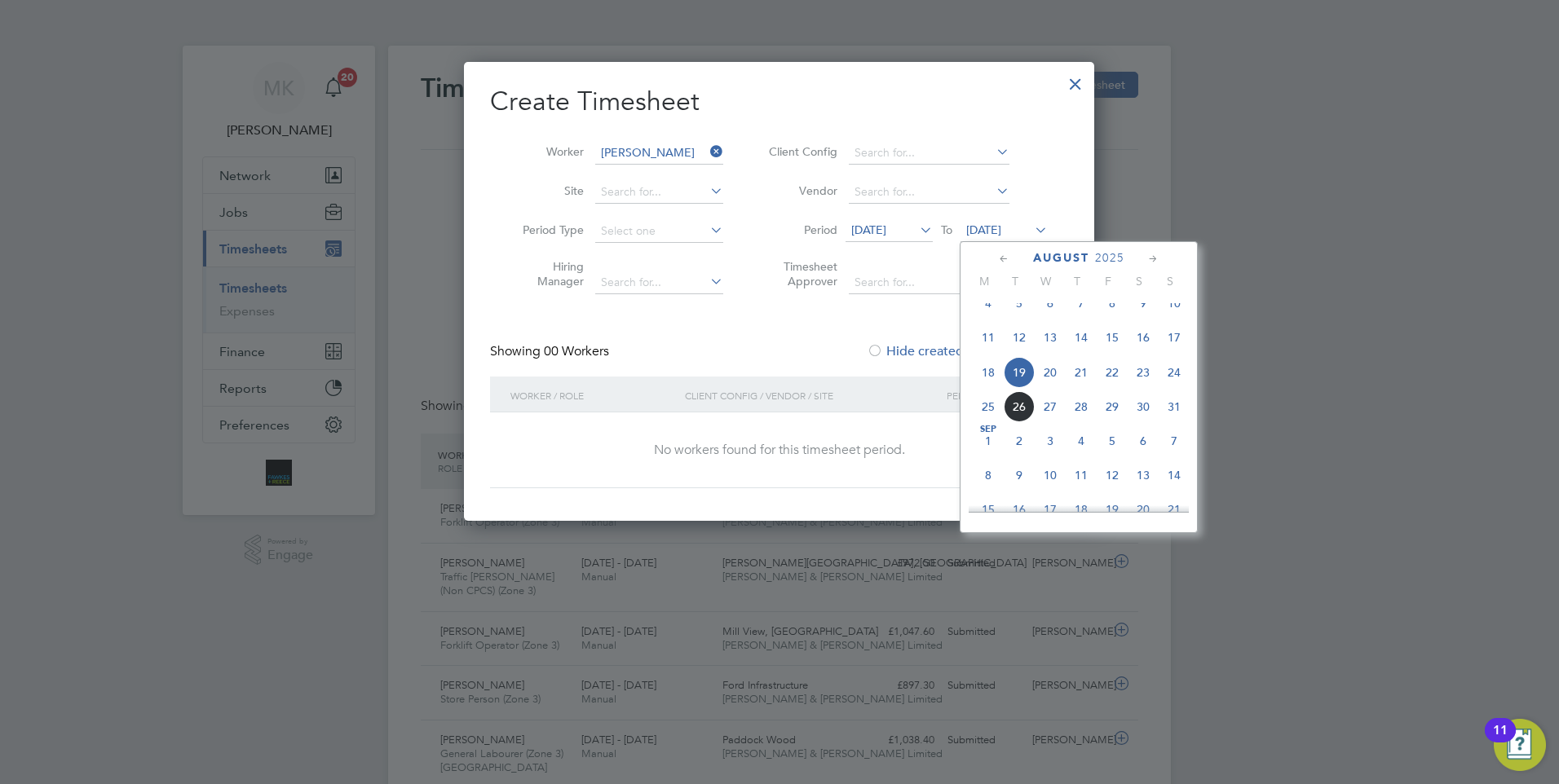
click at [1168, 386] on span "24" at bounding box center [1173, 372] width 31 height 31
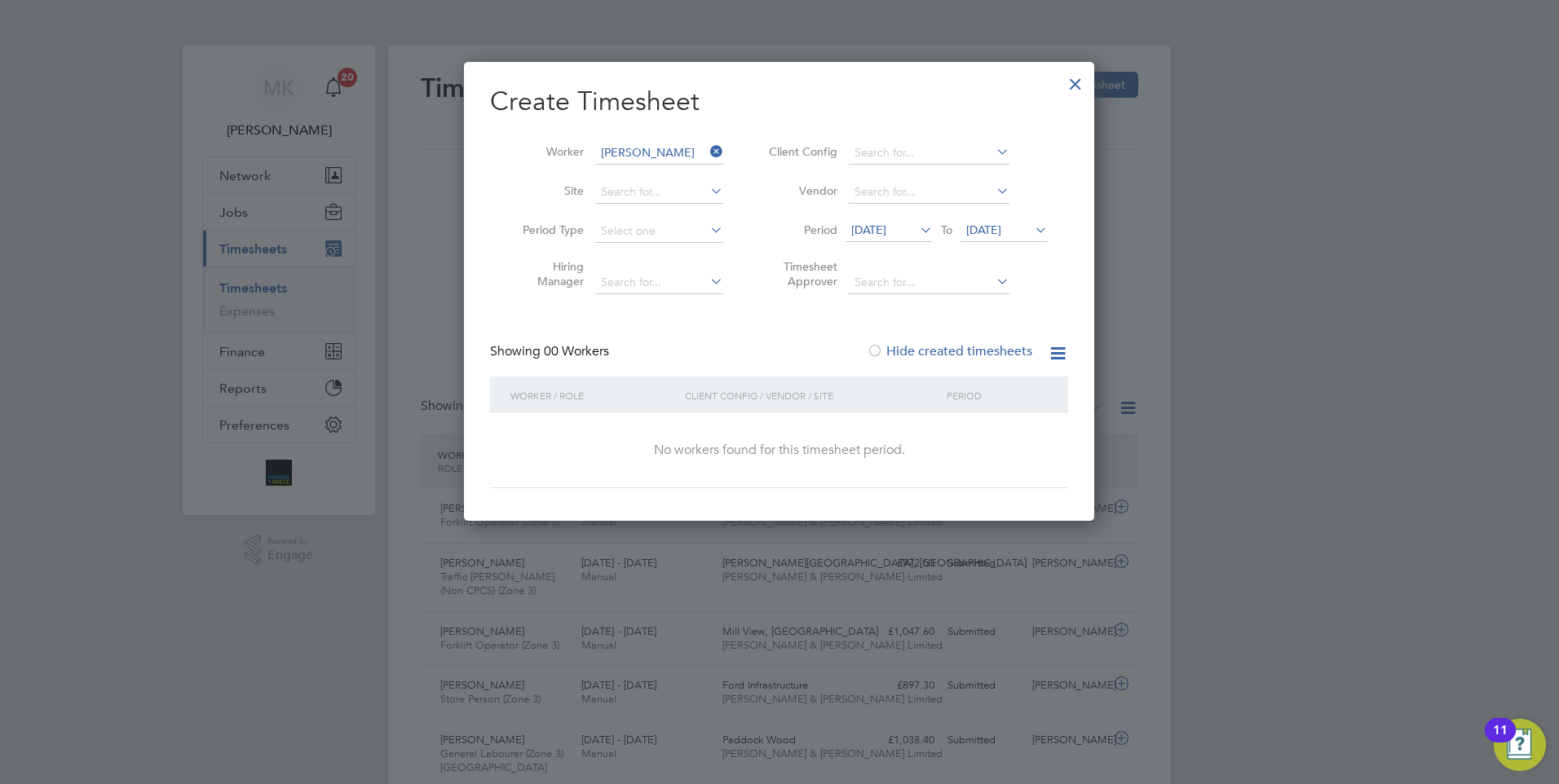
click at [935, 350] on label "Hide created timesheets" at bounding box center [949, 351] width 165 height 16
click at [707, 155] on icon at bounding box center [707, 152] width 0 height 23
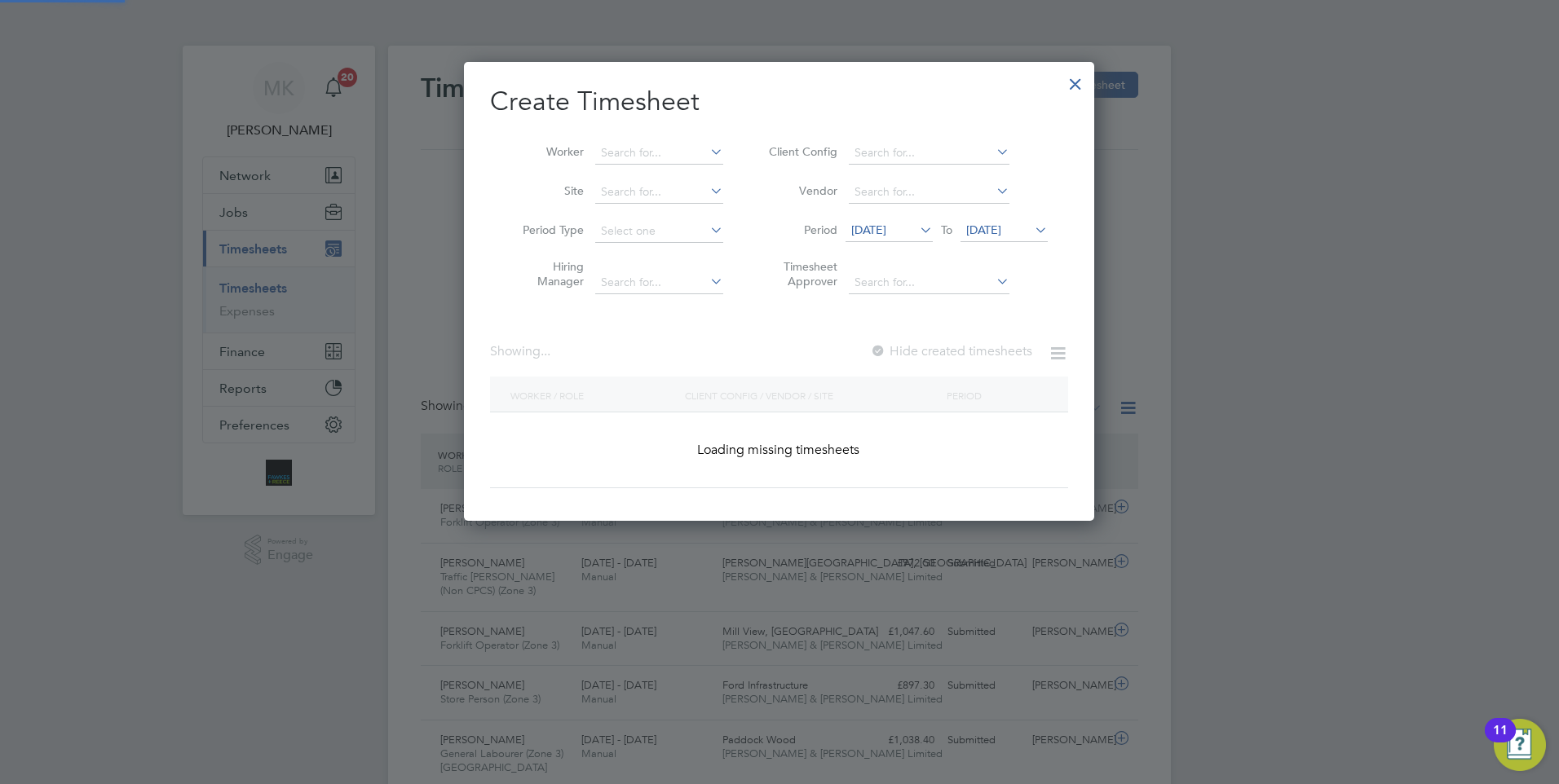
click at [673, 180] on li "Site" at bounding box center [617, 192] width 254 height 39
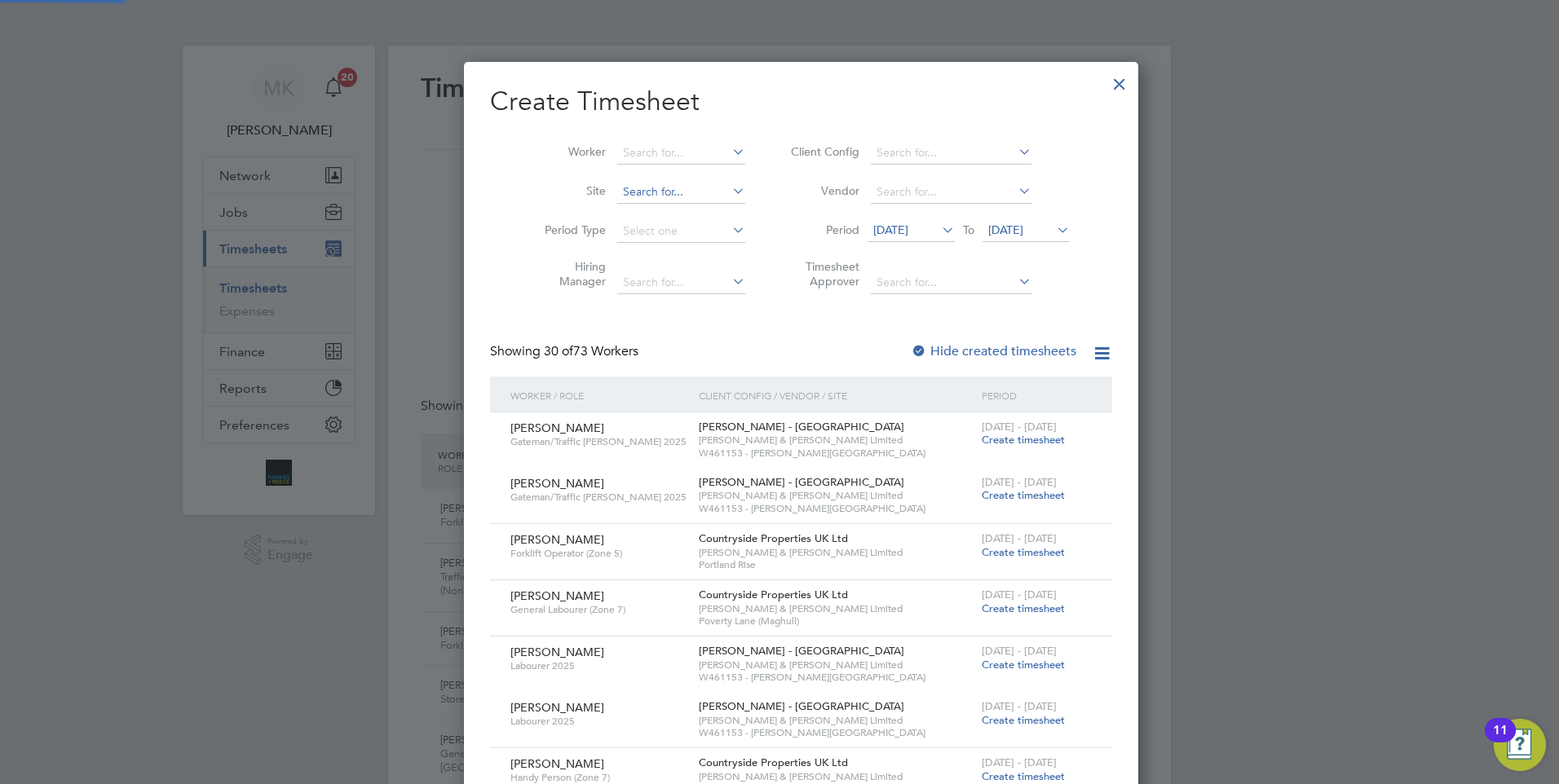
click at [674, 192] on input at bounding box center [681, 192] width 128 height 23
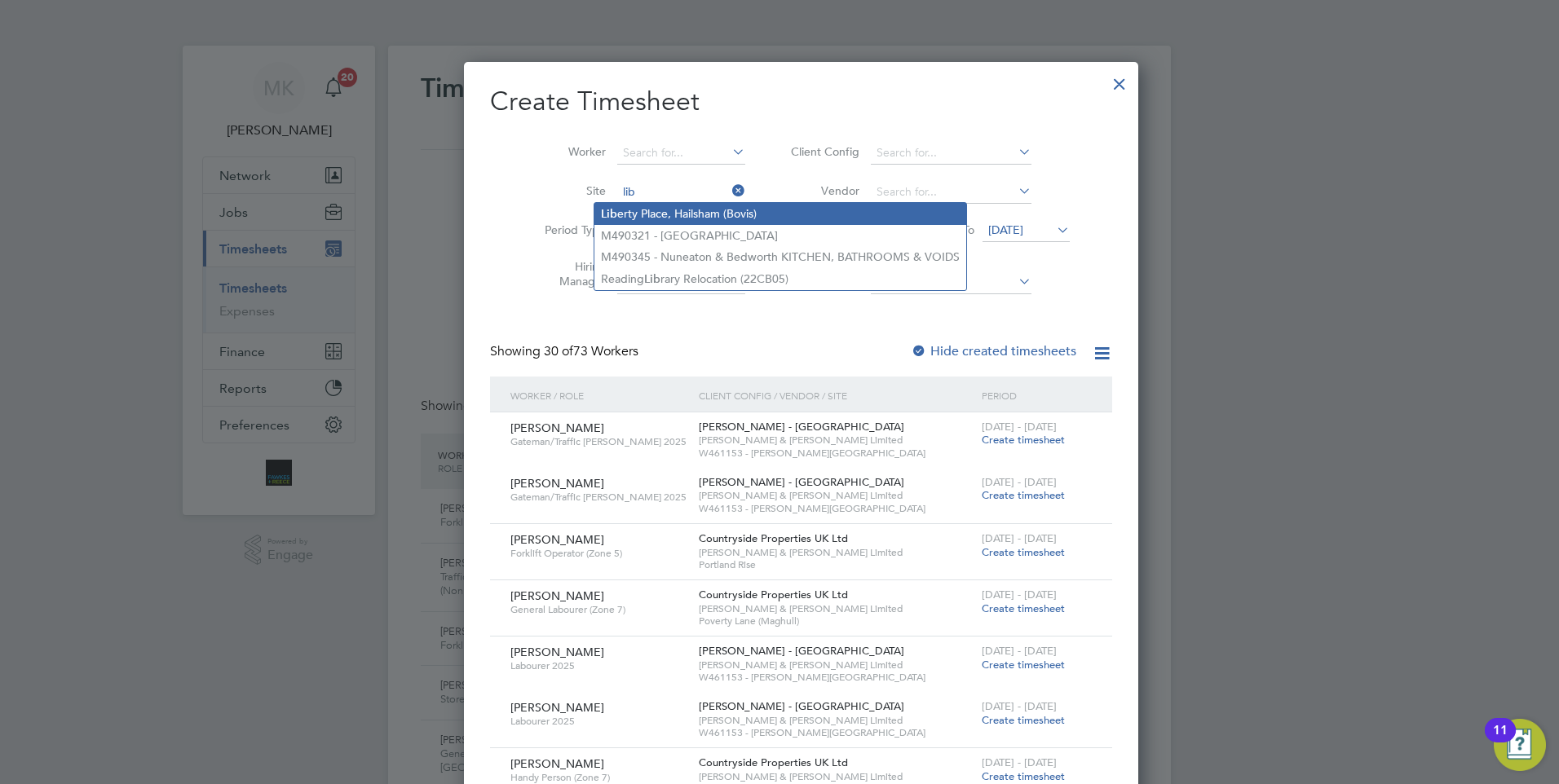
click at [706, 209] on li "Lib erty Place, Hailsham (Bovis)" at bounding box center [781, 214] width 372 height 22
type input "Liberty Place, Hailsham (Bovis)"
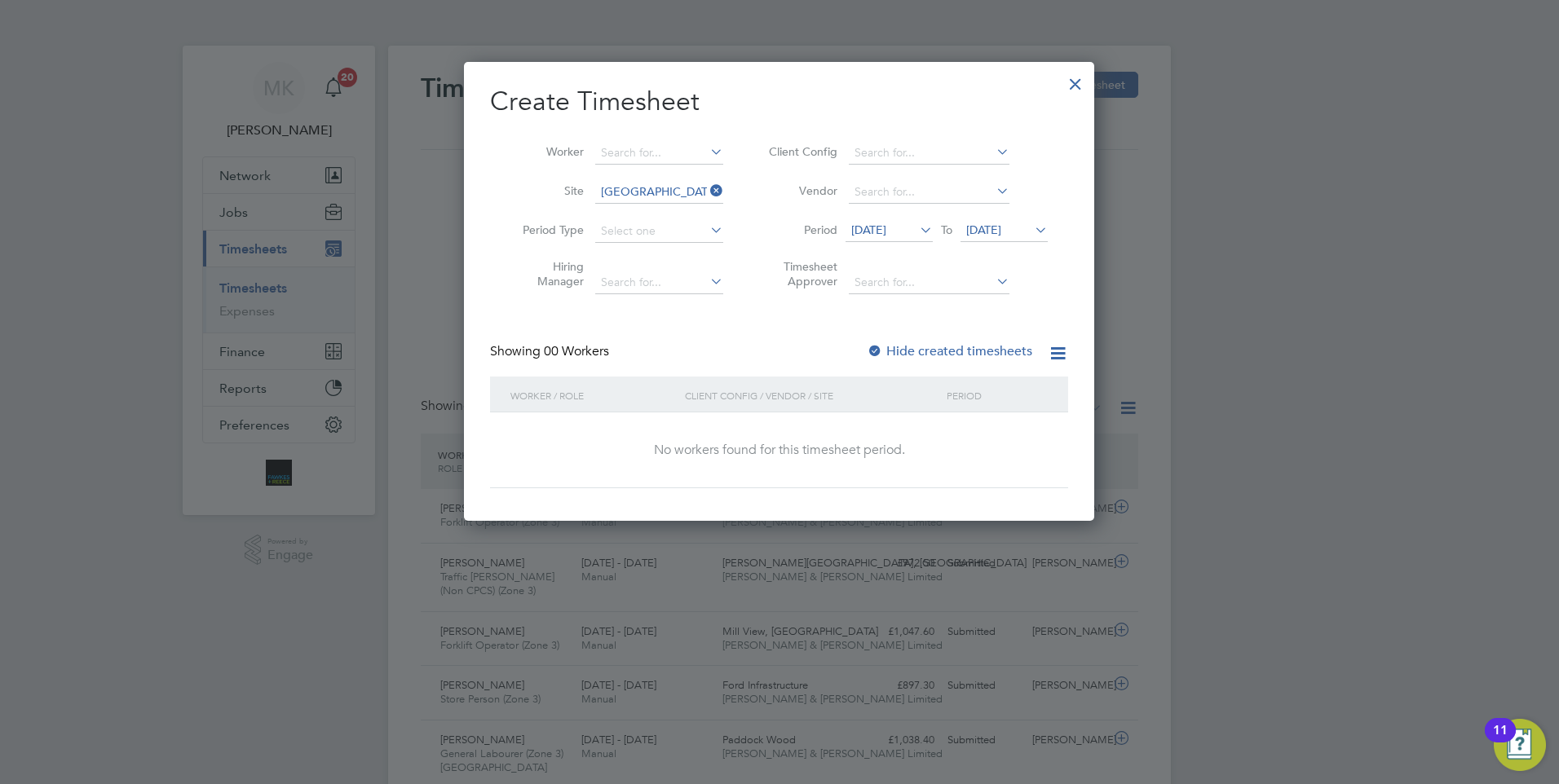
click at [1080, 85] on div at bounding box center [1075, 80] width 30 height 30
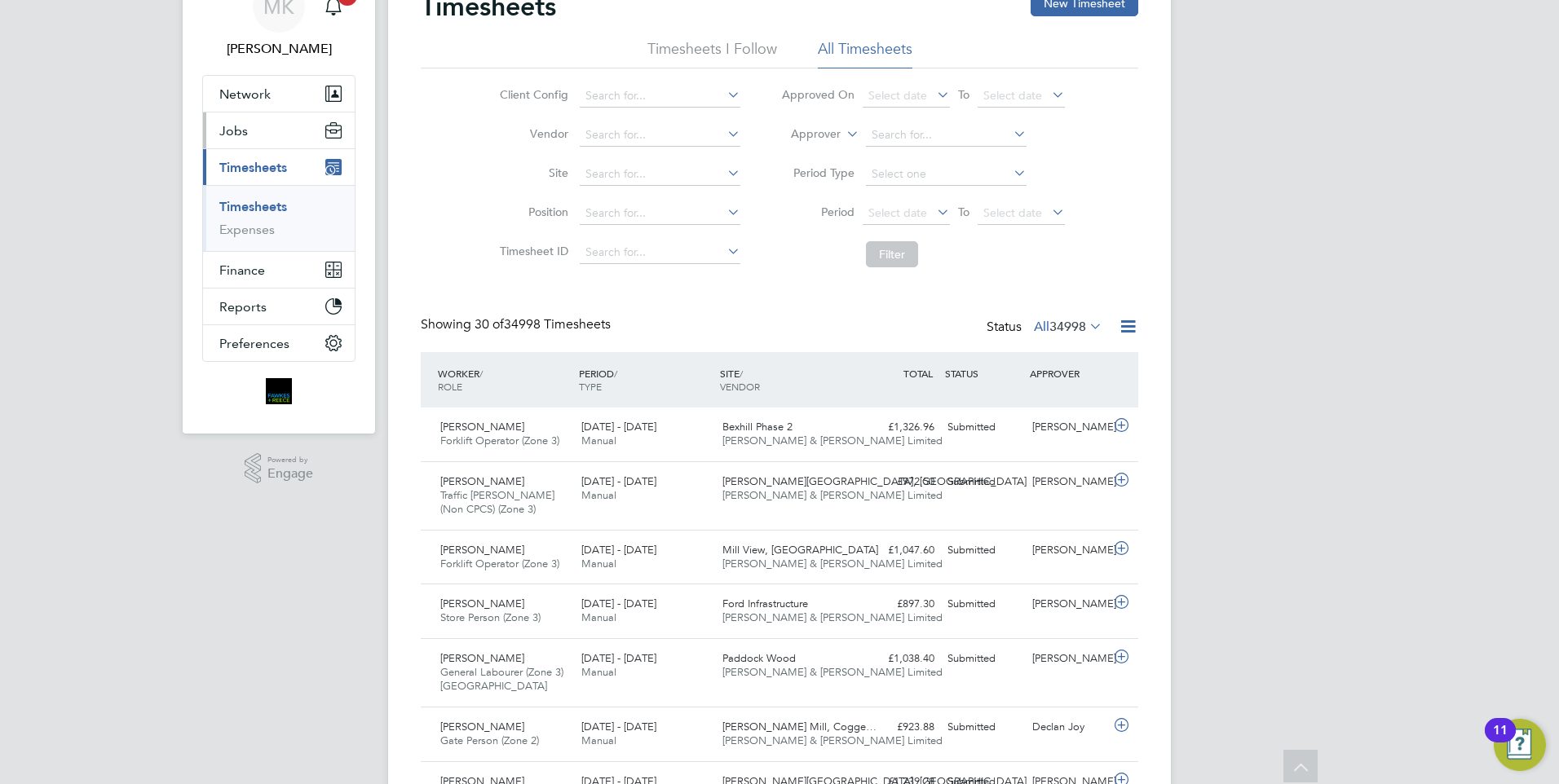
click at [258, 134] on button "Jobs" at bounding box center [279, 131] width 152 height 36
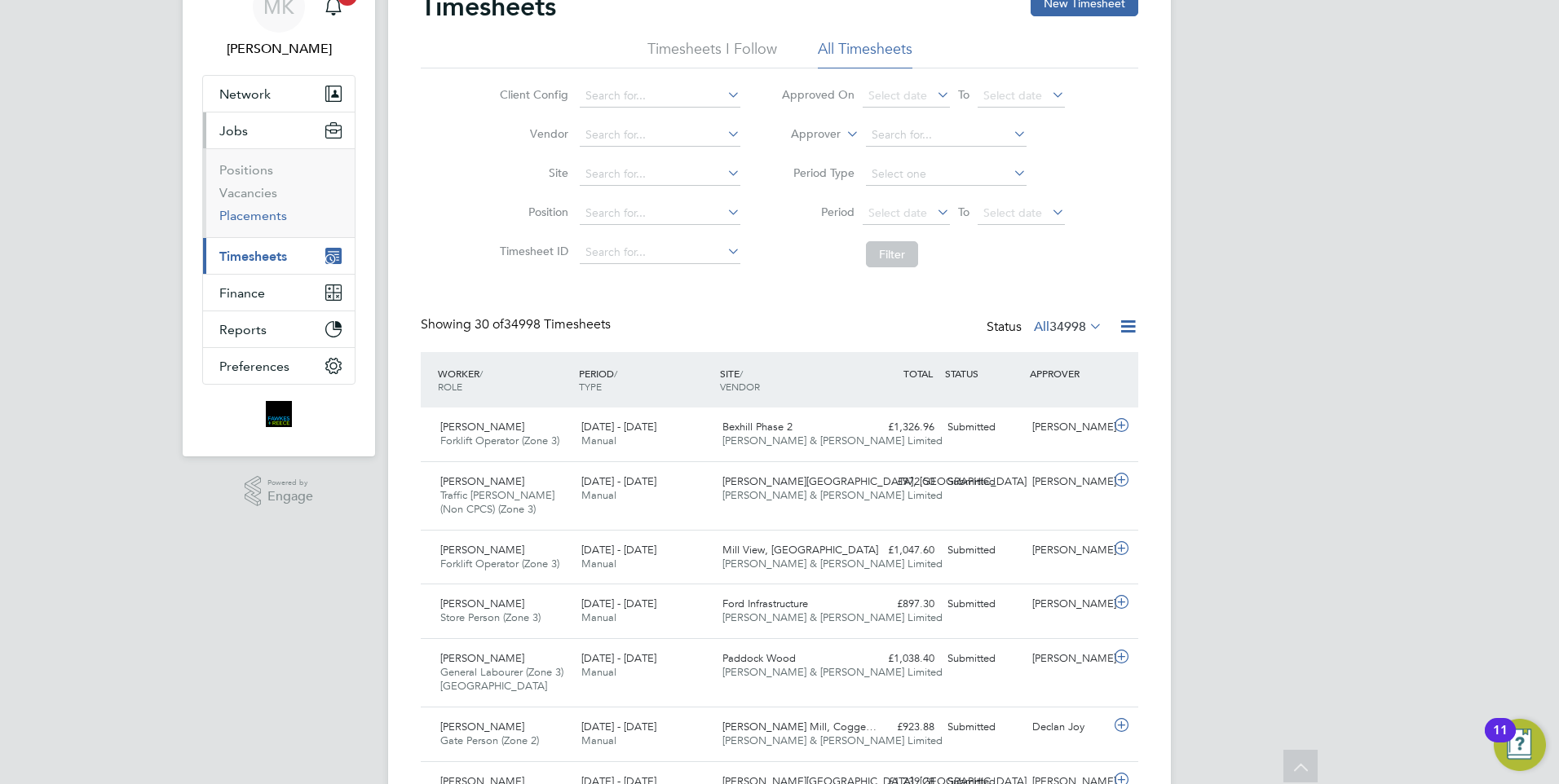
click at [275, 220] on link "Placements" at bounding box center [253, 215] width 68 height 15
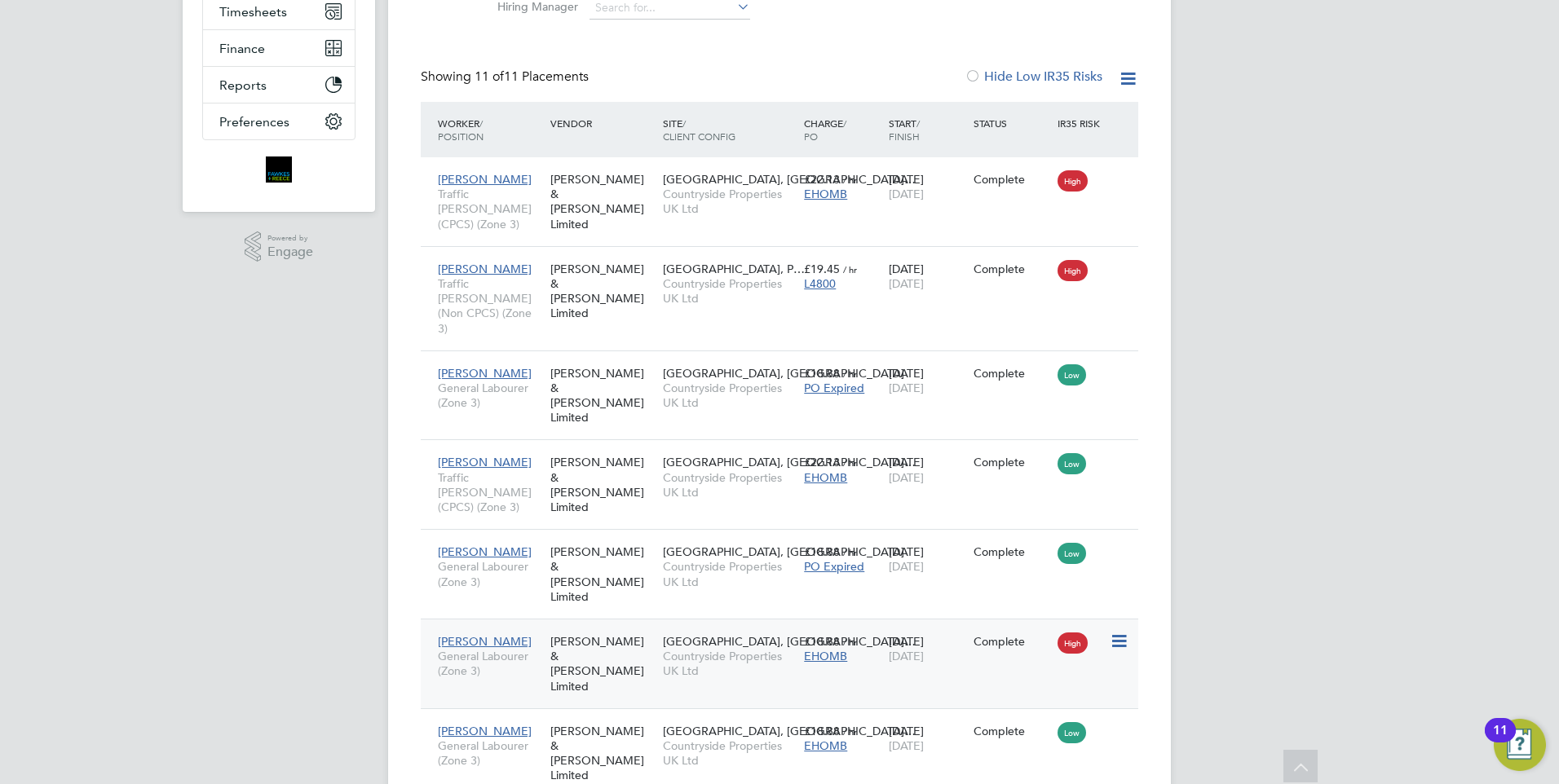
click at [906, 626] on div "10 Jul 2025 15 Aug 2025" at bounding box center [927, 648] width 85 height 46
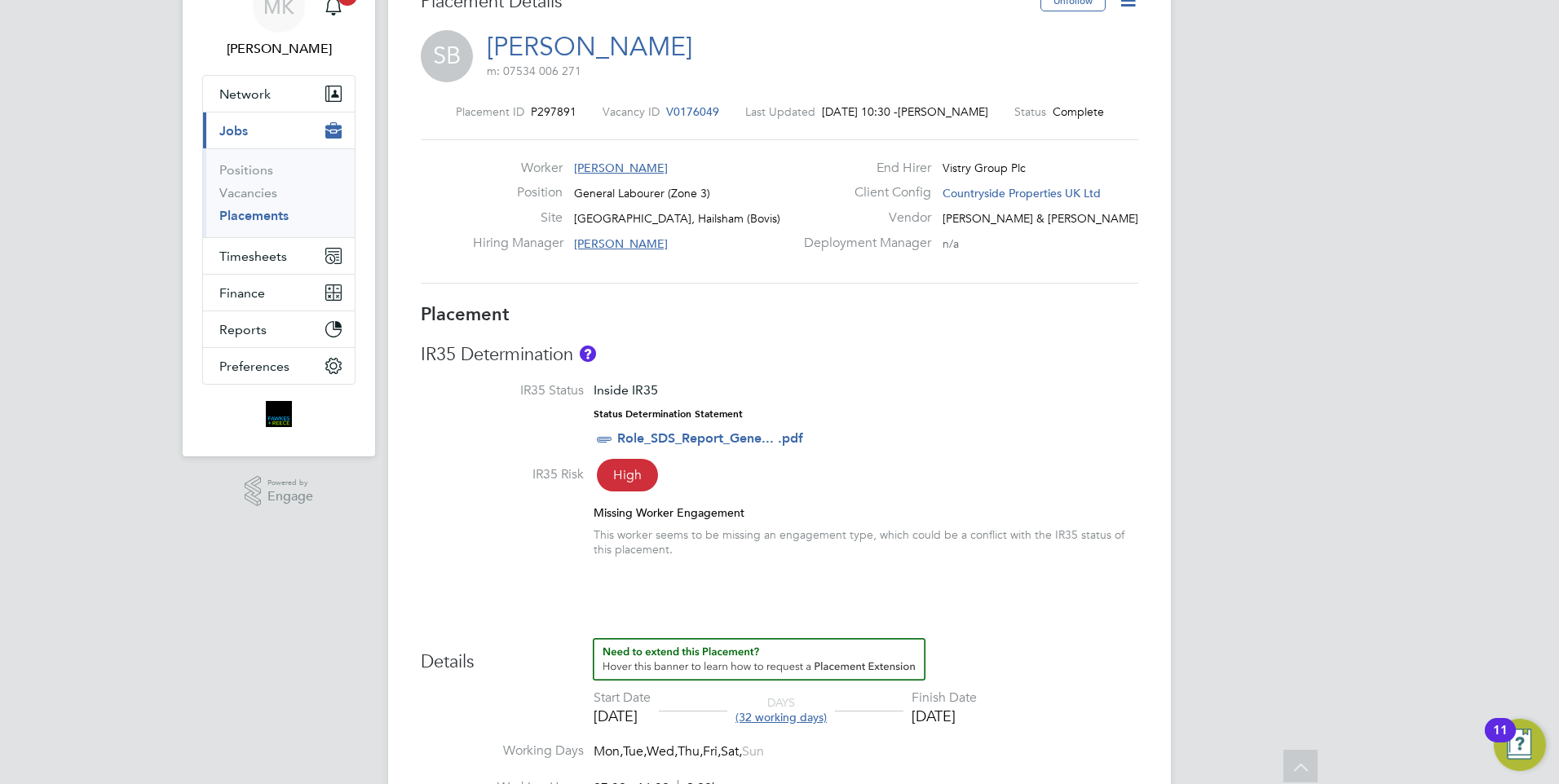
scroll to position [244, 0]
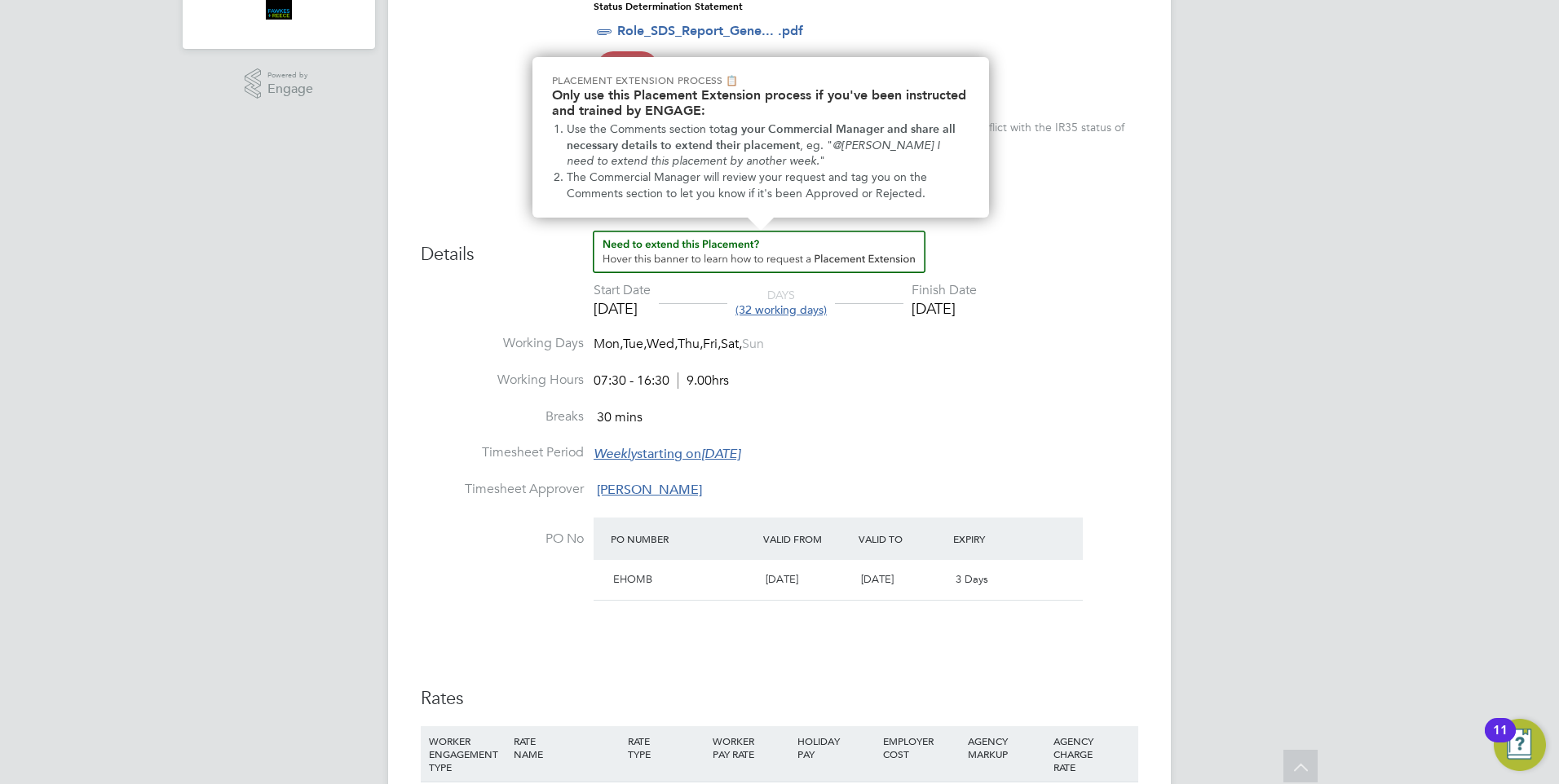
click at [799, 258] on img "How to extend a Placement?" at bounding box center [759, 251] width 333 height 42
click at [775, 250] on img "How to extend a Placement?" at bounding box center [759, 251] width 333 height 42
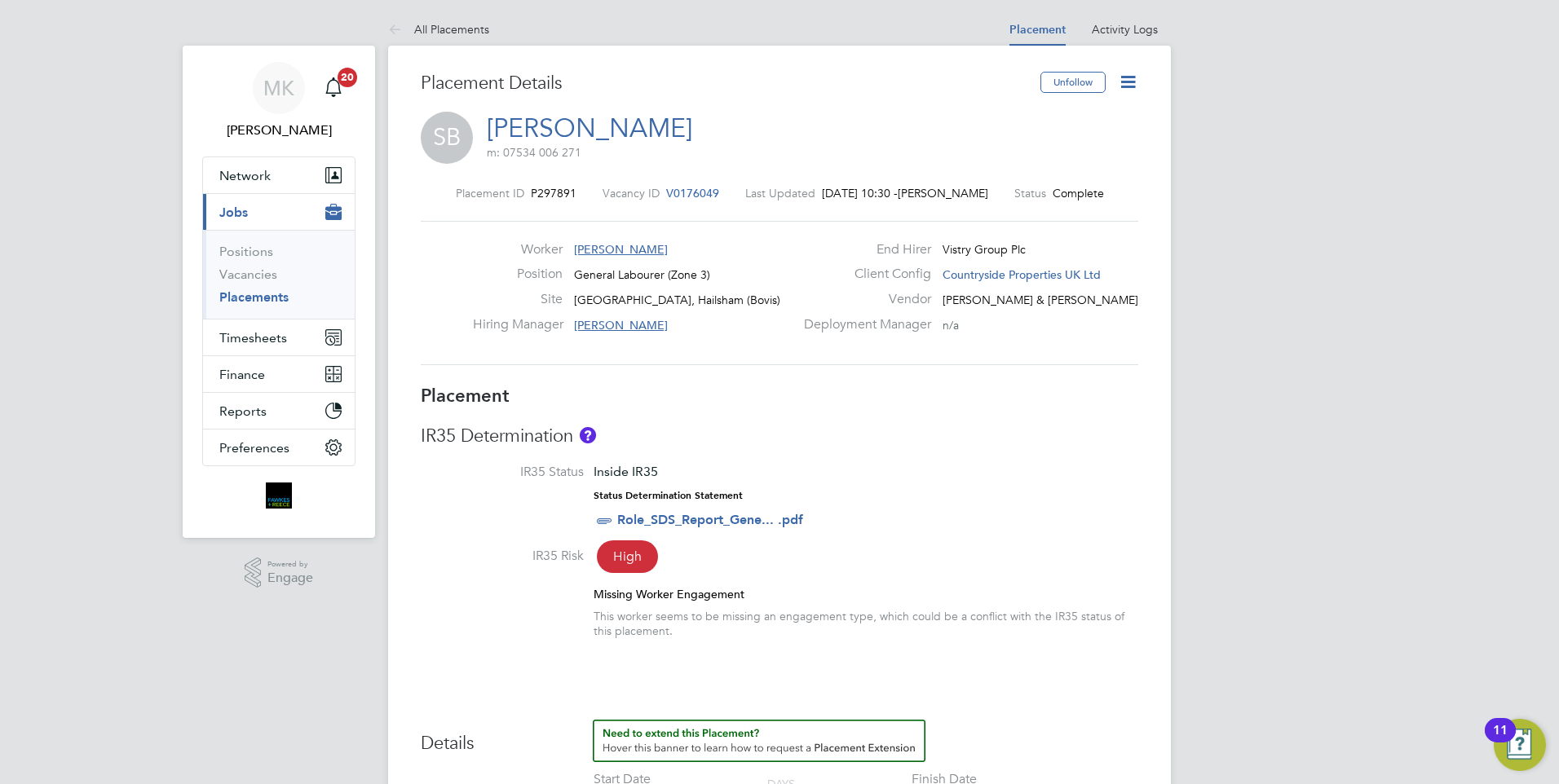
click at [1131, 78] on icon at bounding box center [1128, 81] width 21 height 21
click at [1036, 488] on li "IR35 Status Inside IR35 Status Determination Statement Role_SDS_Report_Gene... …" at bounding box center [779, 505] width 717 height 83
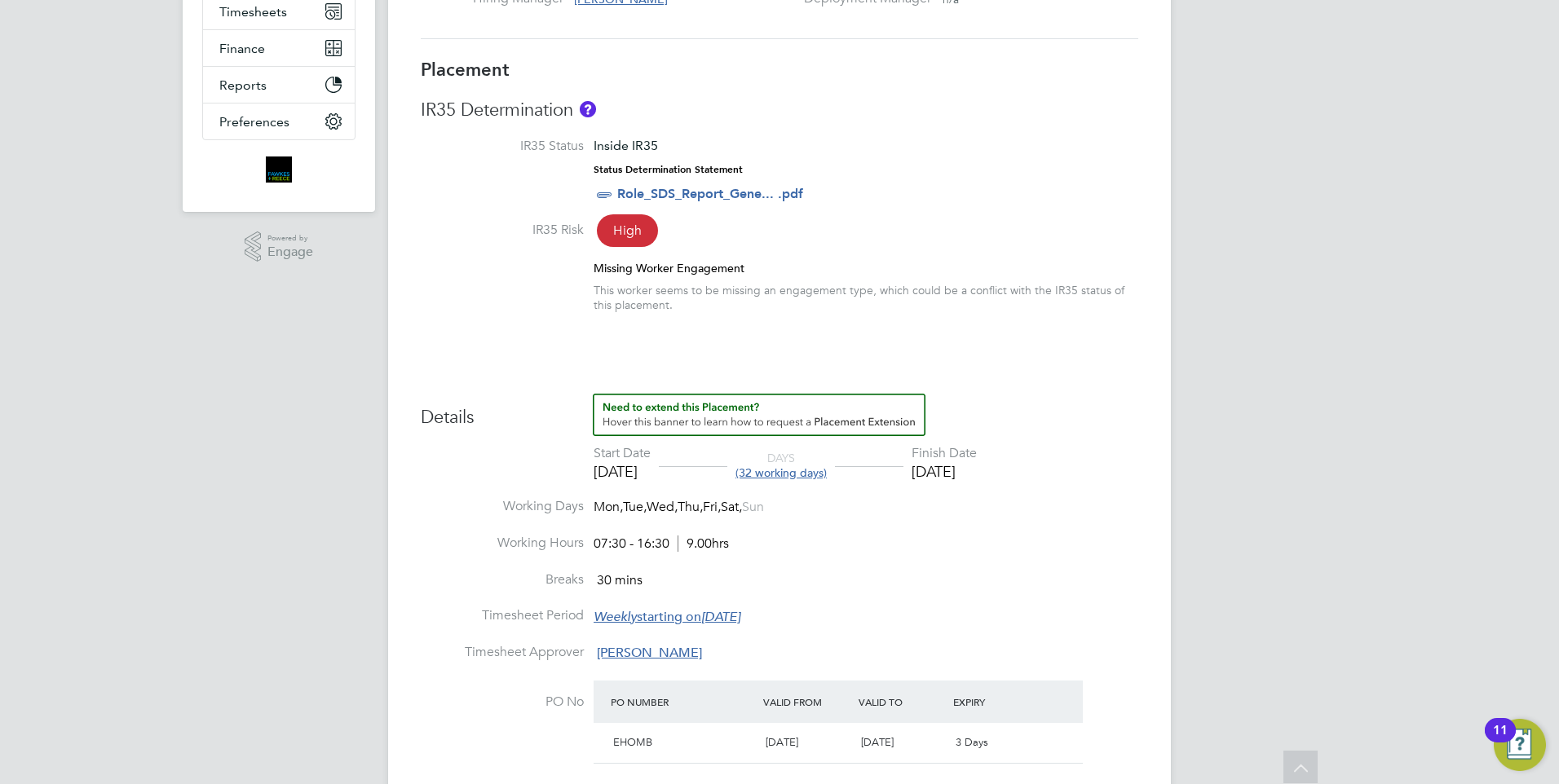
scroll to position [0, 0]
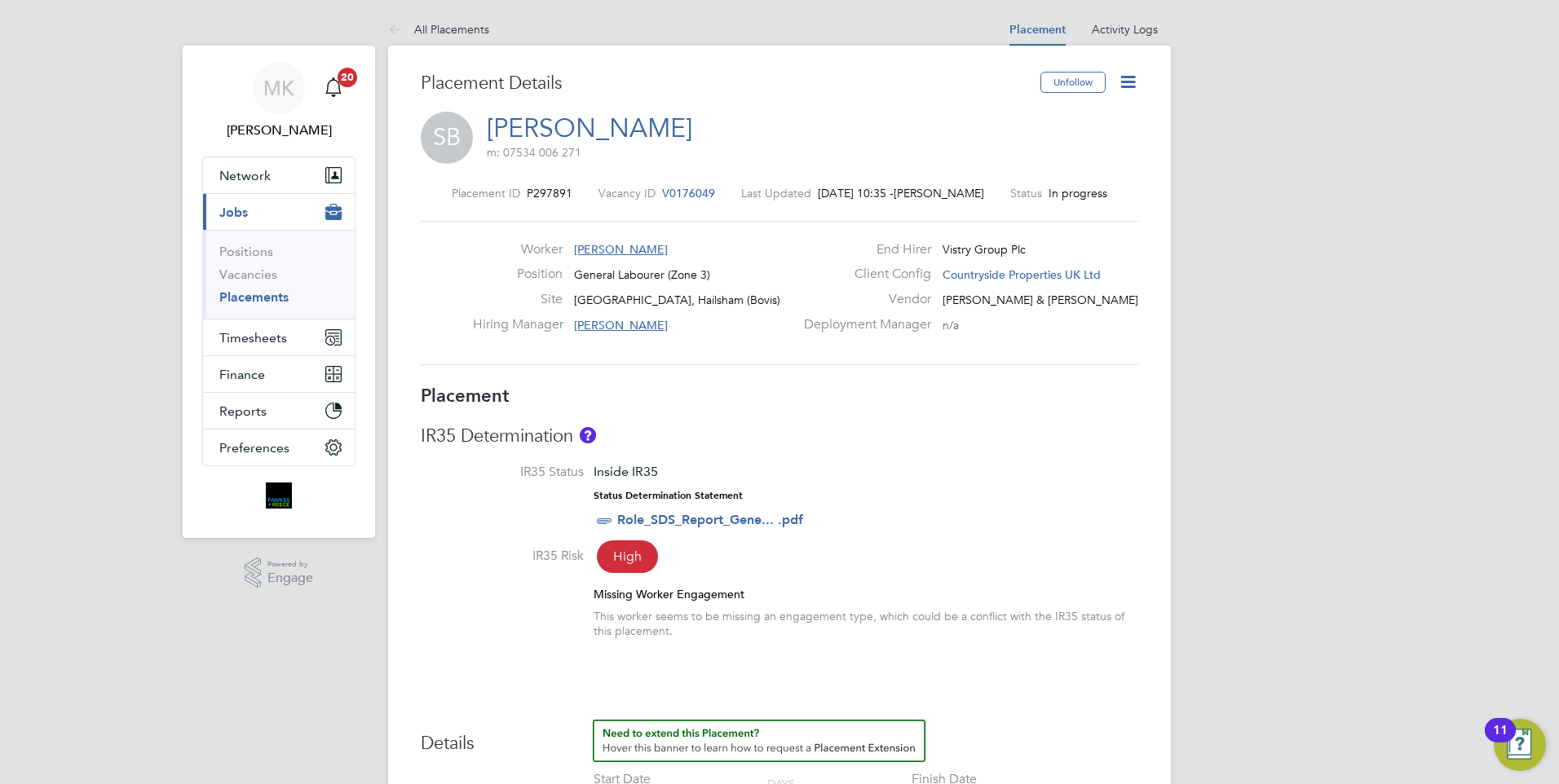
scroll to position [244, 0]
click at [245, 339] on span "Timesheets" at bounding box center [253, 337] width 68 height 15
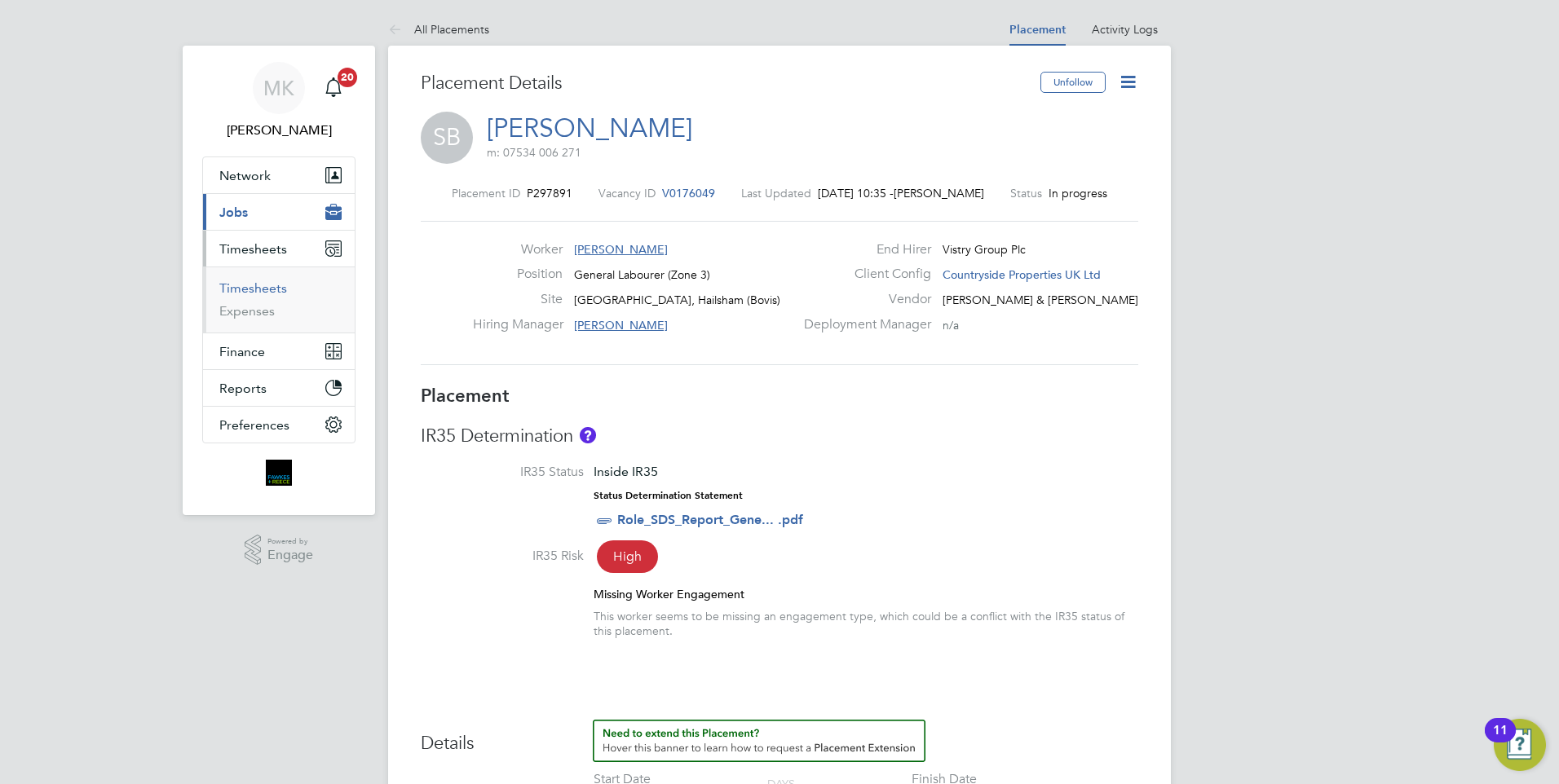
click at [244, 284] on link "Timesheets" at bounding box center [253, 288] width 68 height 15
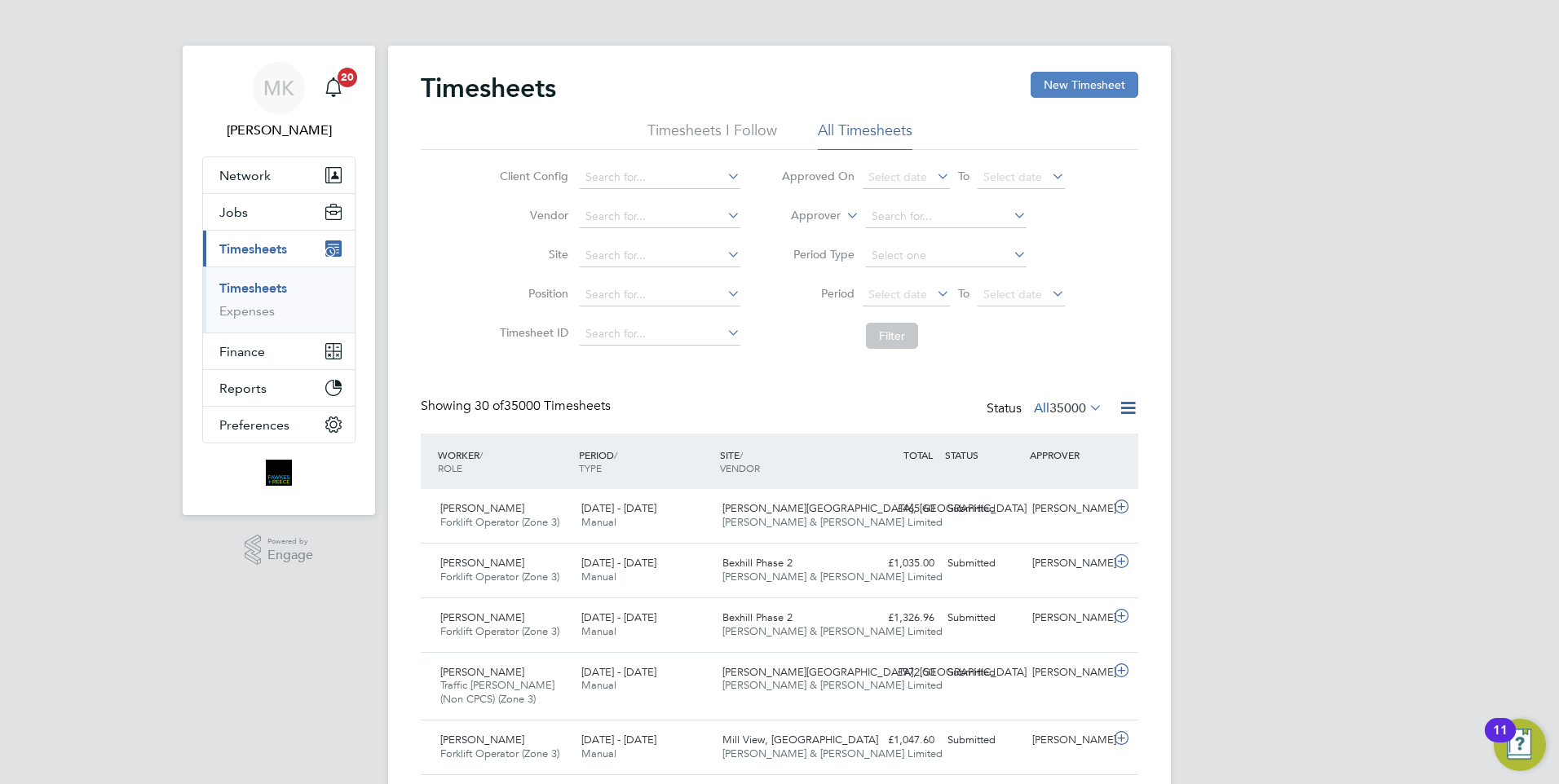
click at [1075, 84] on button "New Timesheet" at bounding box center [1084, 84] width 107 height 26
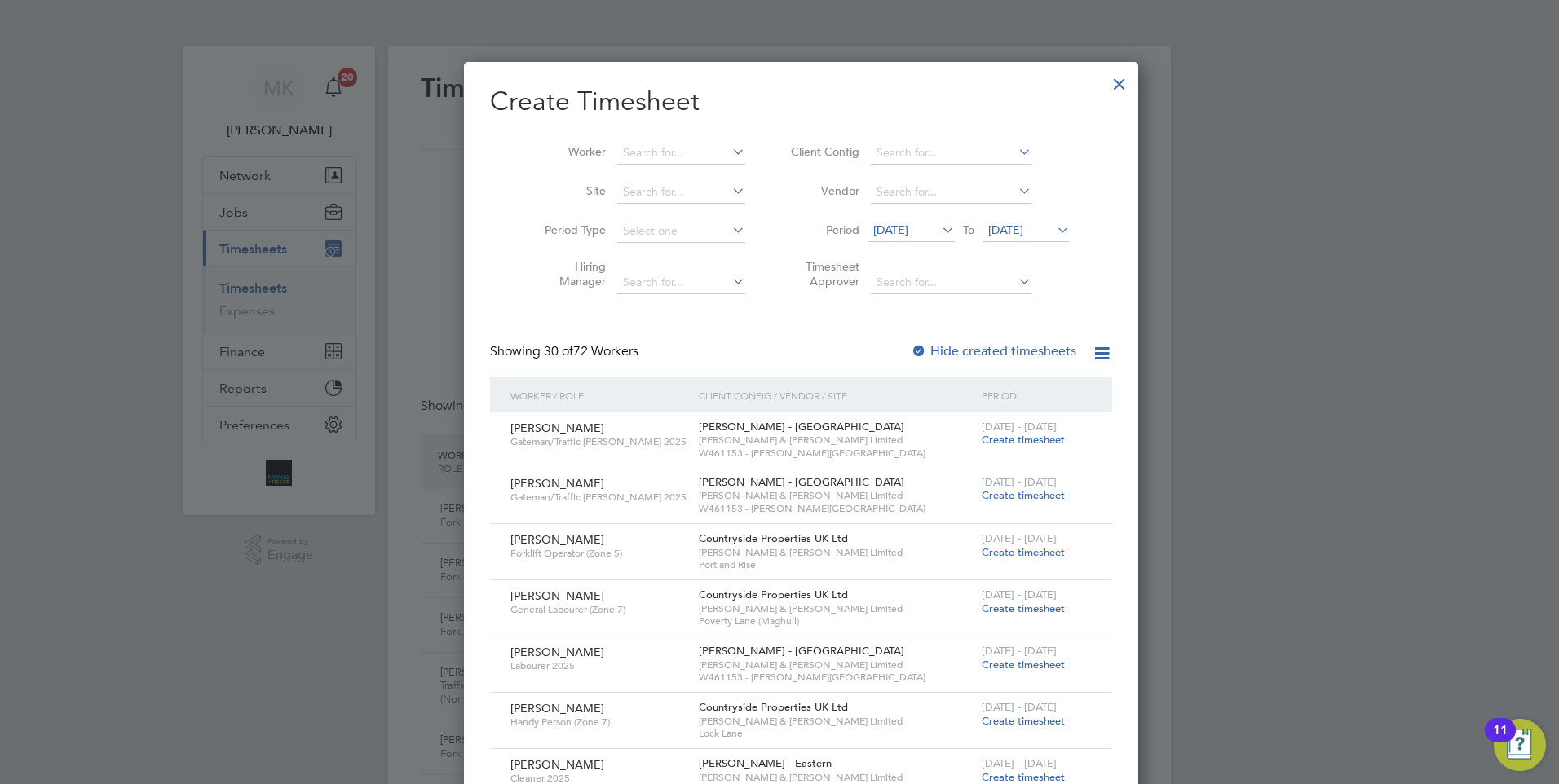
click at [949, 344] on label "Hide created timesheets" at bounding box center [993, 351] width 165 height 16
click at [894, 230] on span "[DATE]" at bounding box center [890, 230] width 35 height 14
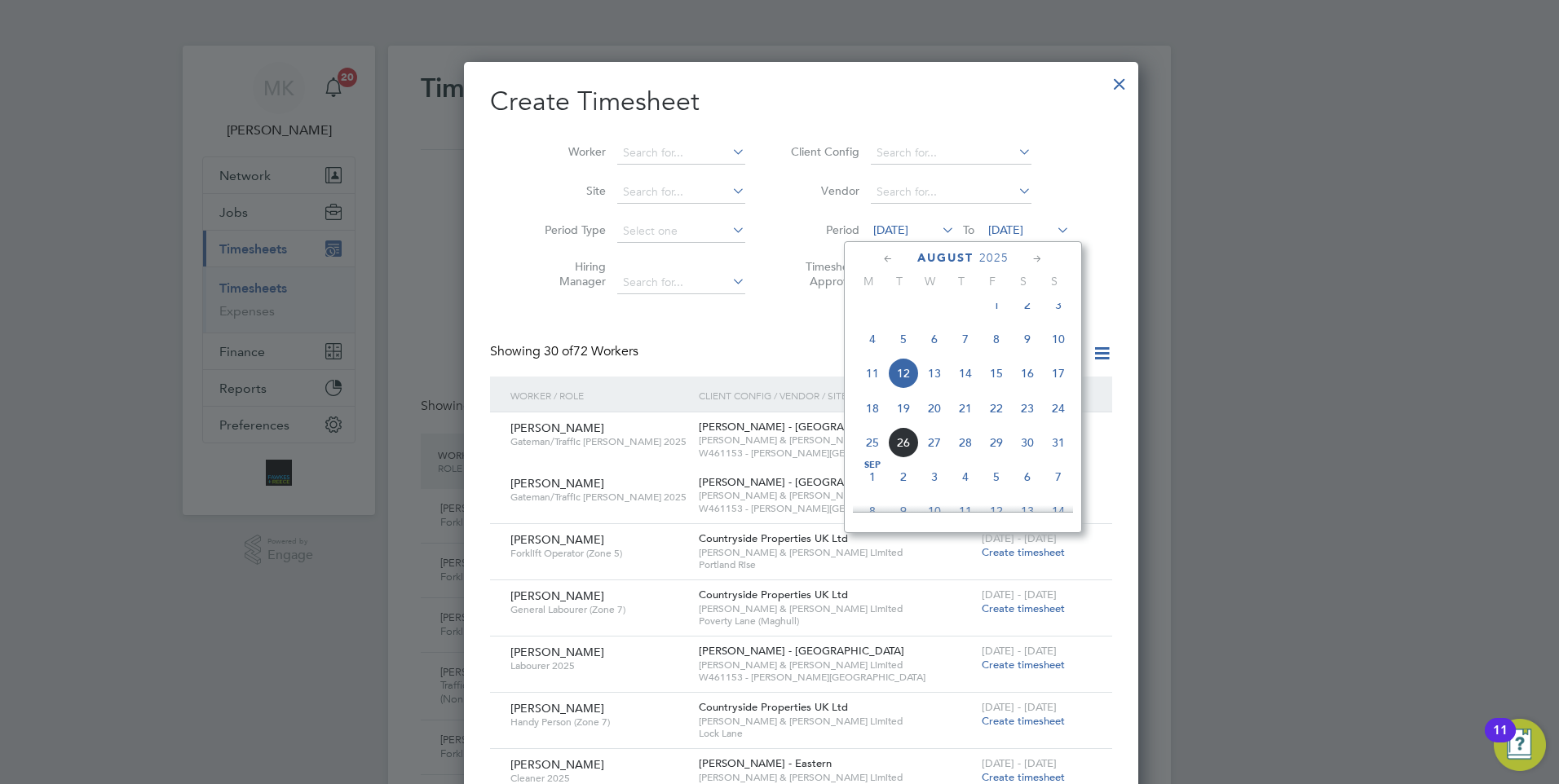
click at [870, 421] on span "18" at bounding box center [872, 408] width 31 height 31
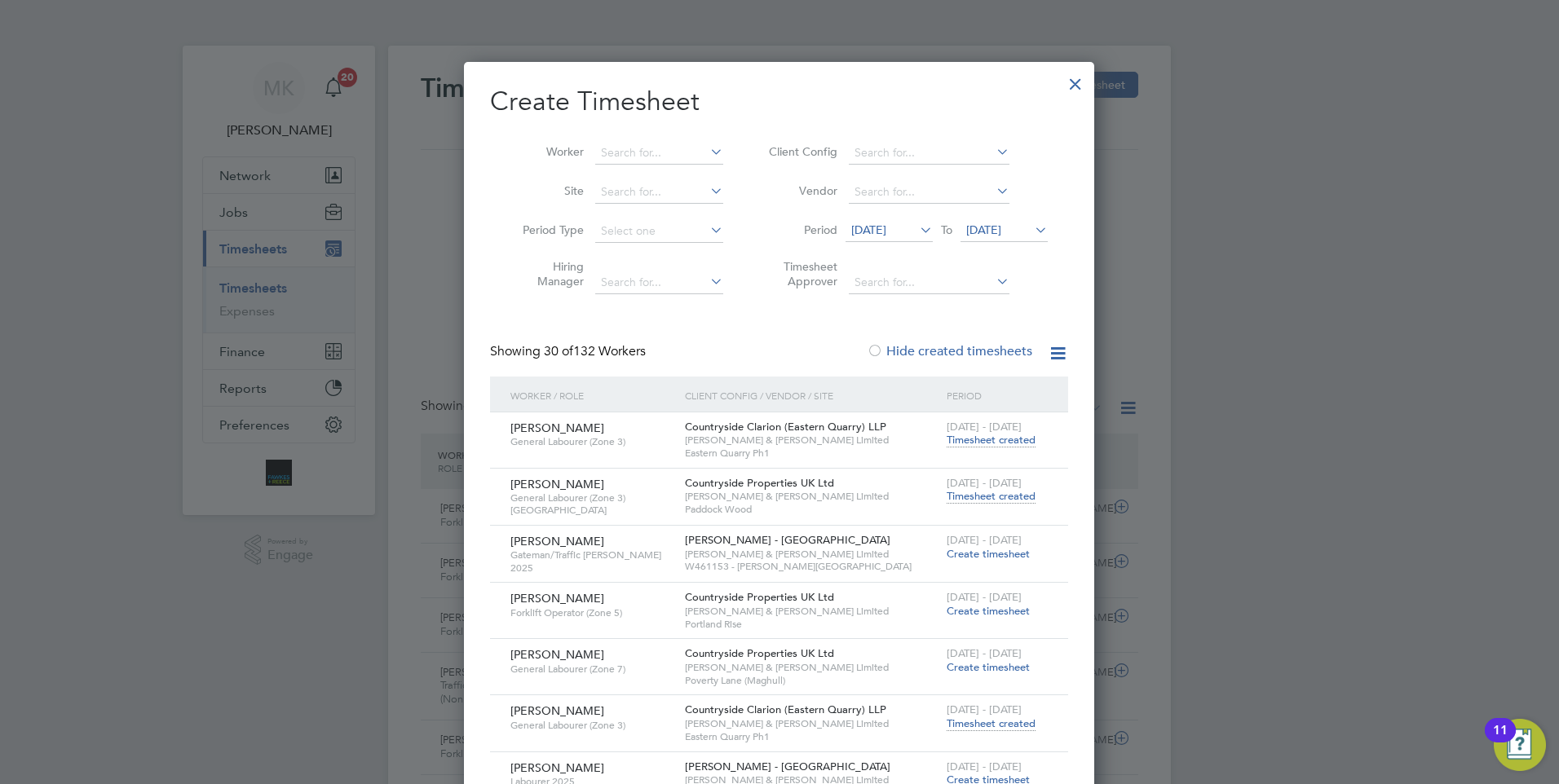
click at [1001, 228] on span "[DATE]" at bounding box center [983, 230] width 35 height 14
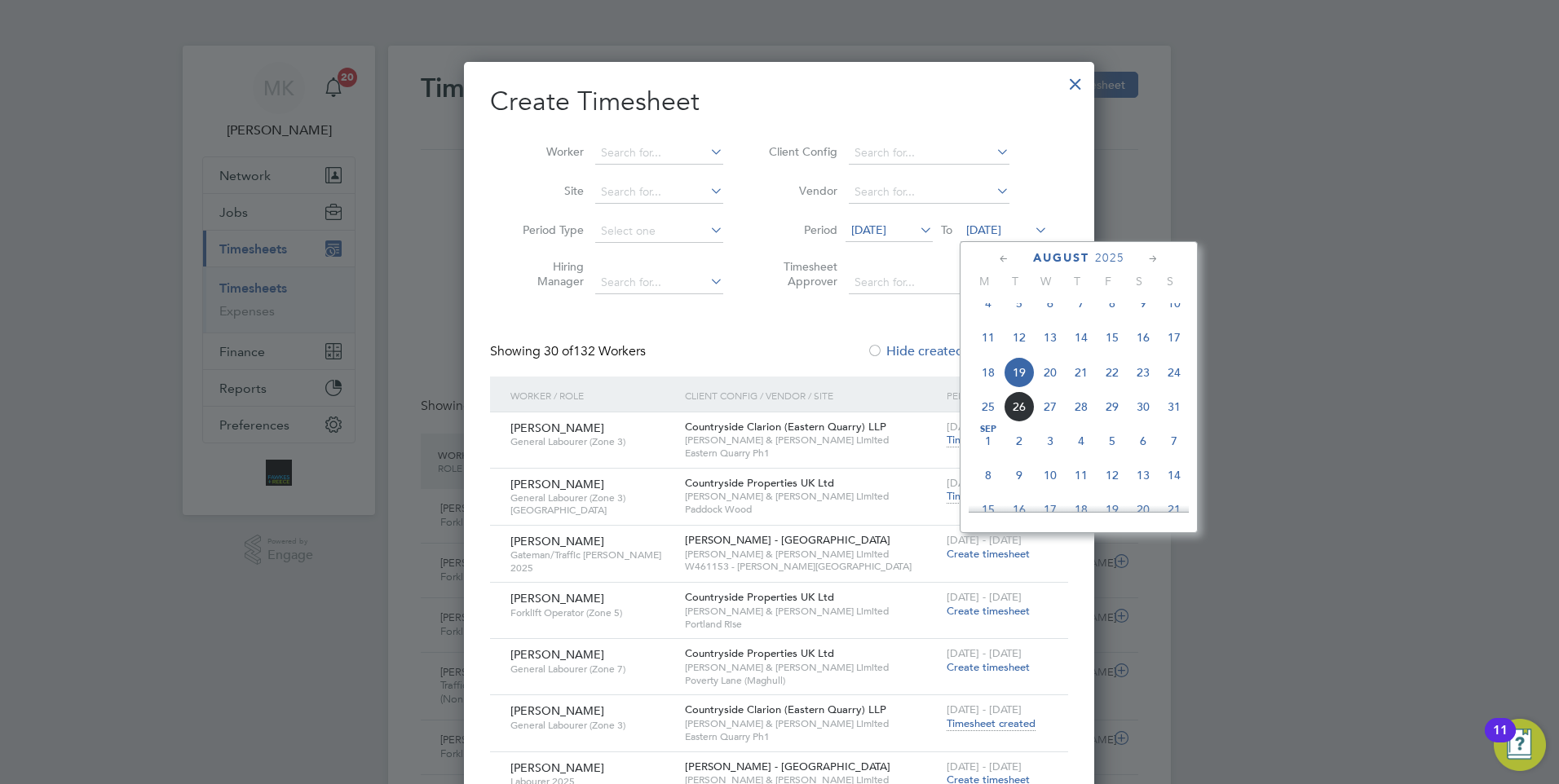
click at [1175, 385] on span "24" at bounding box center [1173, 372] width 31 height 31
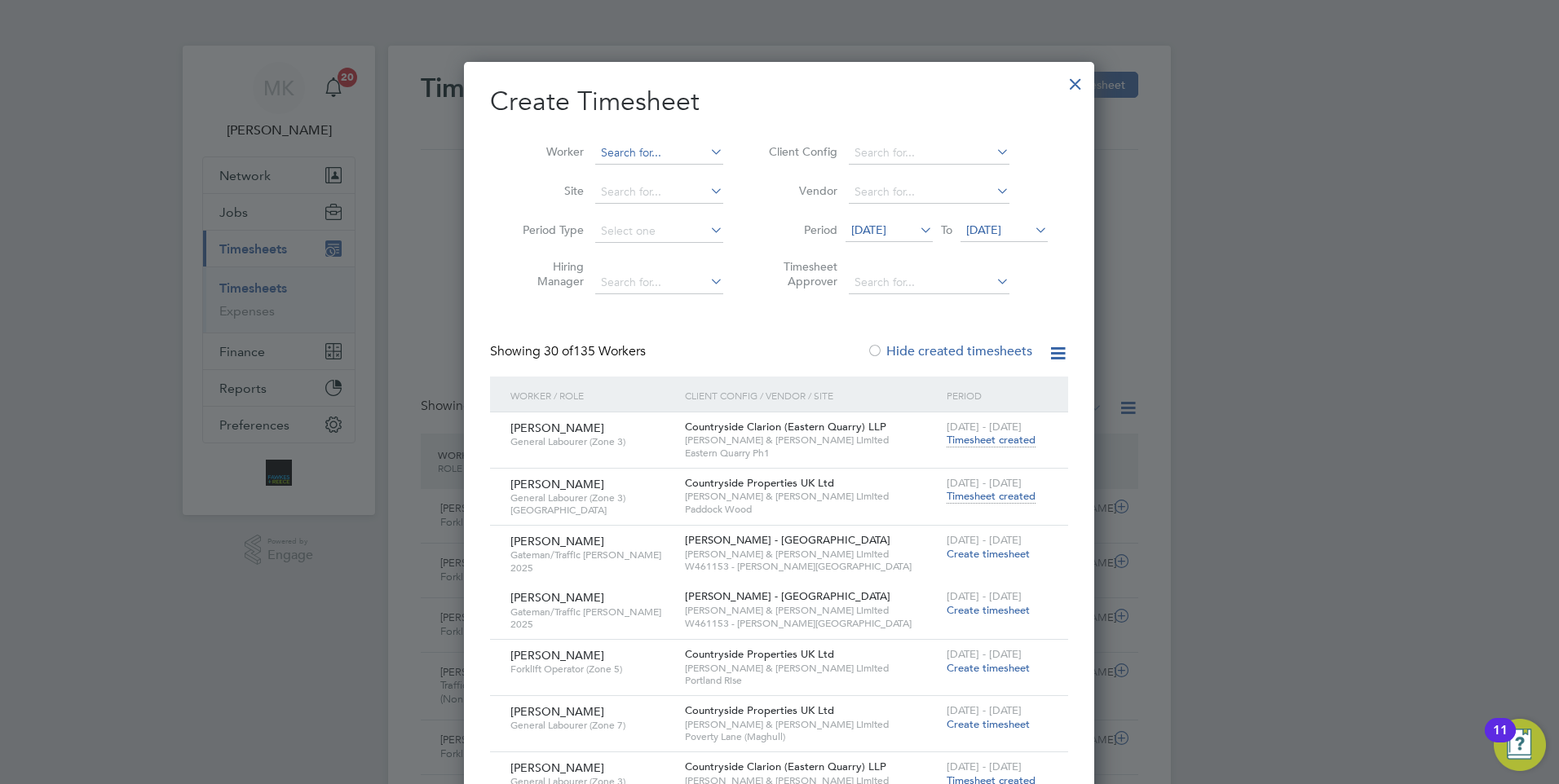
click at [636, 148] on input at bounding box center [658, 154] width 128 height 23
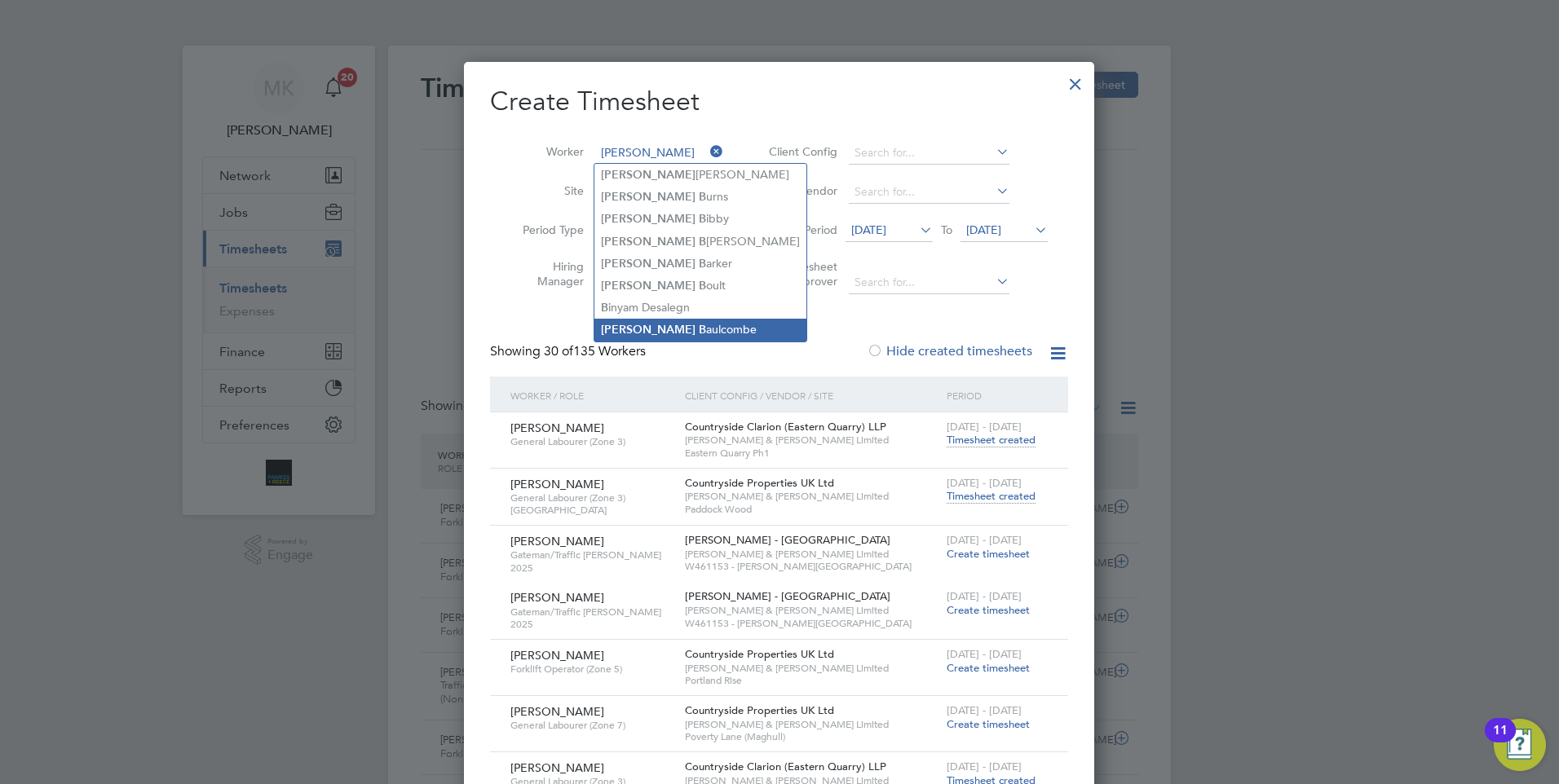
click at [680, 328] on li "[PERSON_NAME] aulcombe" at bounding box center [700, 329] width 212 height 22
type input "[PERSON_NAME]"
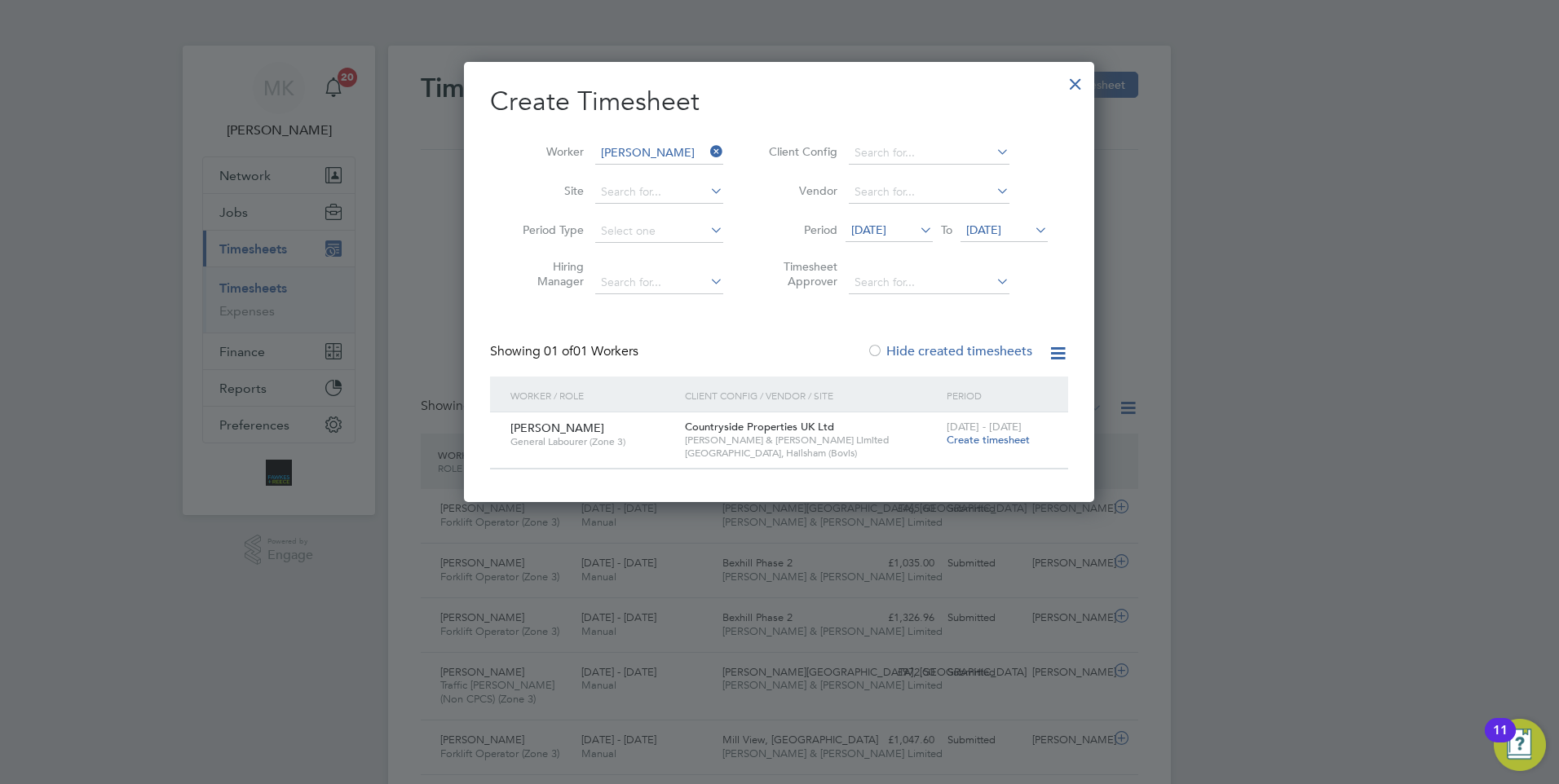
click at [956, 439] on span "Create timesheet" at bounding box center [987, 439] width 83 height 13
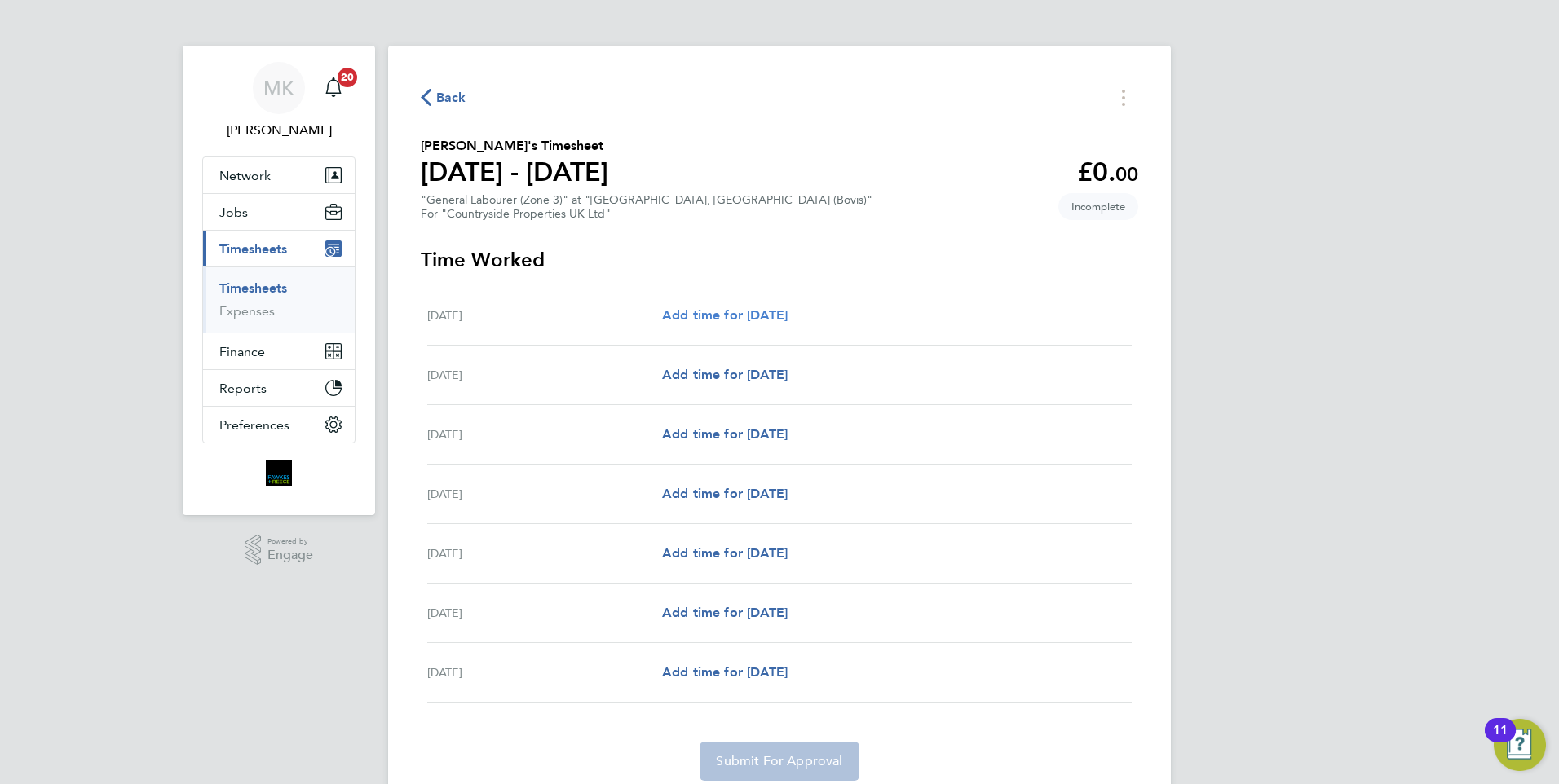
click at [761, 314] on span "Add time for [DATE]" at bounding box center [724, 315] width 125 height 15
select select "30"
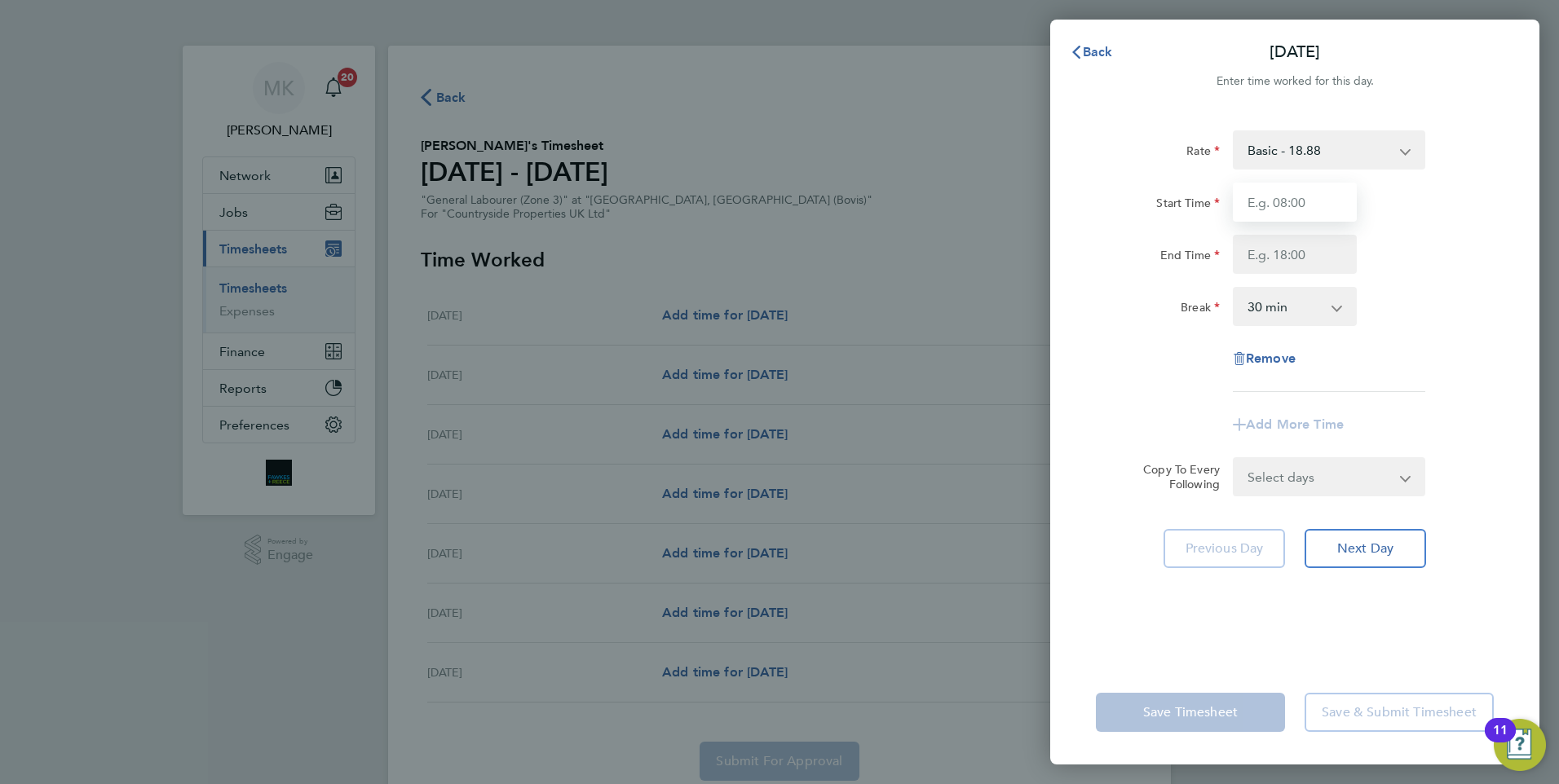
click at [1286, 204] on input "Start Time" at bounding box center [1294, 202] width 124 height 39
type input "07:30"
type input "16:30"
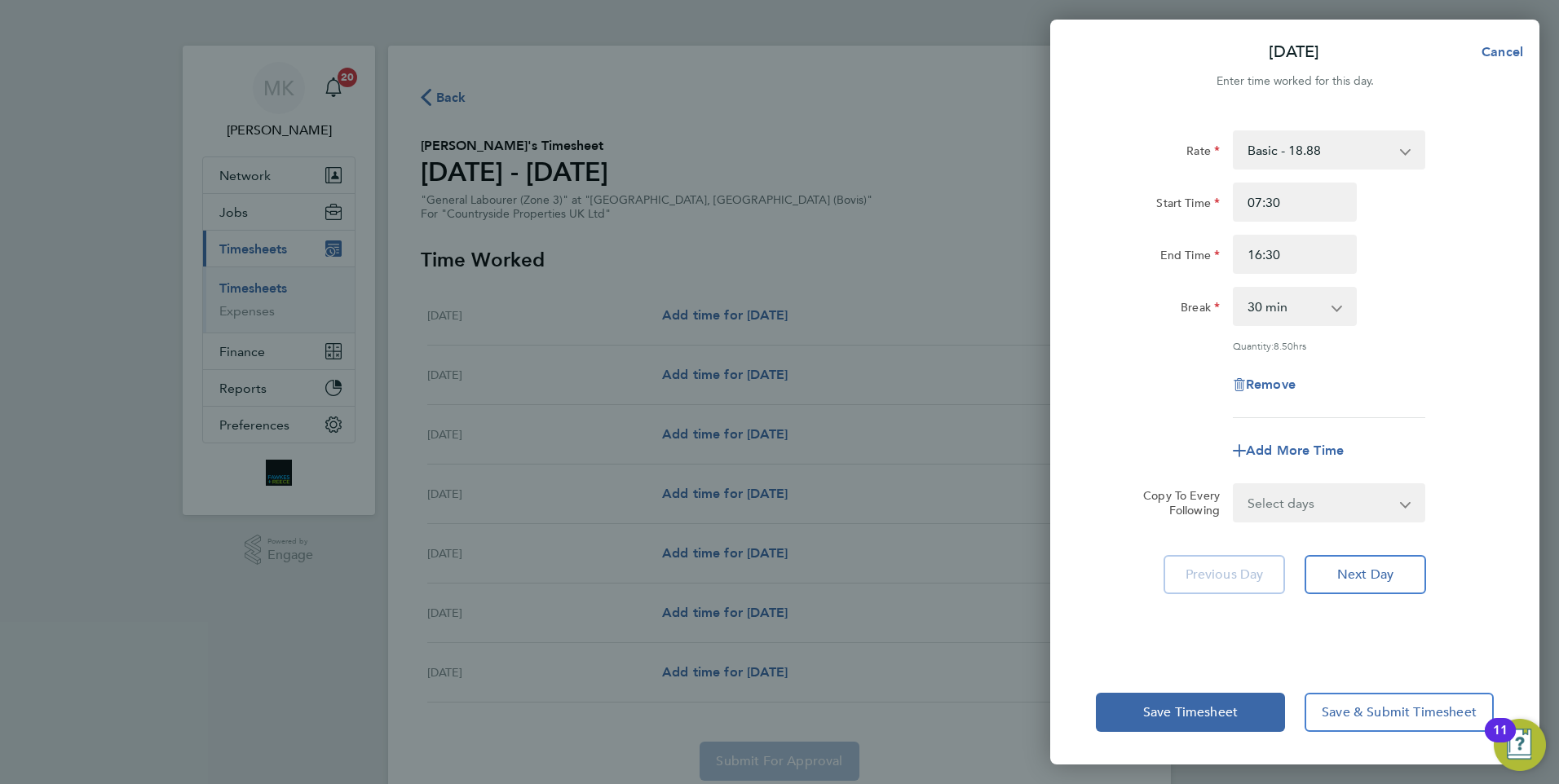
click at [1279, 308] on select "0 min 15 min 30 min 45 min 60 min 75 min 90 min" at bounding box center [1284, 307] width 101 height 36
select select "0"
click at [1234, 289] on select "0 min 15 min 30 min 45 min 60 min 75 min 90 min" at bounding box center [1284, 307] width 101 height 36
click at [1288, 509] on select "Select days Day Weekday (Mon-Fri) Weekend (Sat-Sun) Tuesday Wednesday Thursday …" at bounding box center [1319, 502] width 171 height 36
select select "WEEKDAY"
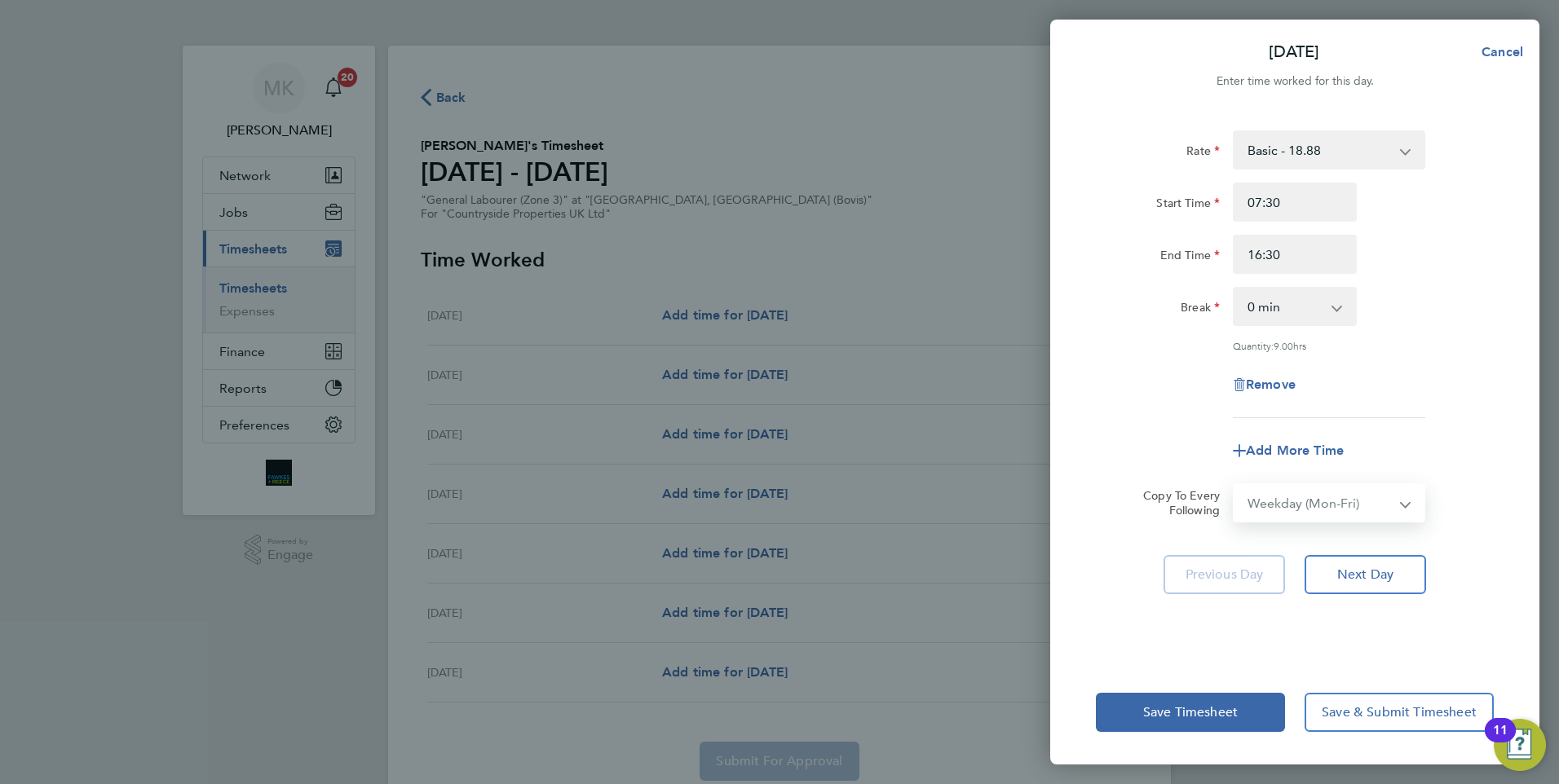
click at [1234, 485] on select "Select days Day Weekday (Mon-Fri) Weekend (Sat-Sun) Tuesday Wednesday Thursday …" at bounding box center [1319, 502] width 171 height 36
select select "2025-08-24"
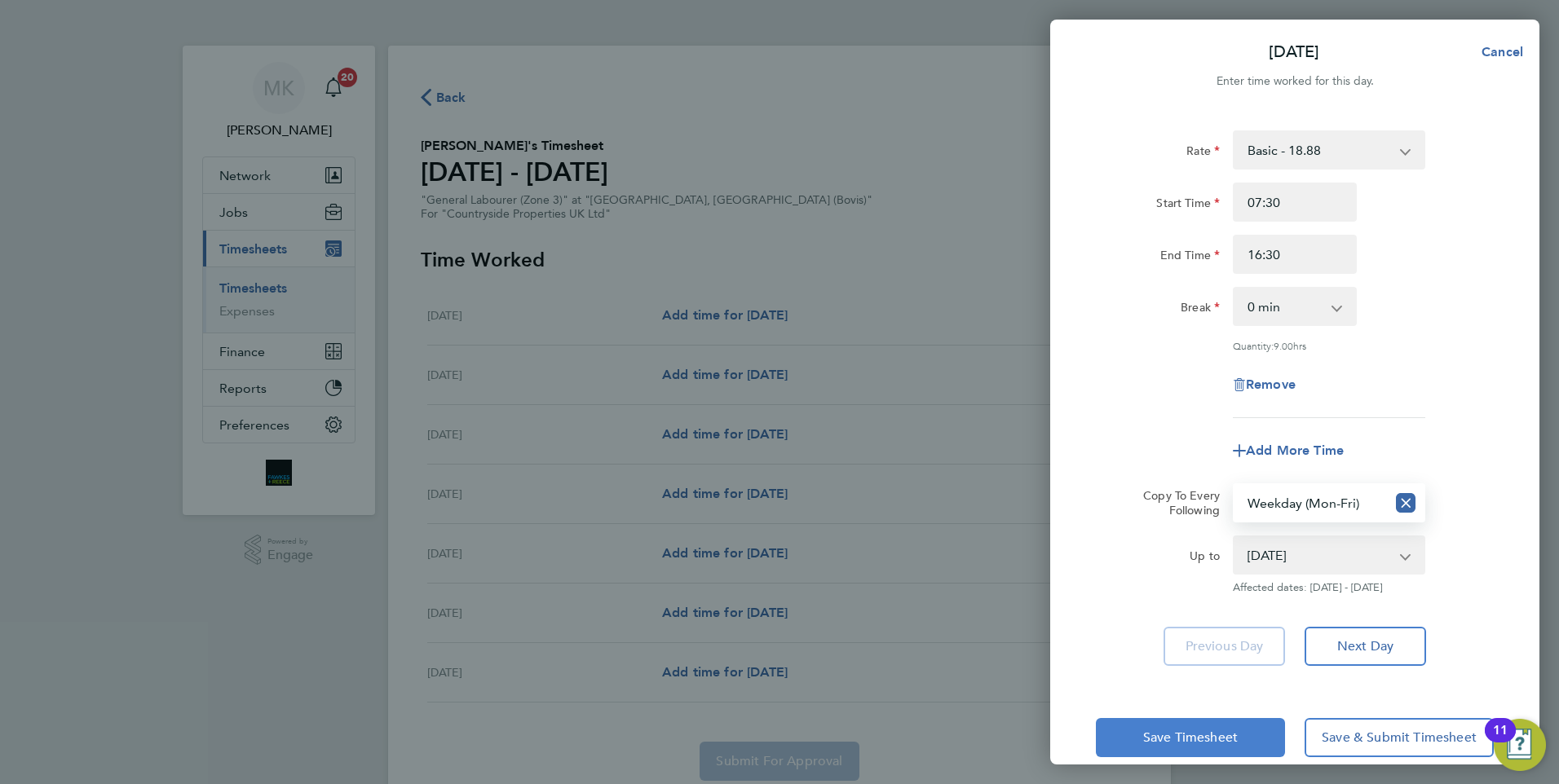
click at [1187, 735] on span "Save Timesheet" at bounding box center [1190, 738] width 95 height 16
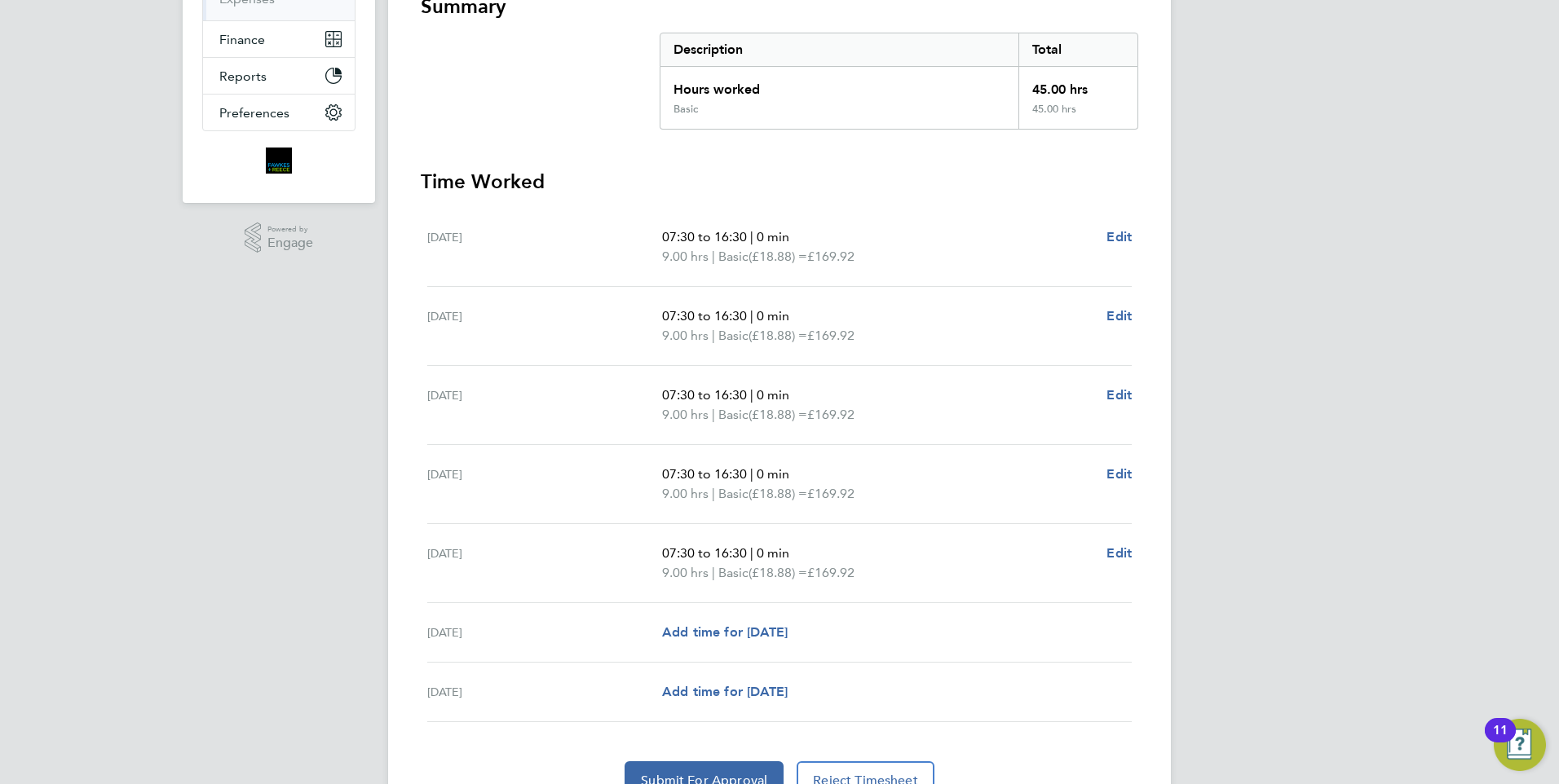
scroll to position [393, 0]
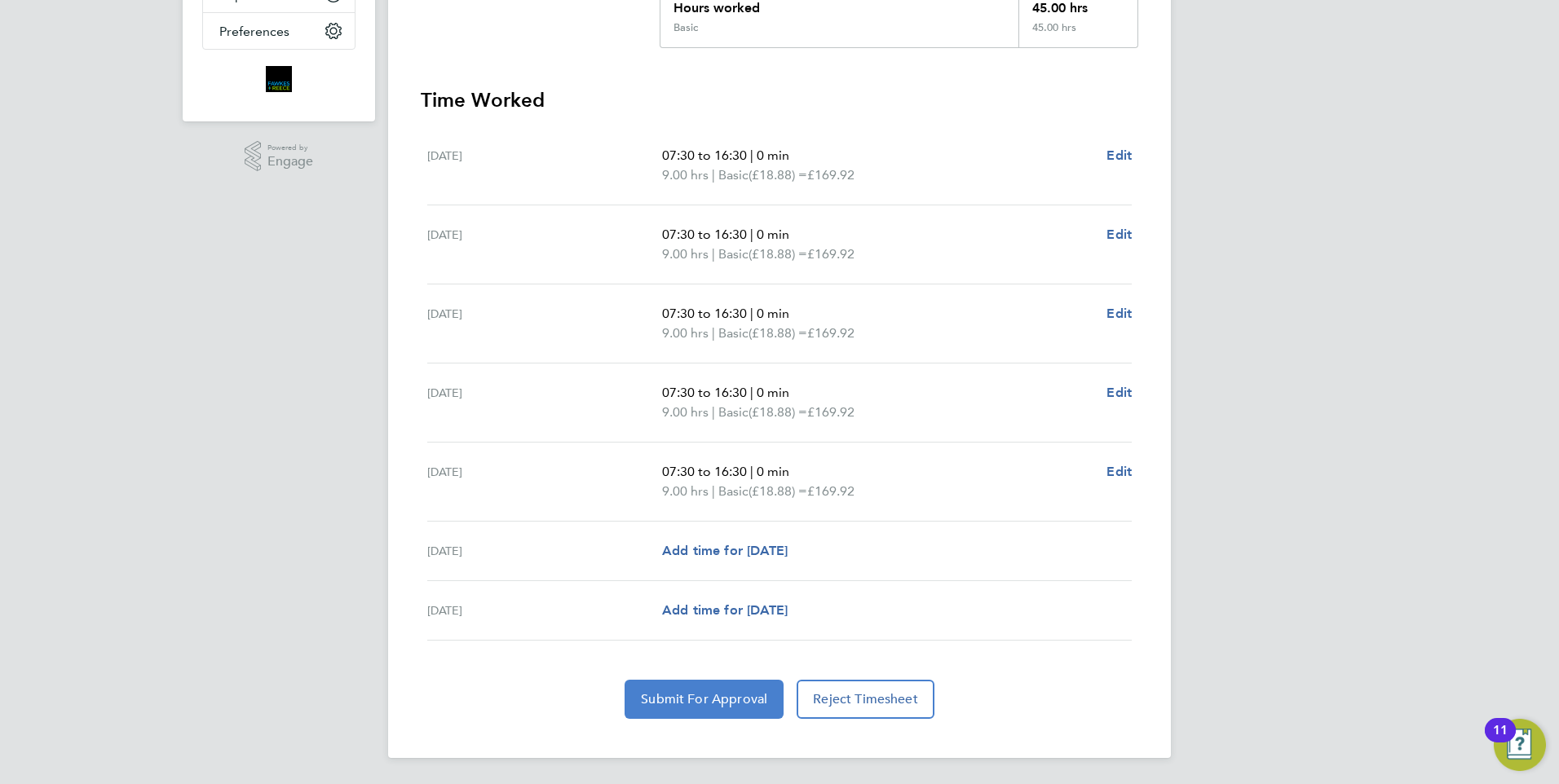
click at [695, 703] on span "Submit For Approval" at bounding box center [704, 699] width 126 height 16
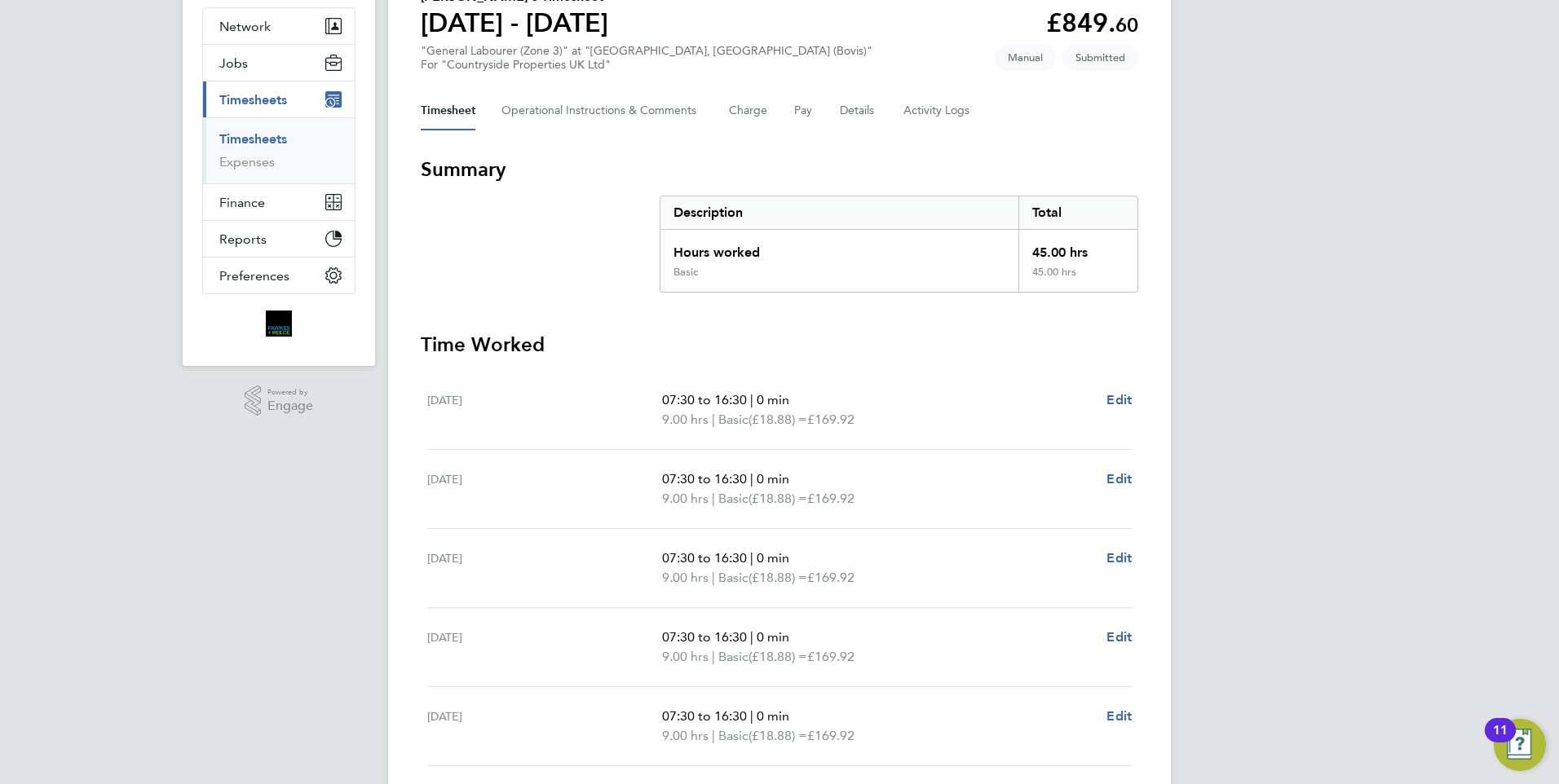
scroll to position [68, 0]
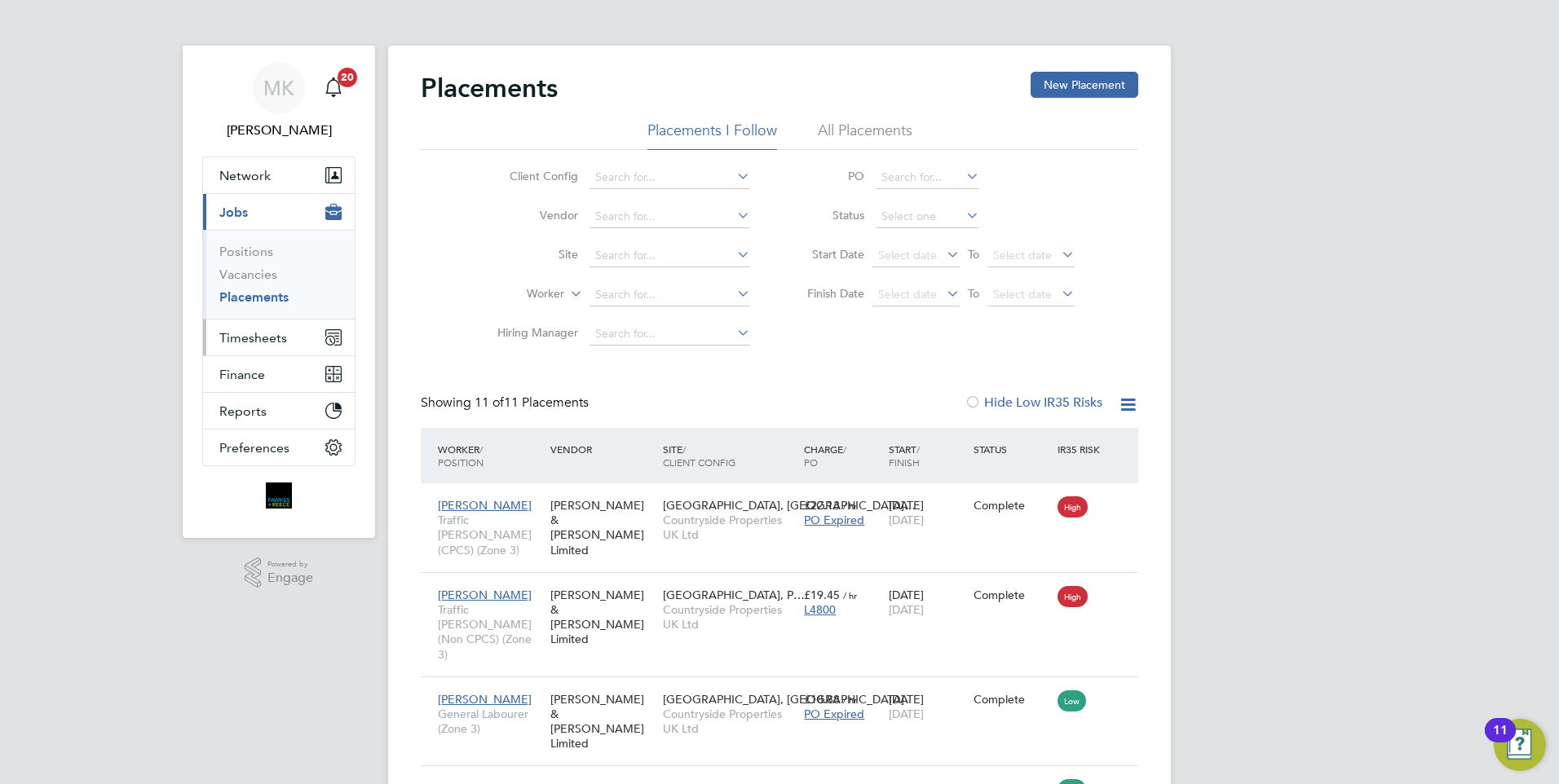
click at [254, 338] on span "Timesheets" at bounding box center [253, 337] width 68 height 15
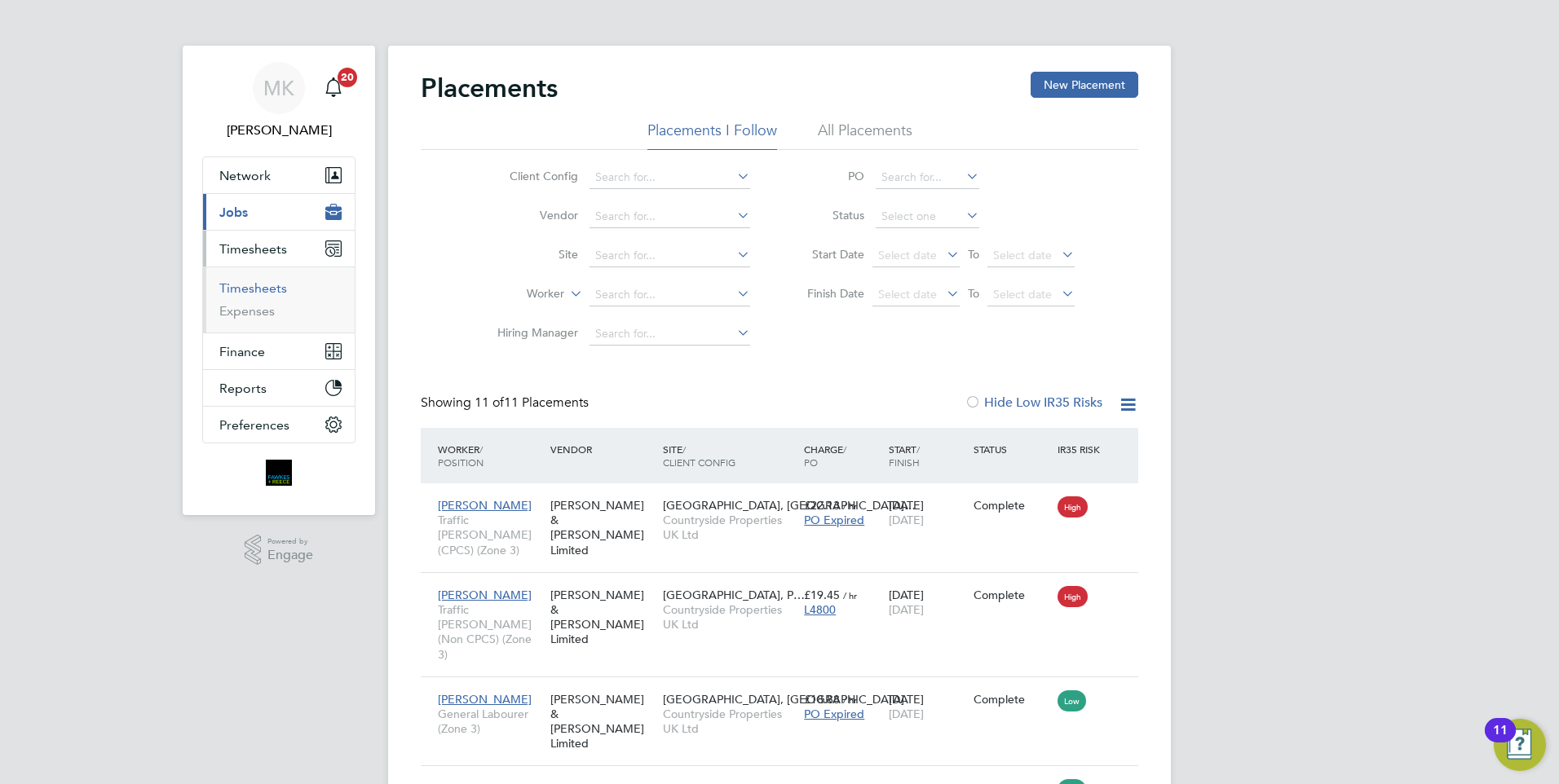
click at [261, 287] on link "Timesheets" at bounding box center [253, 288] width 68 height 15
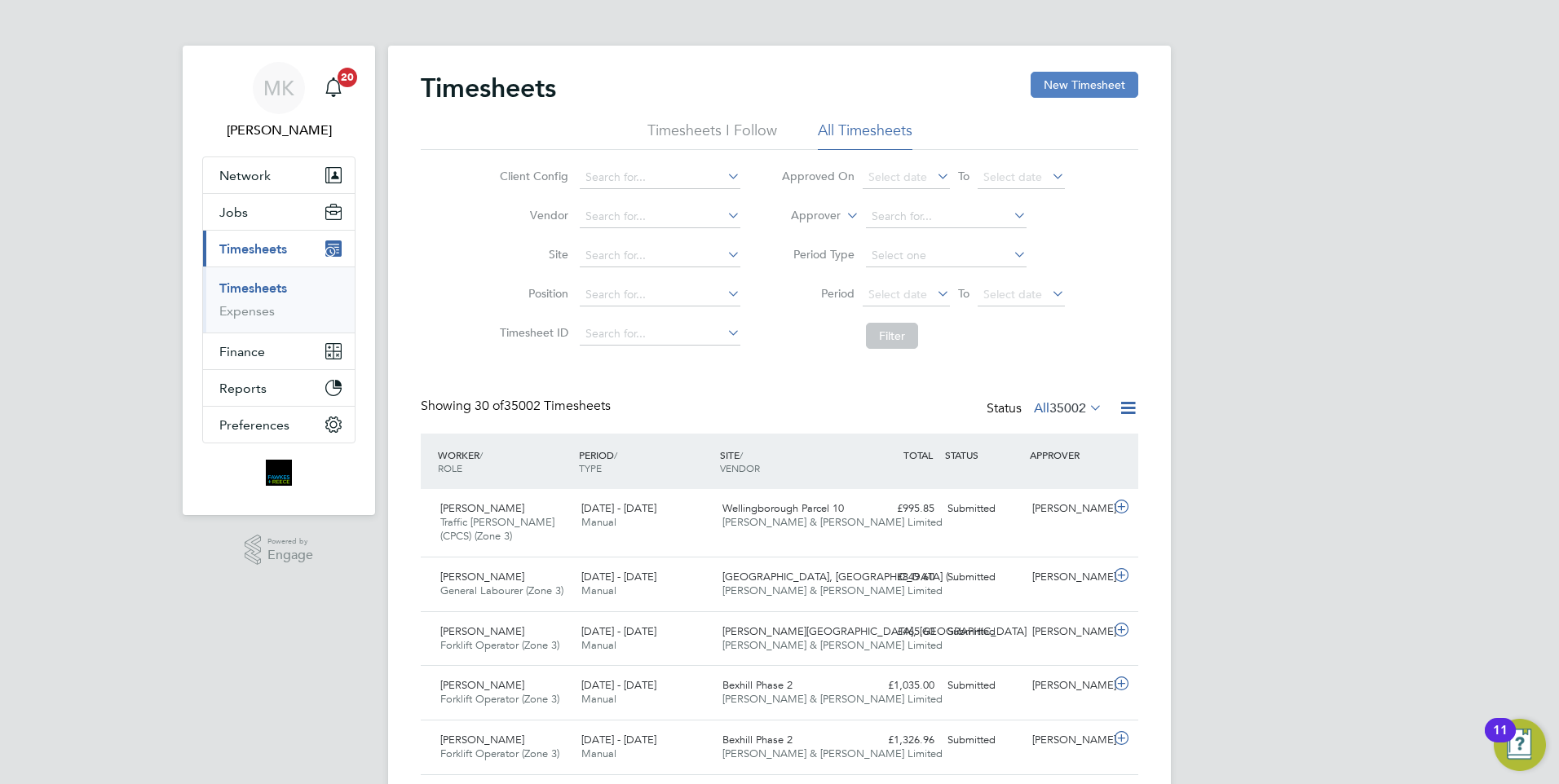
click at [1098, 89] on button "New Timesheet" at bounding box center [1084, 84] width 107 height 26
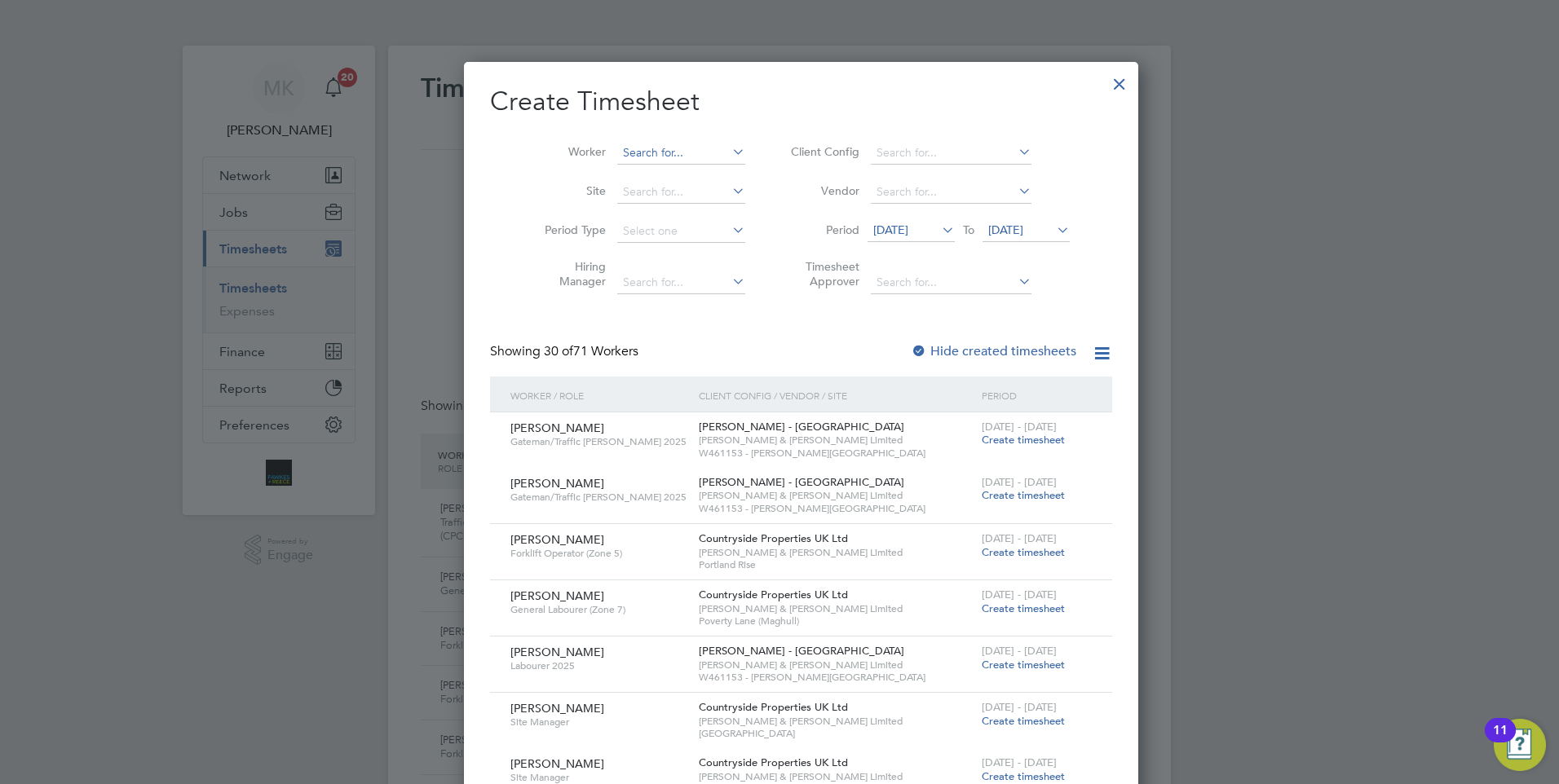
click at [657, 160] on input at bounding box center [681, 154] width 128 height 23
click at [657, 174] on li "[PERSON_NAME] dwell" at bounding box center [673, 174] width 157 height 22
type input "[PERSON_NAME]"
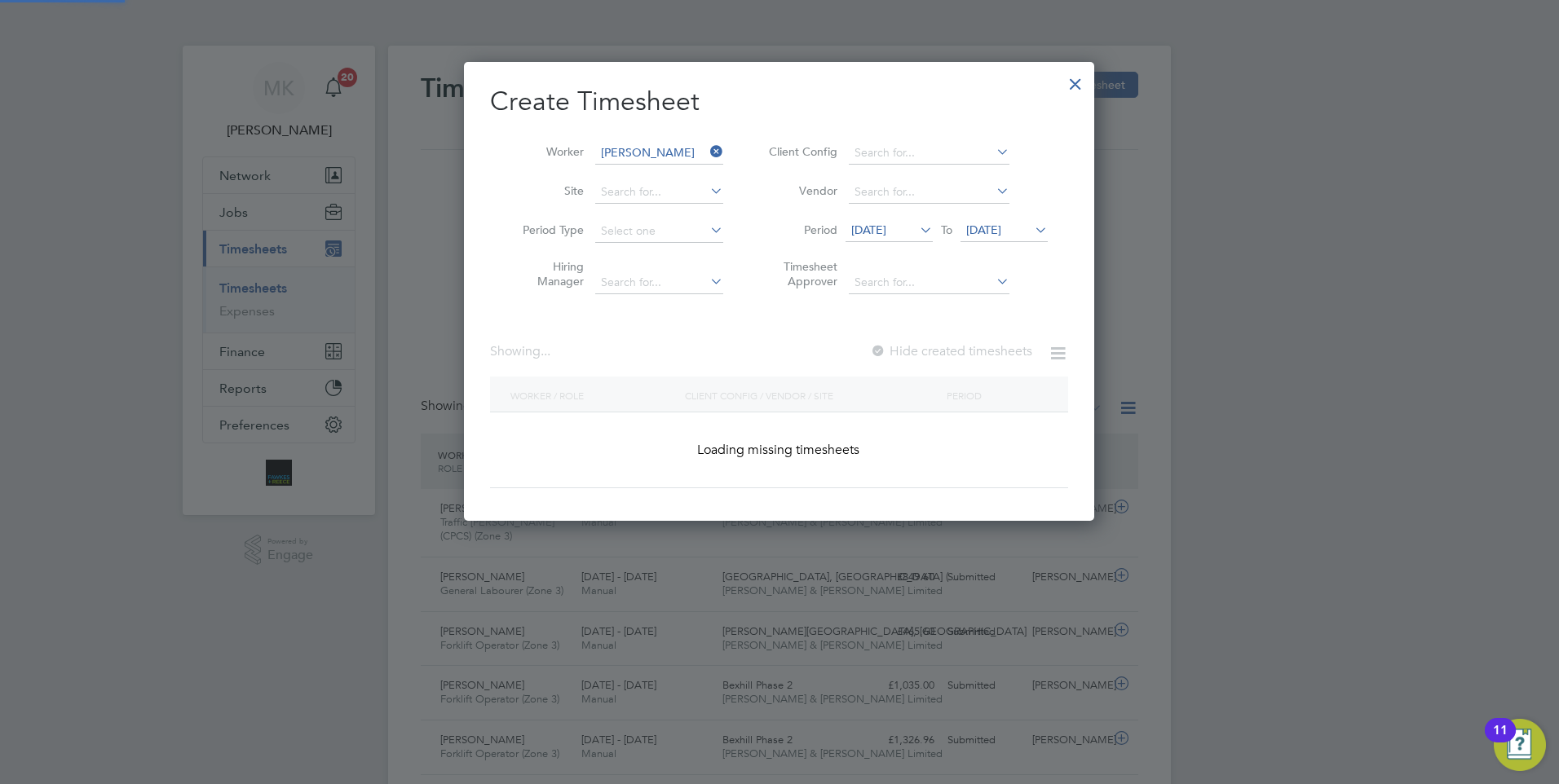
scroll to position [459, 631]
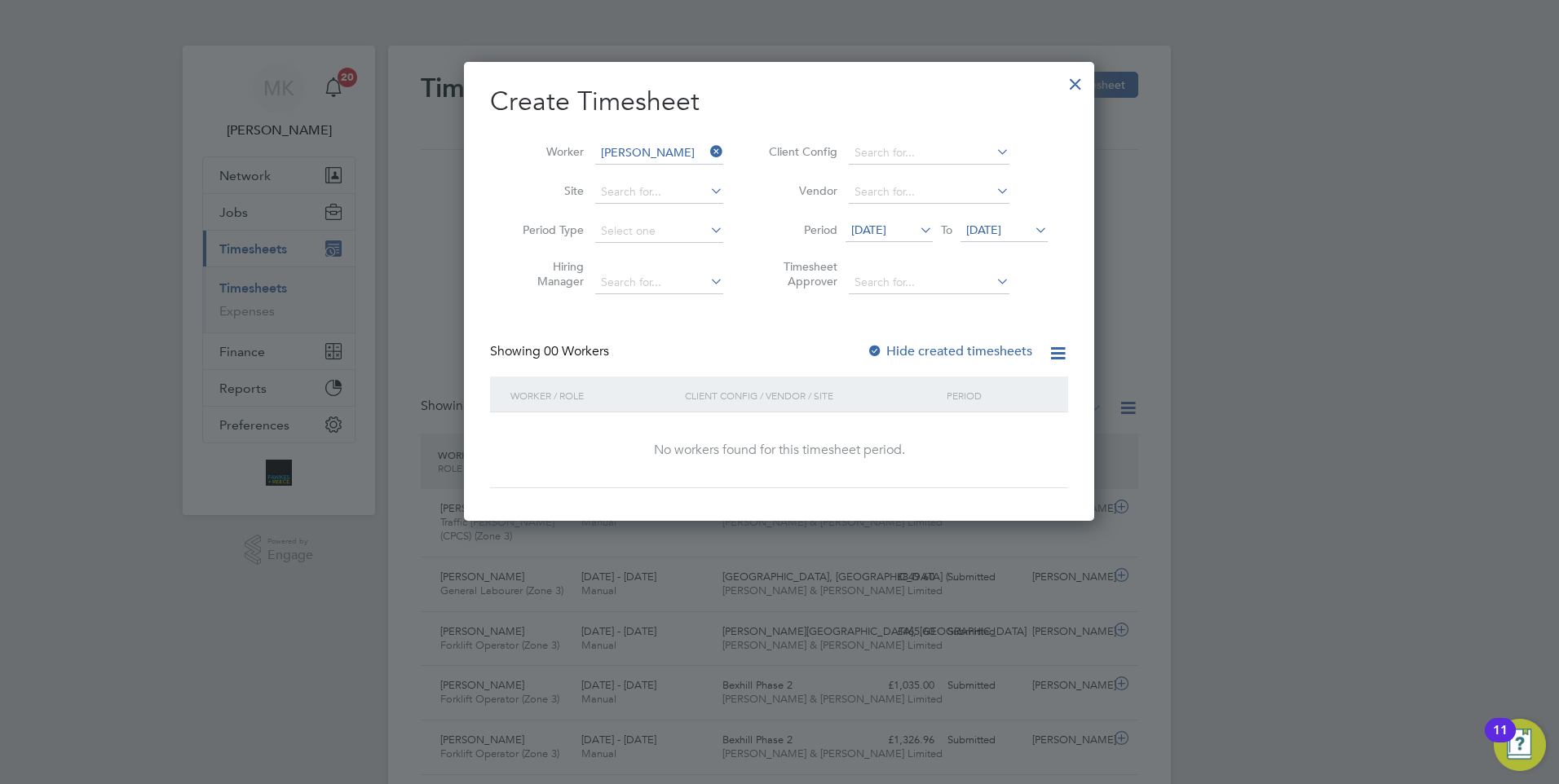
click at [976, 352] on label "Hide created timesheets" at bounding box center [949, 351] width 165 height 16
click at [886, 227] on span "[DATE]" at bounding box center [868, 230] width 35 height 14
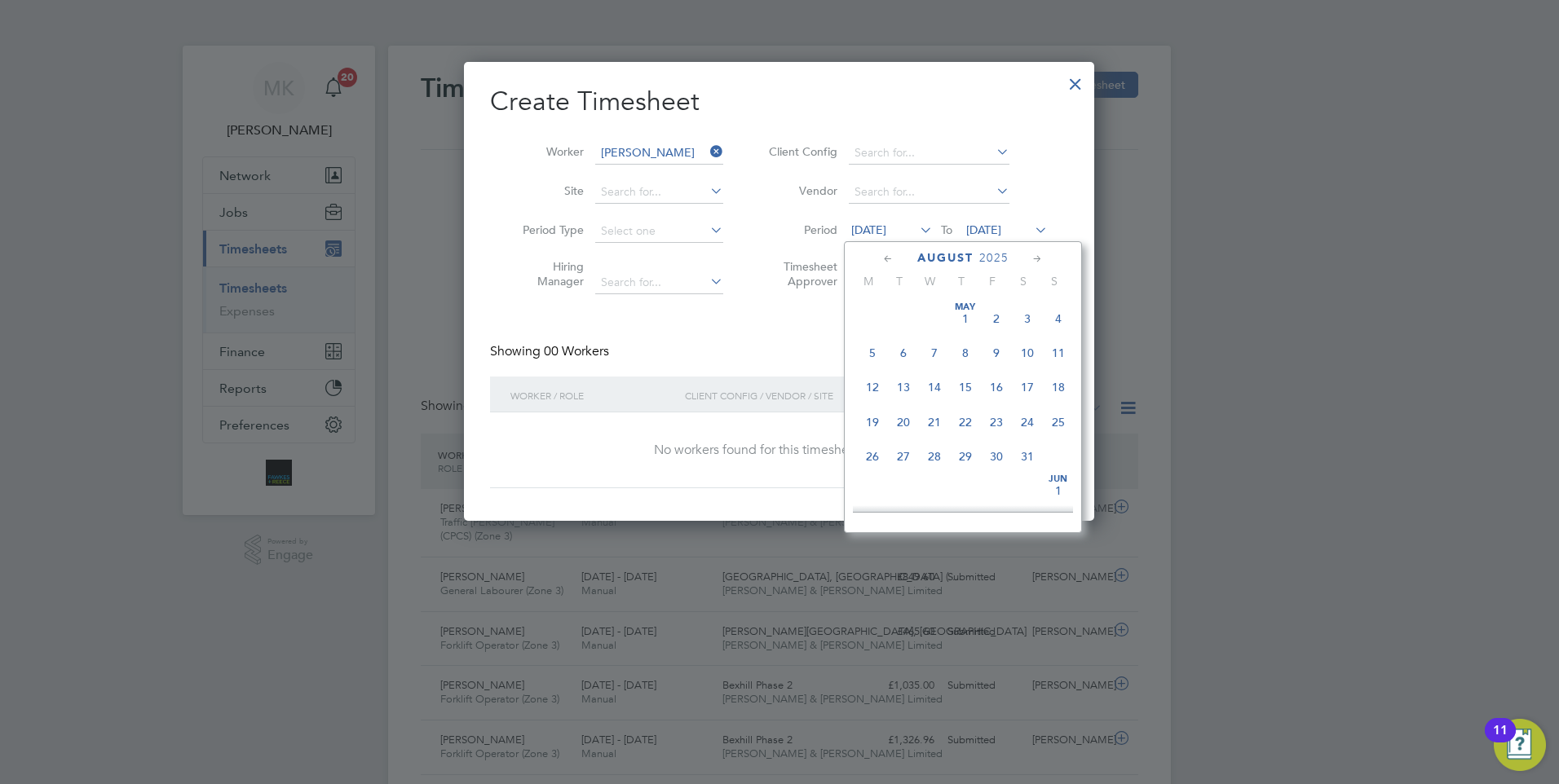
scroll to position [564, 0]
click at [875, 424] on span "18" at bounding box center [872, 408] width 31 height 31
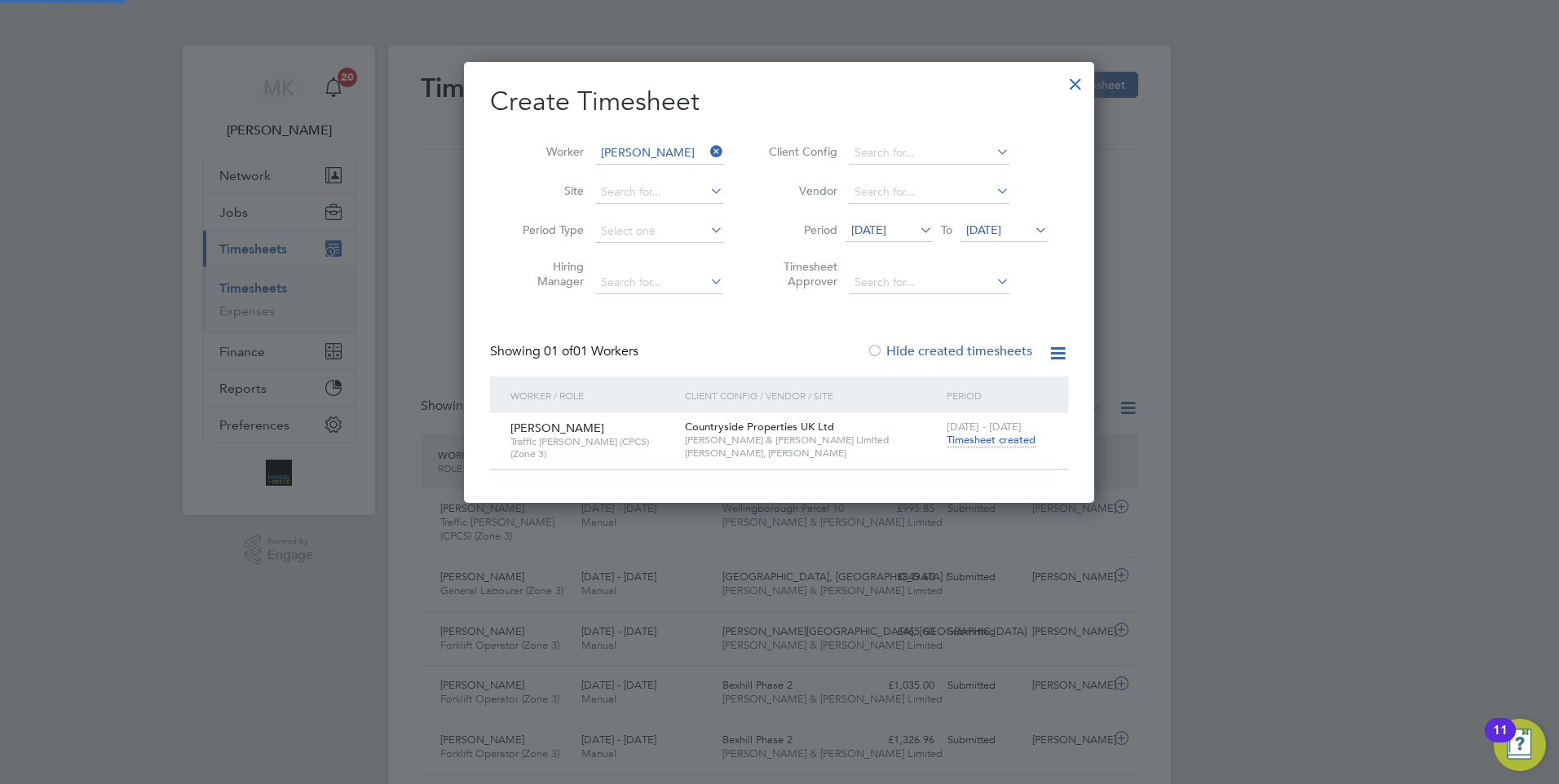
scroll to position [439, 631]
click at [995, 440] on span "Timesheet created" at bounding box center [990, 440] width 89 height 14
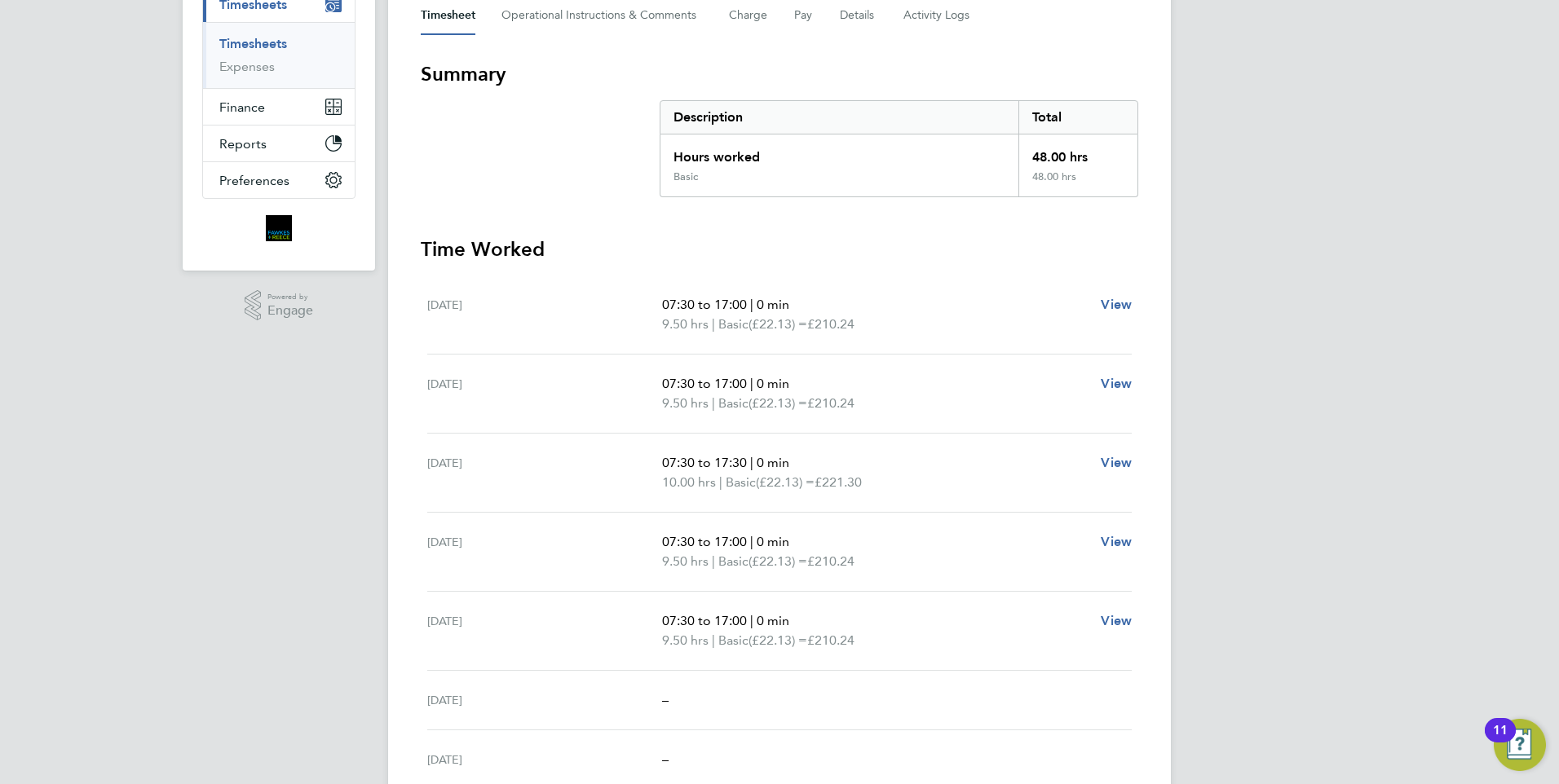
scroll to position [163, 0]
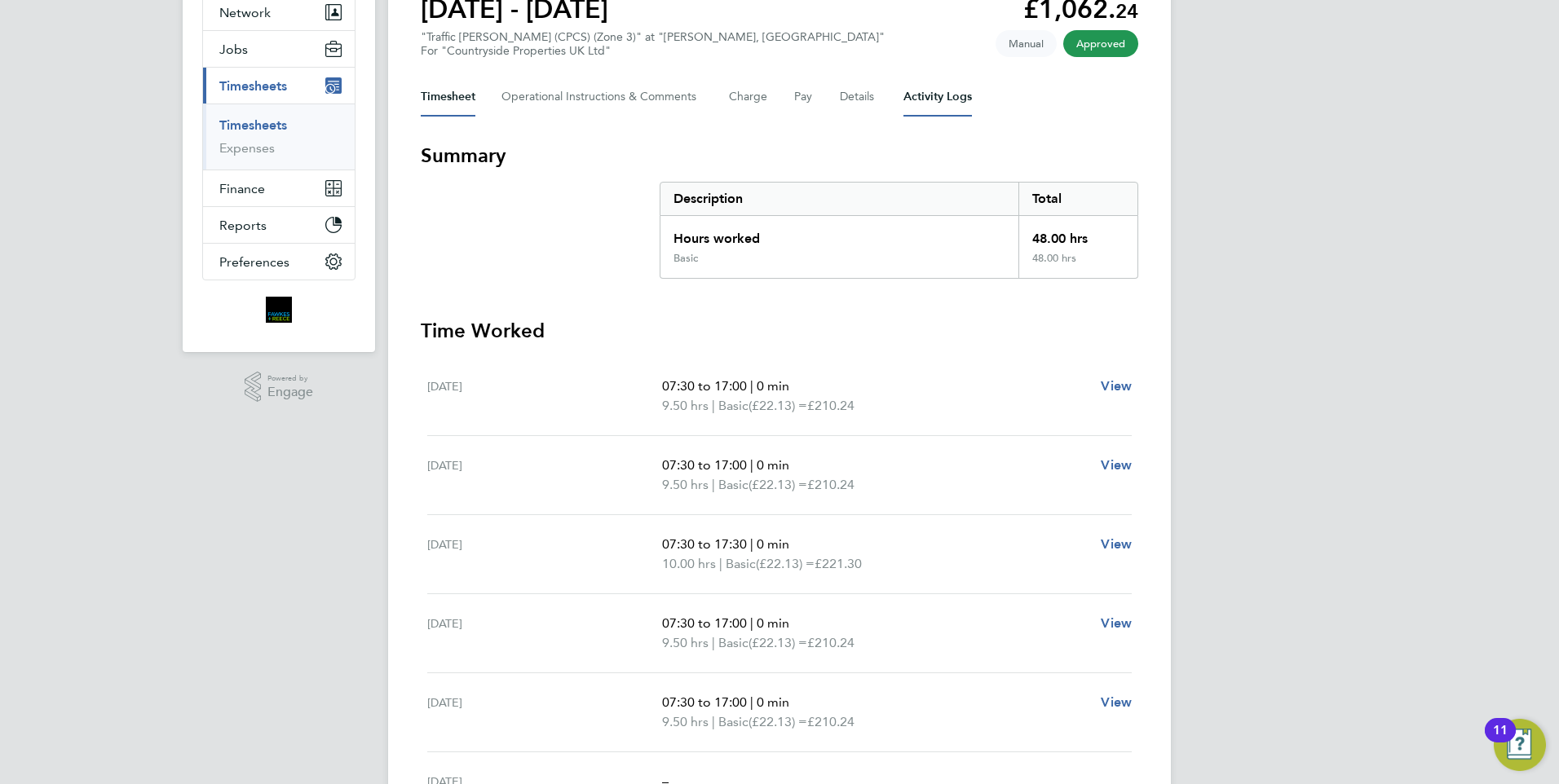
click at [919, 94] on Logs-tab "Activity Logs" at bounding box center [937, 97] width 69 height 39
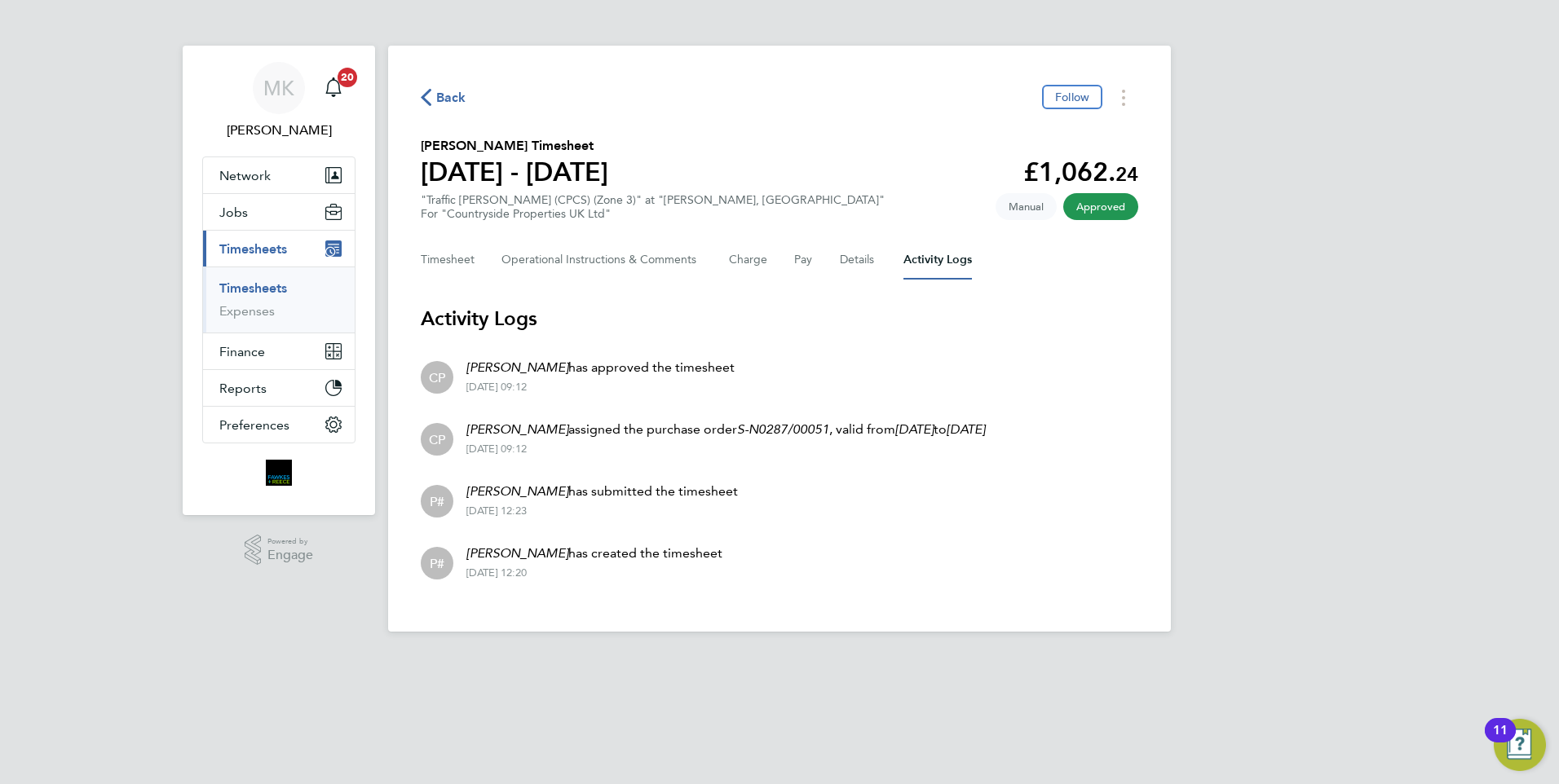
click at [456, 93] on span "Back" at bounding box center [452, 97] width 30 height 20
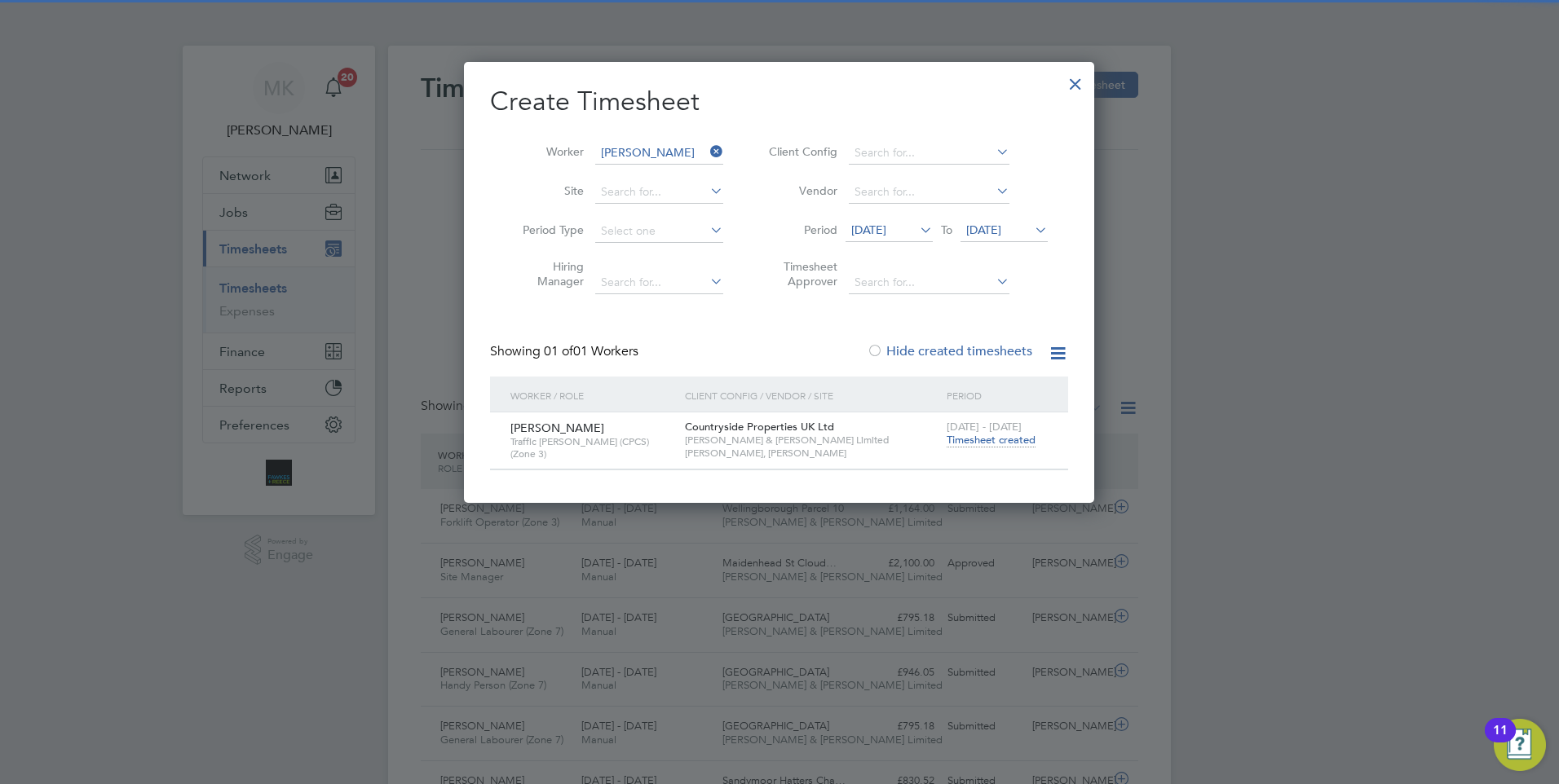
scroll to position [41, 142]
click at [707, 150] on icon at bounding box center [707, 152] width 0 height 23
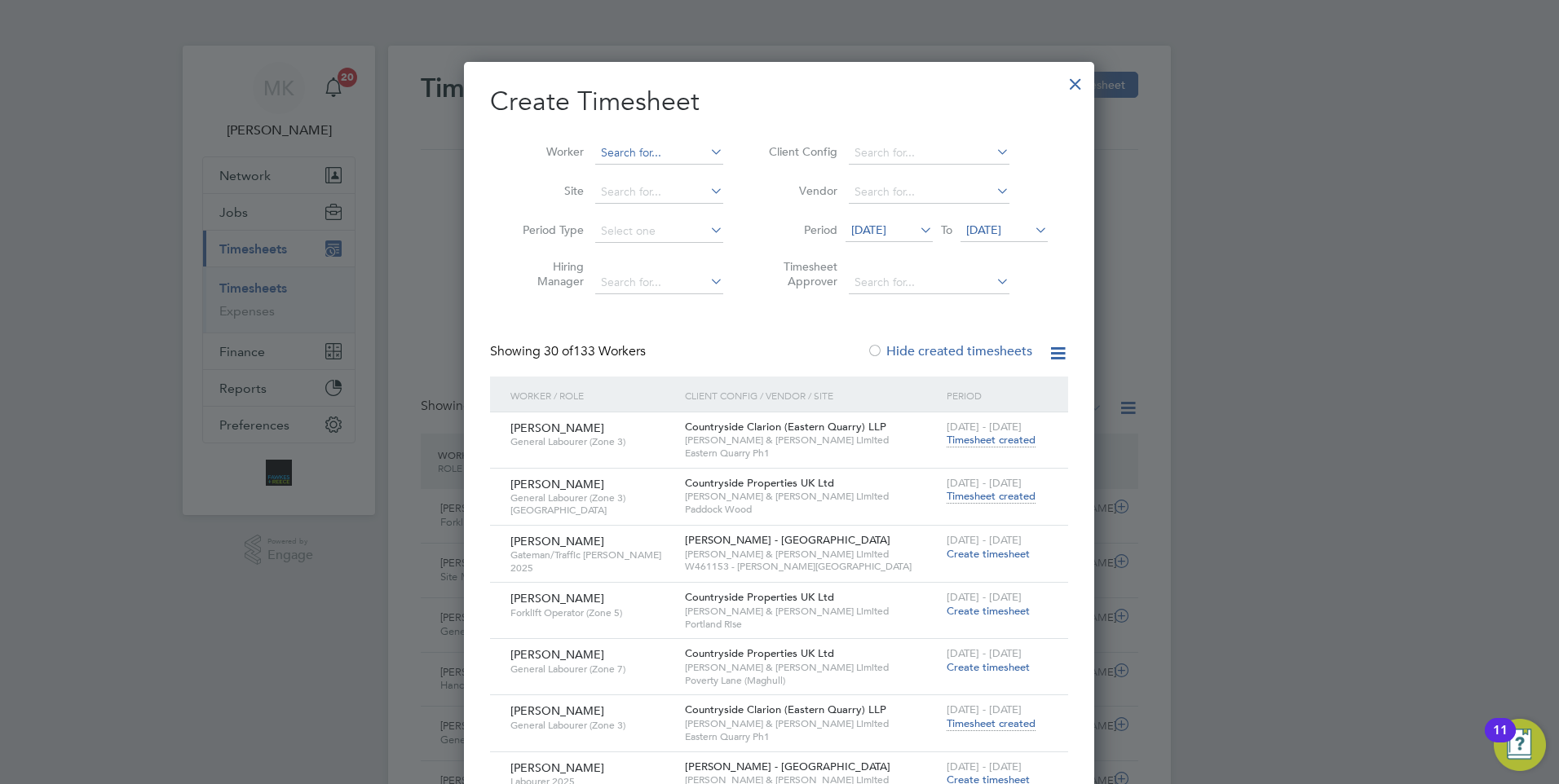
click at [652, 158] on input at bounding box center [658, 154] width 128 height 23
click at [699, 171] on b "Kn" at bounding box center [706, 174] width 14 height 13
type input "[PERSON_NAME]"
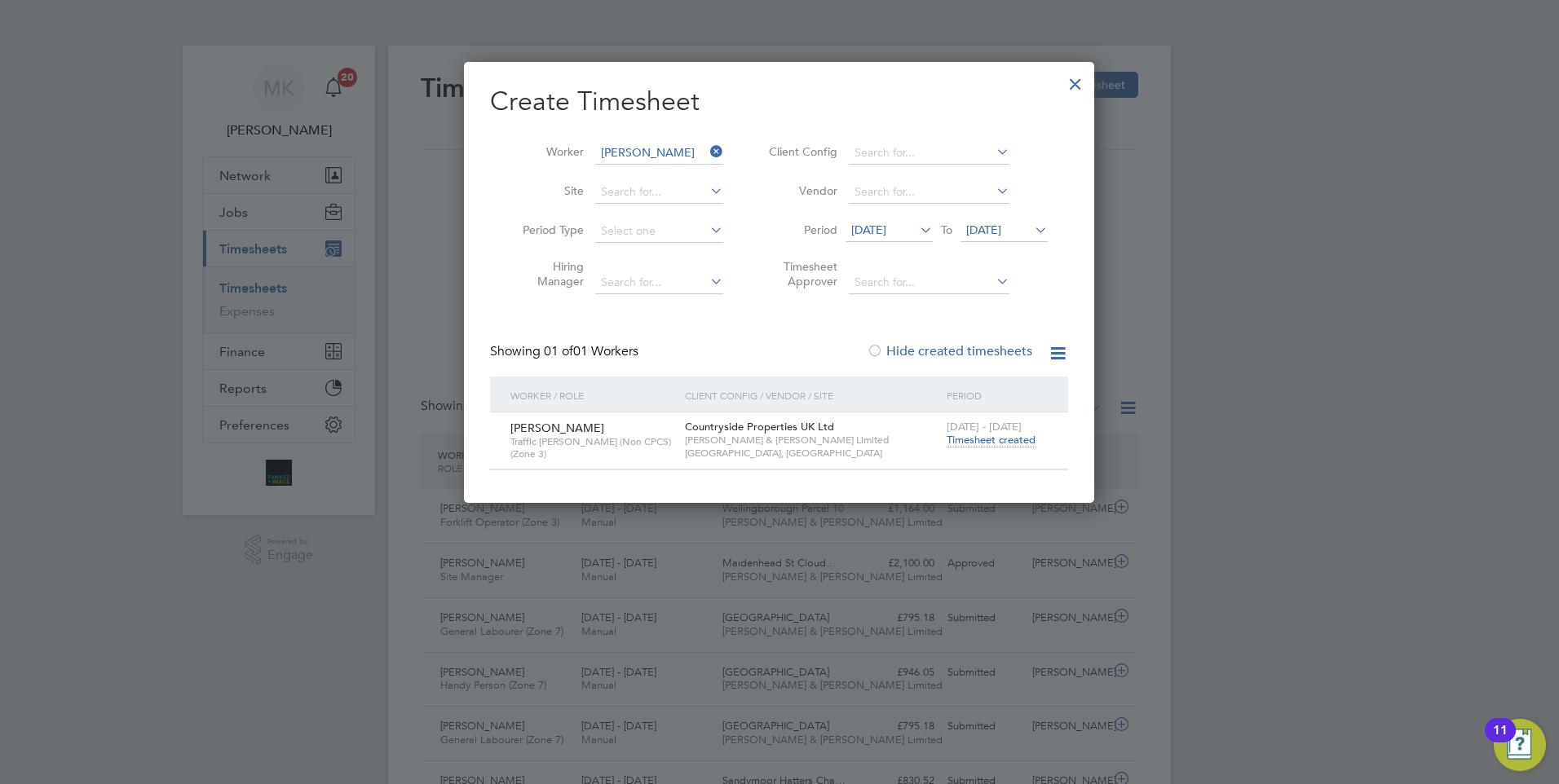
click at [989, 440] on span "Timesheet created" at bounding box center [990, 440] width 89 height 14
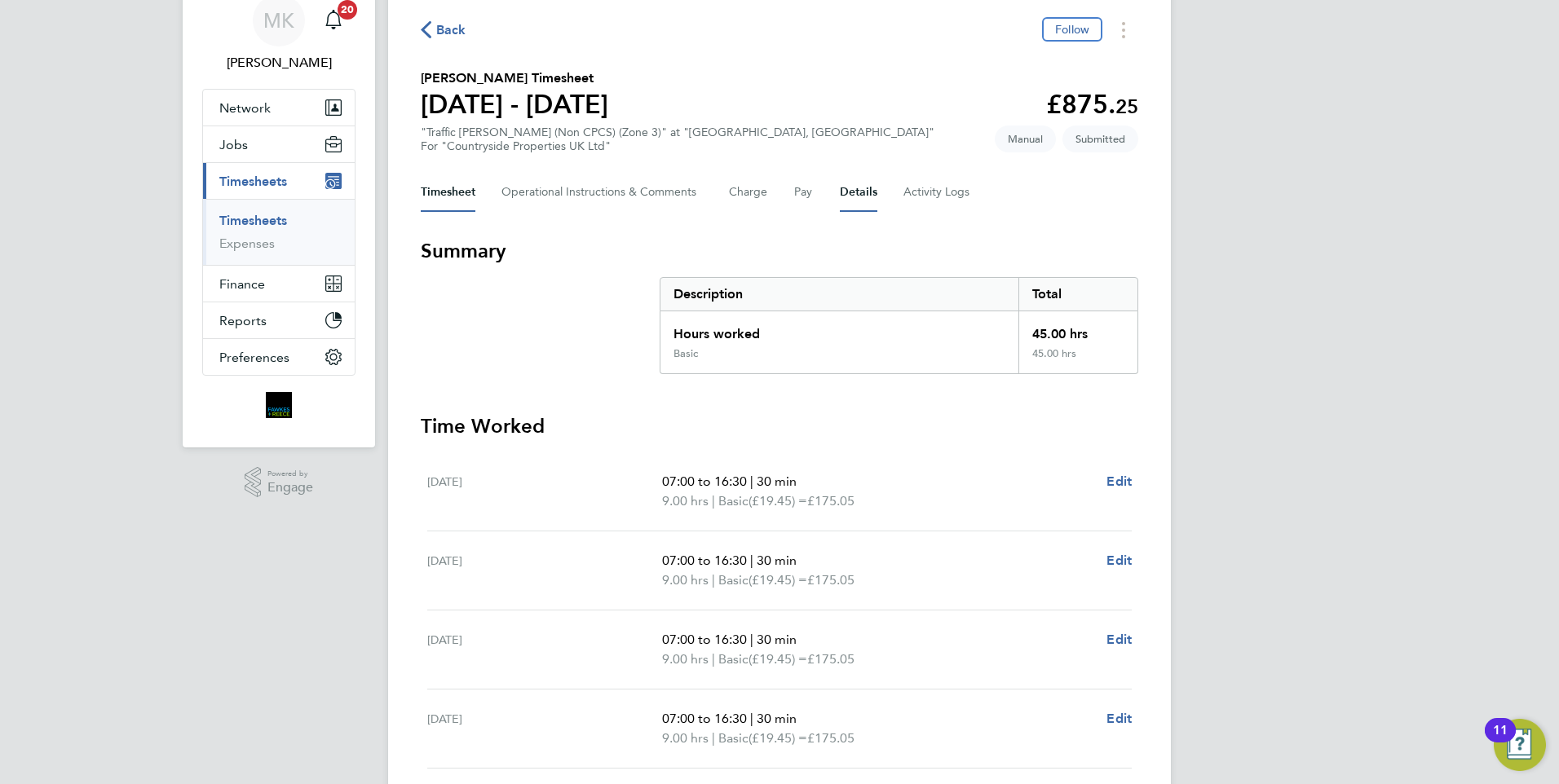
click at [862, 190] on button "Details" at bounding box center [859, 192] width 38 height 39
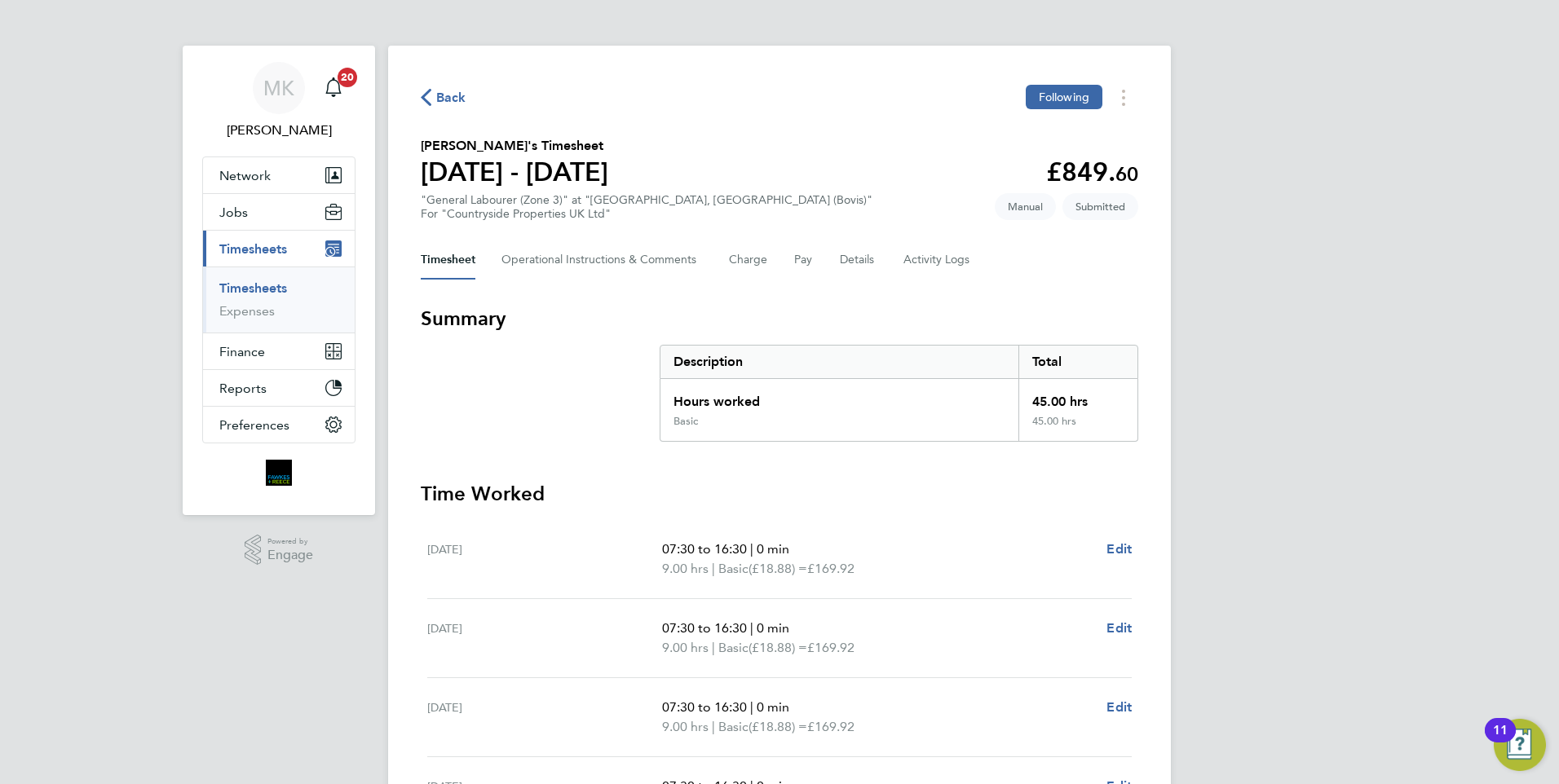
click at [453, 97] on span "Back" at bounding box center [452, 97] width 30 height 20
